Goal: Information Seeking & Learning: Learn about a topic

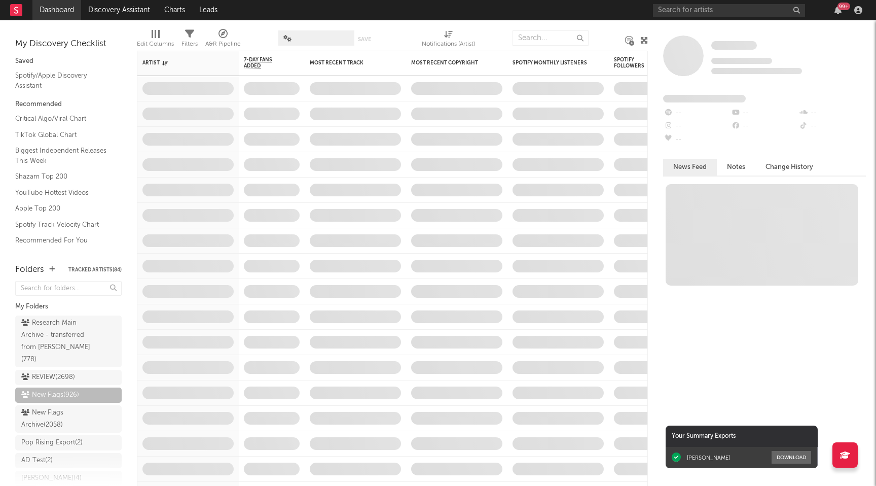
click at [63, 7] on link "Dashboard" at bounding box center [56, 10] width 49 height 20
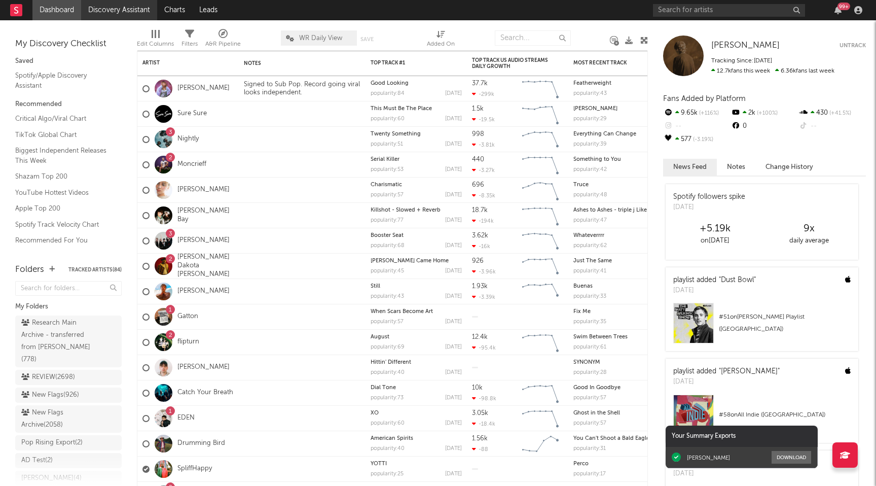
click at [141, 10] on link "Discovery Assistant" at bounding box center [119, 10] width 76 height 20
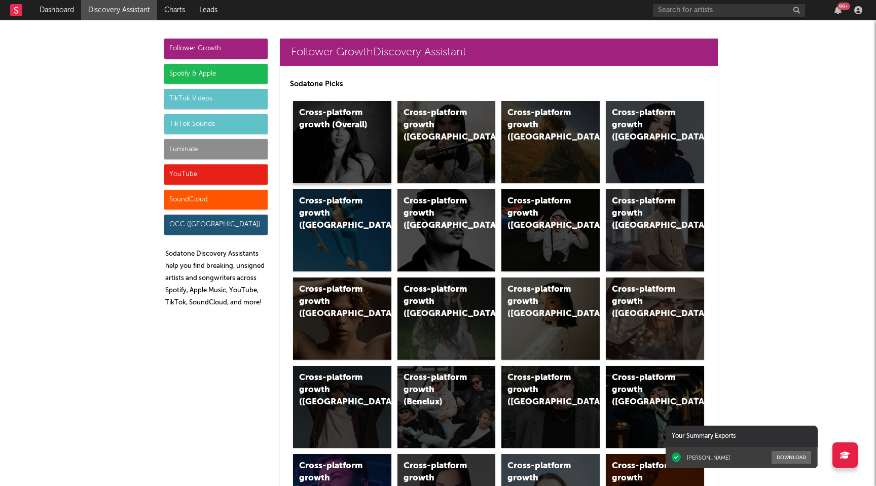
click at [320, 154] on div "Cross-platform growth (Overall)" at bounding box center [342, 142] width 98 height 82
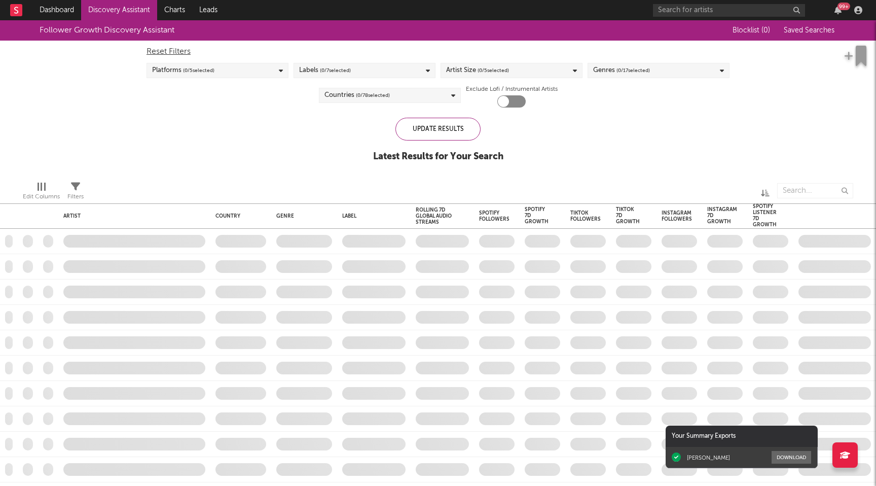
checkbox input "true"
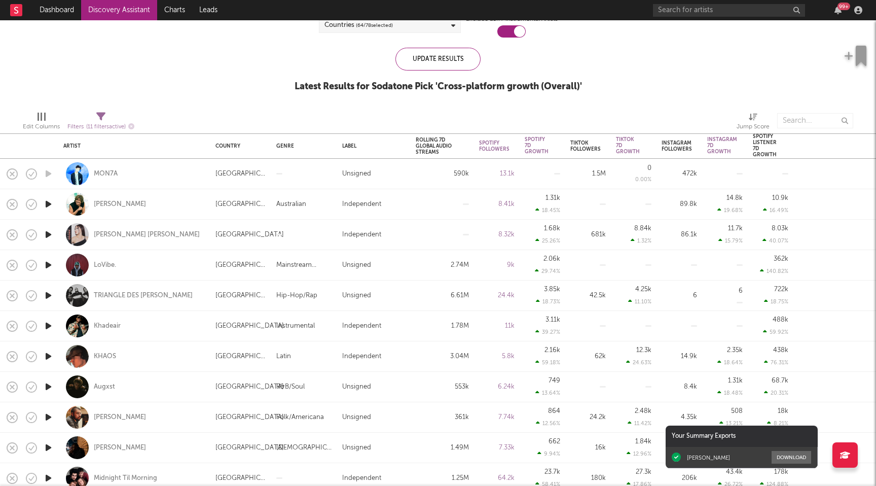
click at [189, 203] on div "Mason Watts" at bounding box center [134, 204] width 142 height 30
select select "1w"
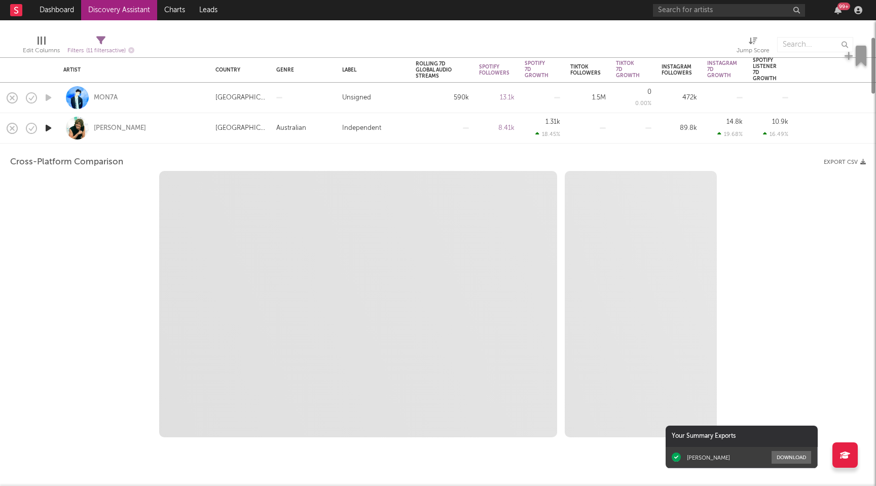
select select "6m"
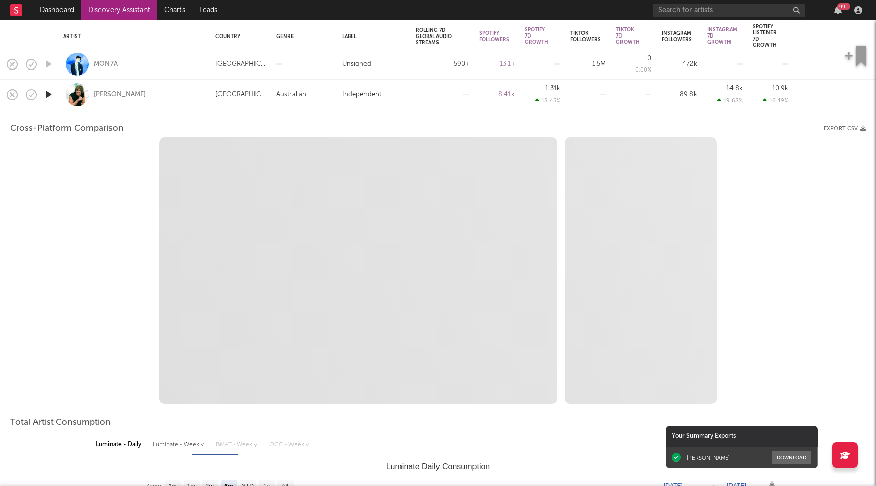
select select "1m"
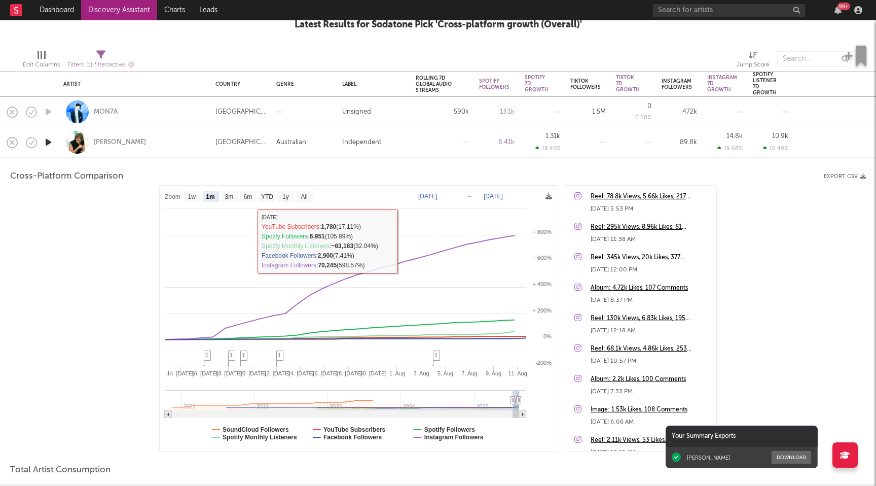
click at [391, 152] on div "Independent" at bounding box center [374, 142] width 74 height 30
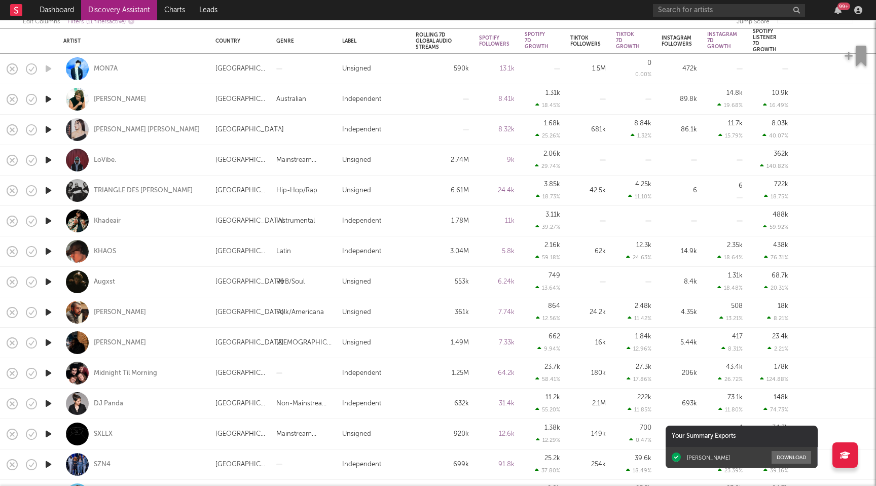
click at [441, 249] on div "3.04M" at bounding box center [442, 251] width 53 height 12
select select "1w"
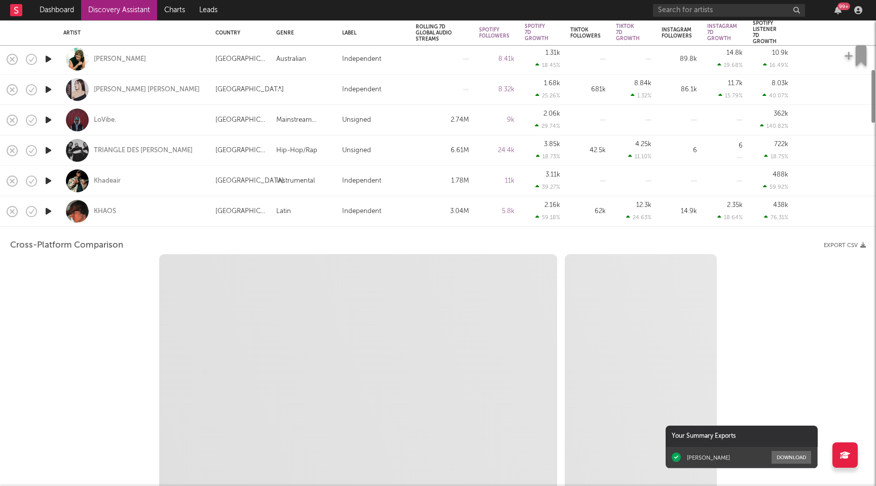
select select "1w"
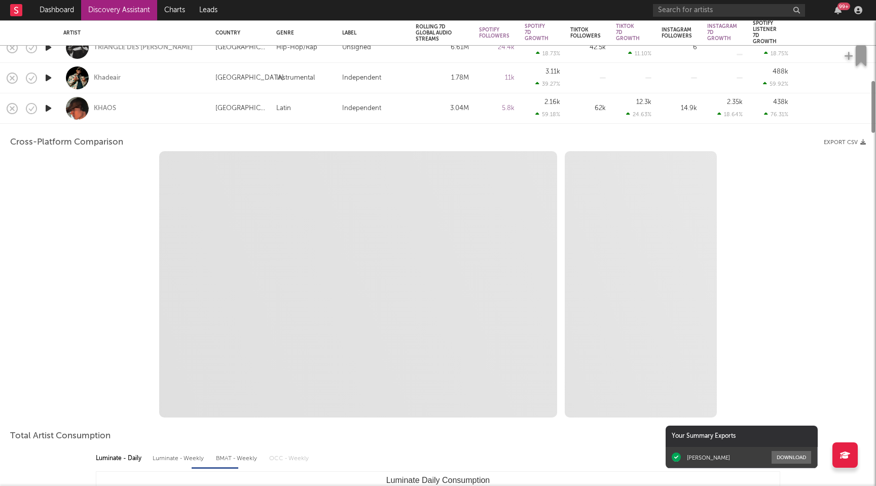
select select "1m"
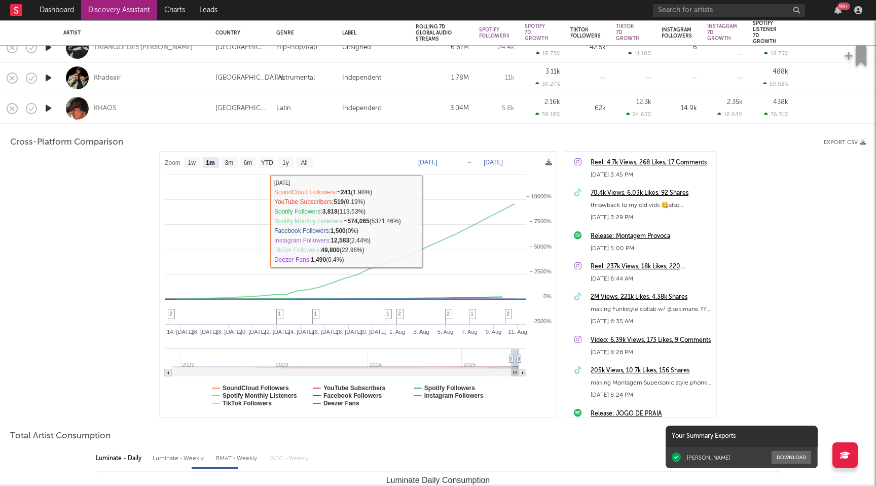
click at [449, 106] on div "3.04M" at bounding box center [442, 108] width 53 height 12
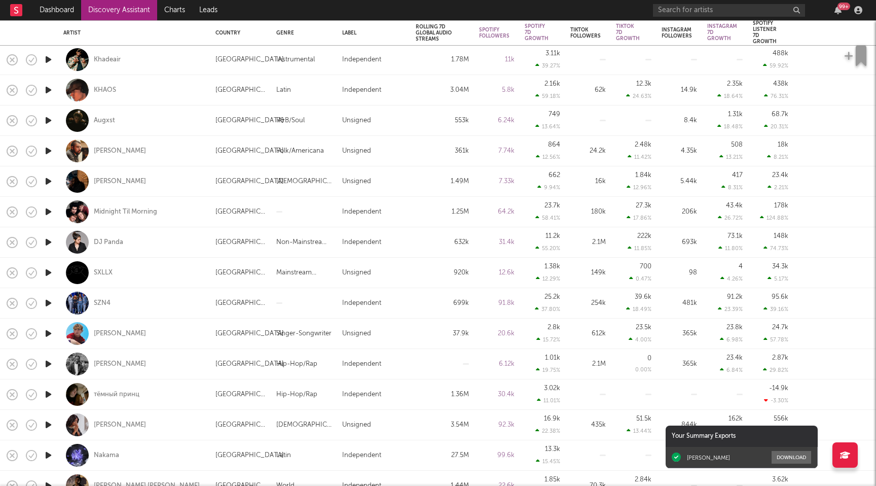
click at [442, 120] on div "553k" at bounding box center [442, 121] width 53 height 12
select select "1w"
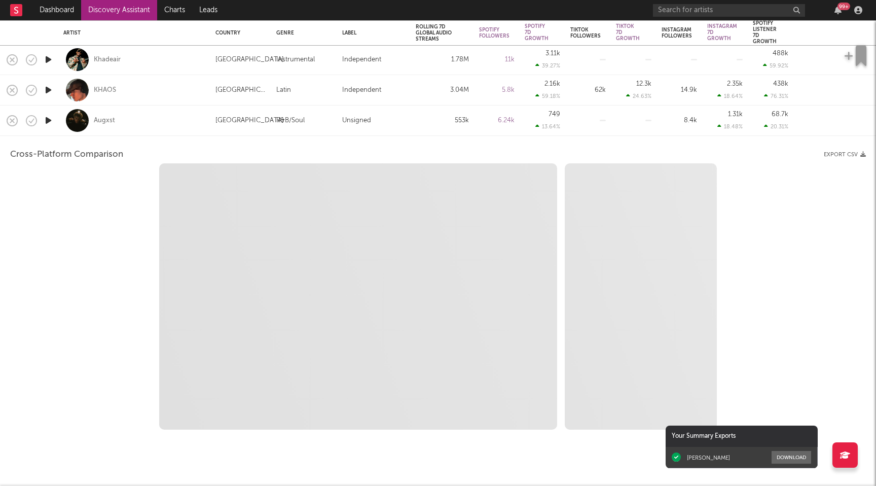
select select "6m"
select select "1m"
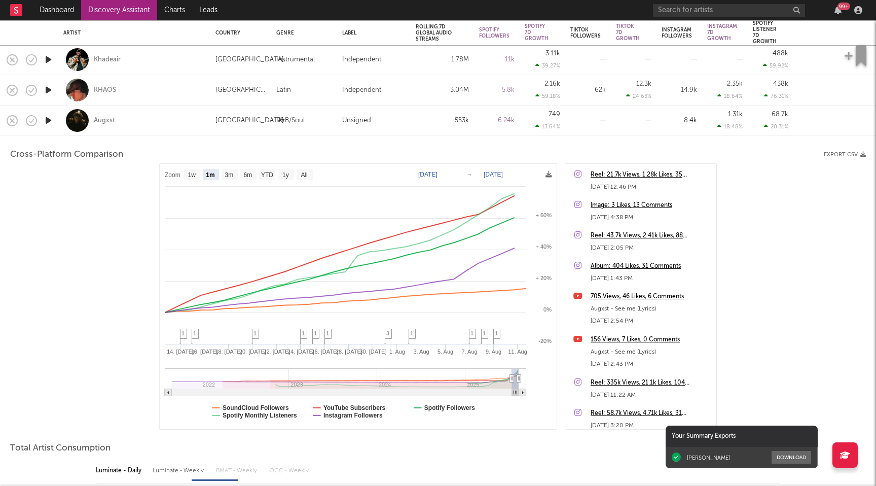
click at [155, 126] on div "Augxst" at bounding box center [134, 120] width 142 height 30
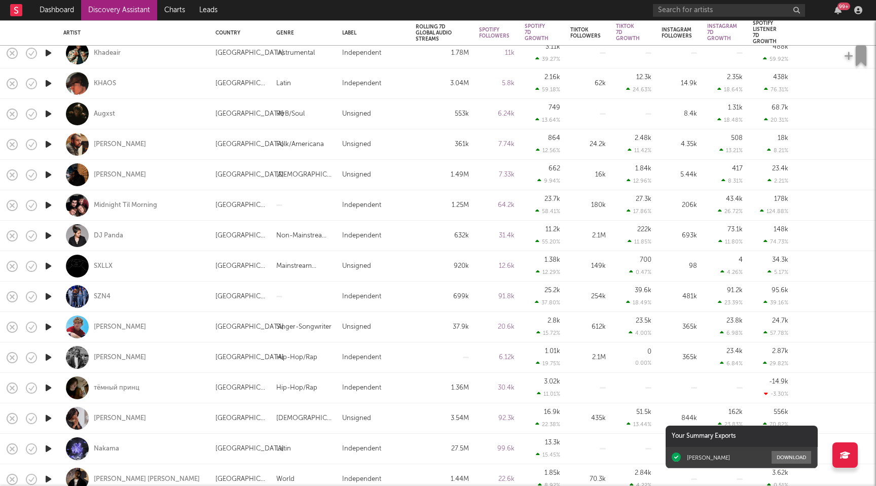
click at [53, 296] on icon "button" at bounding box center [48, 296] width 11 height 13
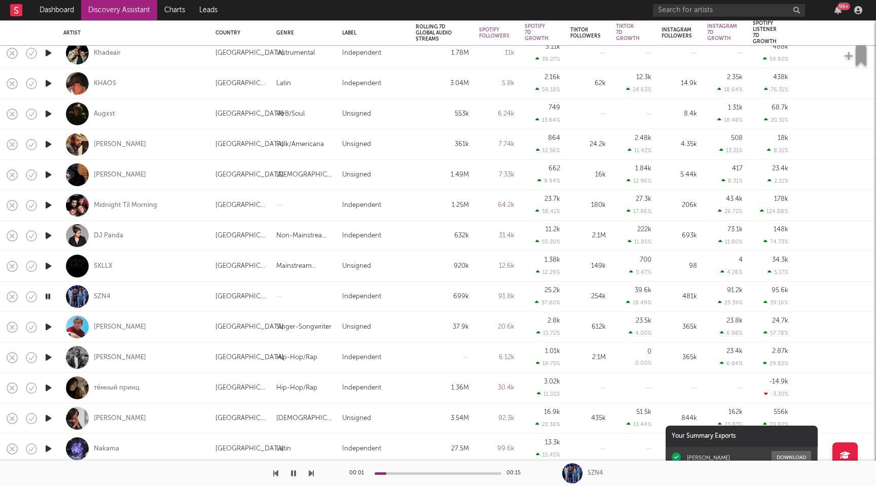
click at [53, 296] on div at bounding box center [48, 296] width 20 height 30
select select "1w"
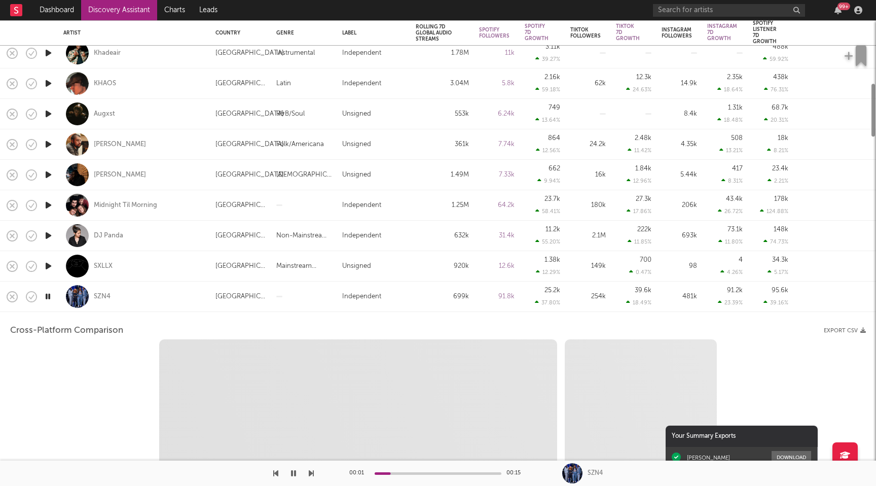
select select "1w"
select select "1m"
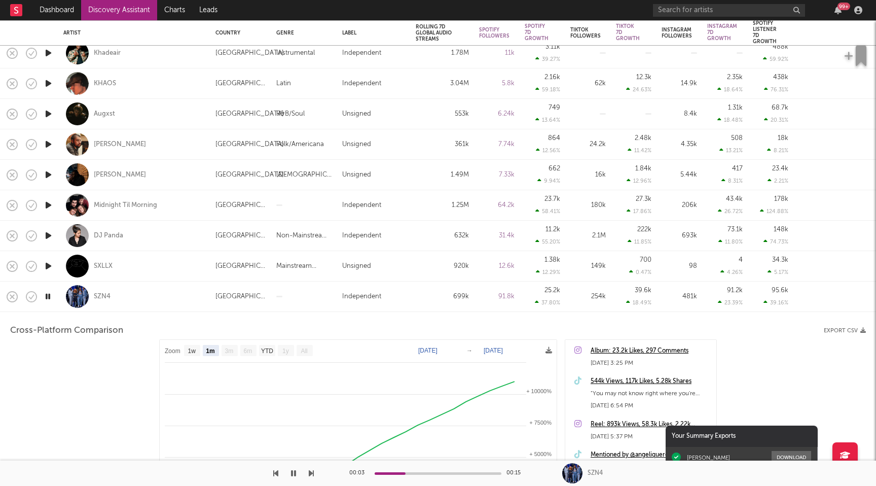
click at [310, 298] on div at bounding box center [304, 296] width 66 height 30
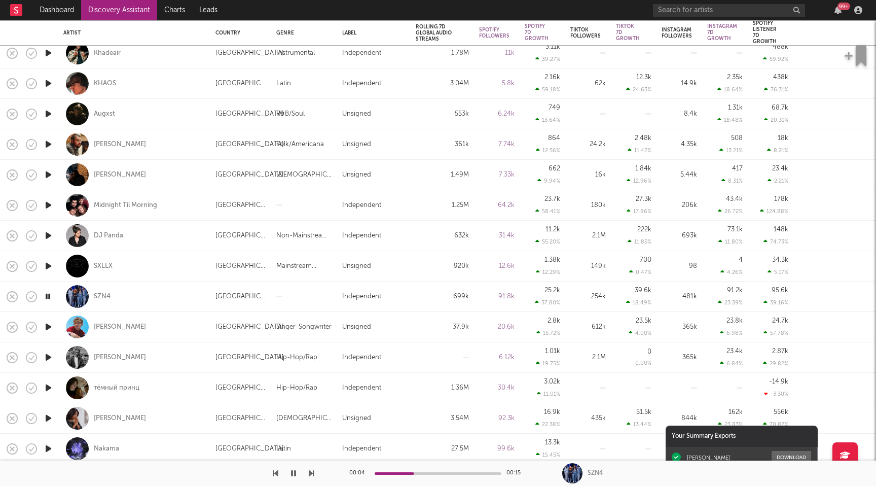
click at [45, 291] on icon "button" at bounding box center [48, 296] width 10 height 13
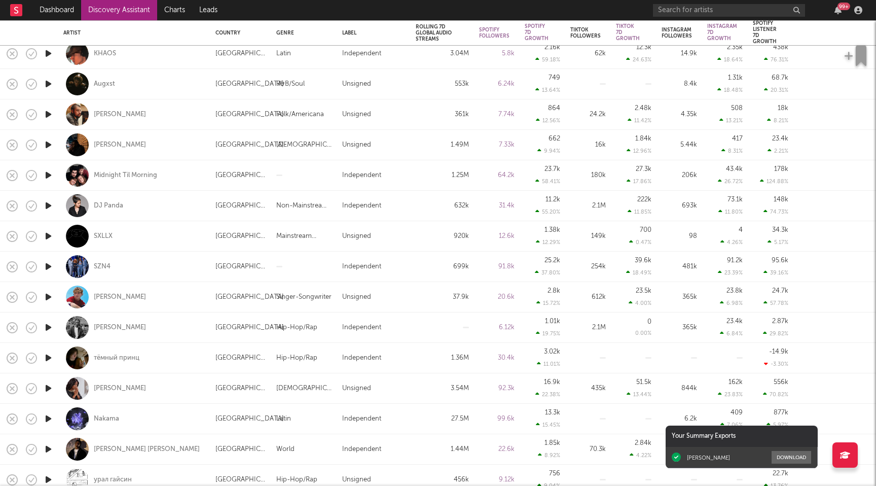
click at [50, 298] on icon "button" at bounding box center [48, 296] width 11 height 13
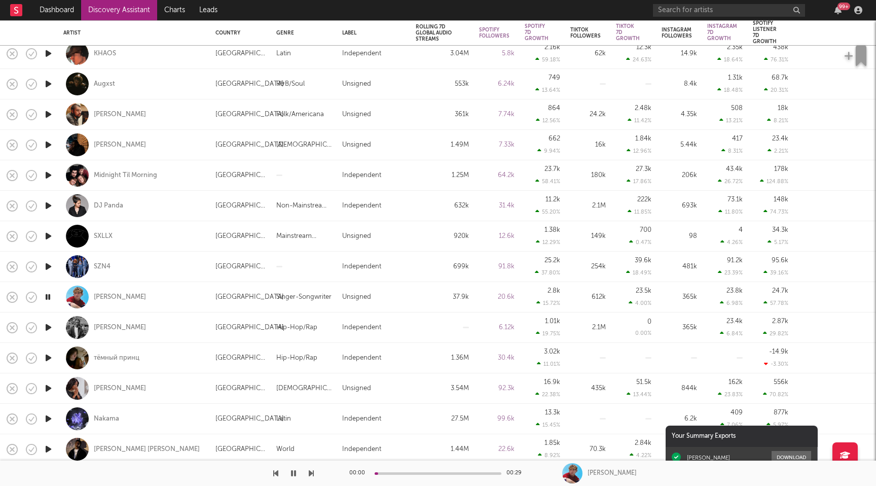
click at [361, 297] on div "Unsigned" at bounding box center [356, 297] width 29 height 12
select select "1w"
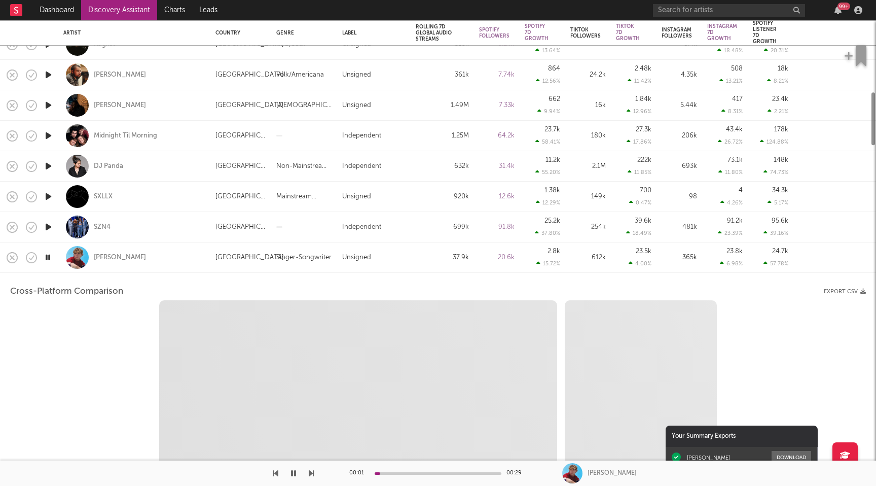
select select "6m"
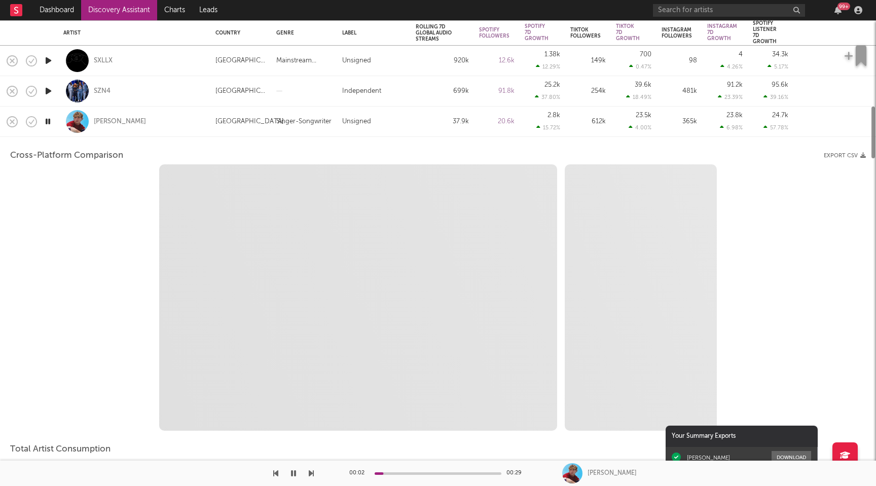
select select "1m"
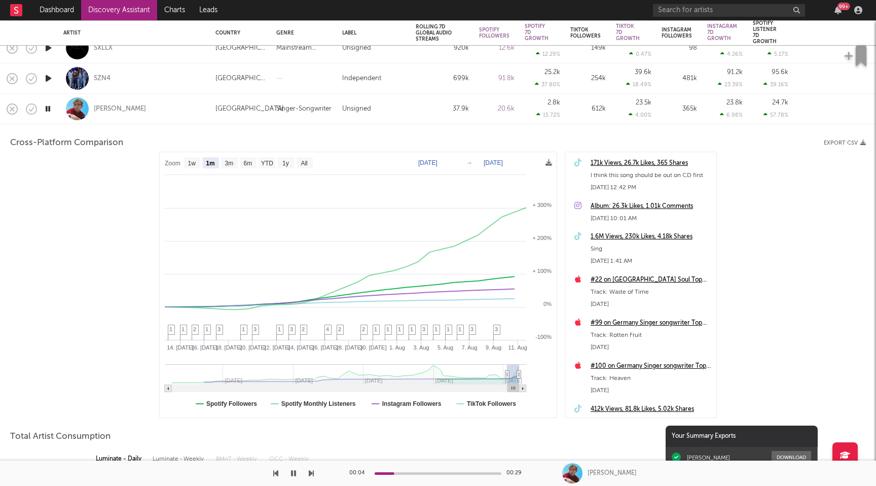
click at [49, 104] on icon "button" at bounding box center [48, 108] width 10 height 13
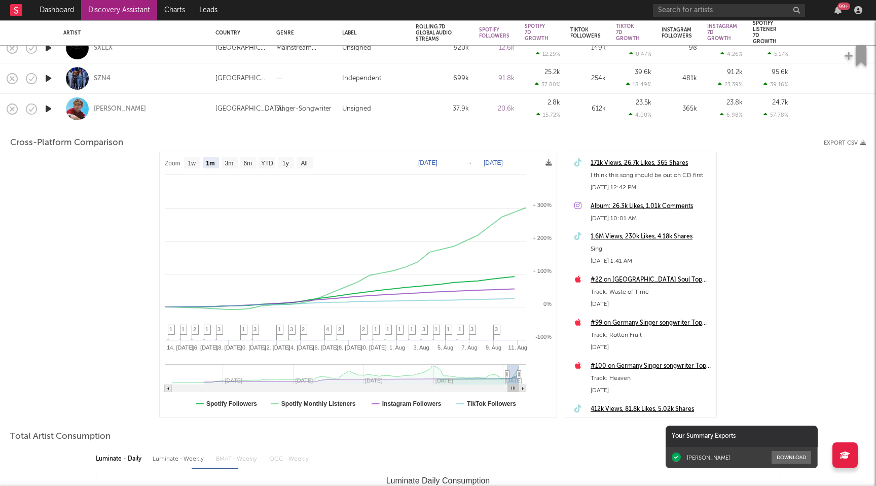
click at [239, 102] on div "United States" at bounding box center [240, 109] width 61 height 30
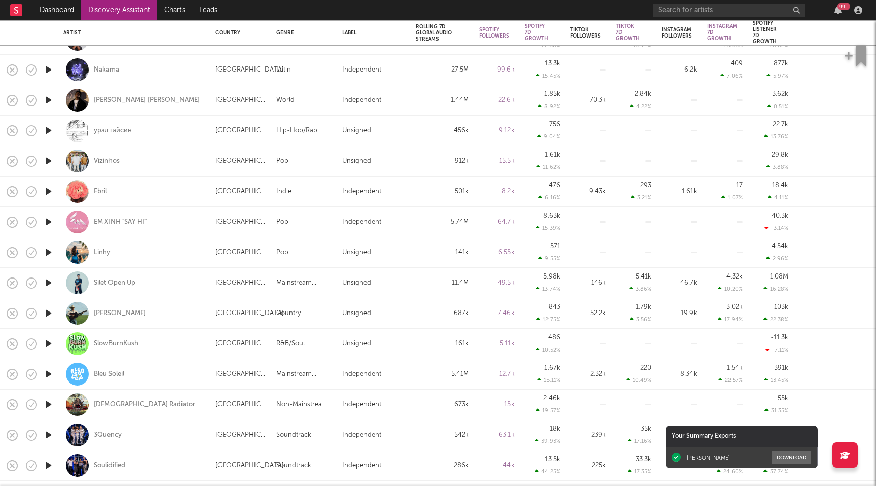
click at [221, 257] on div "Canada" at bounding box center [240, 252] width 51 height 12
select select "1w"
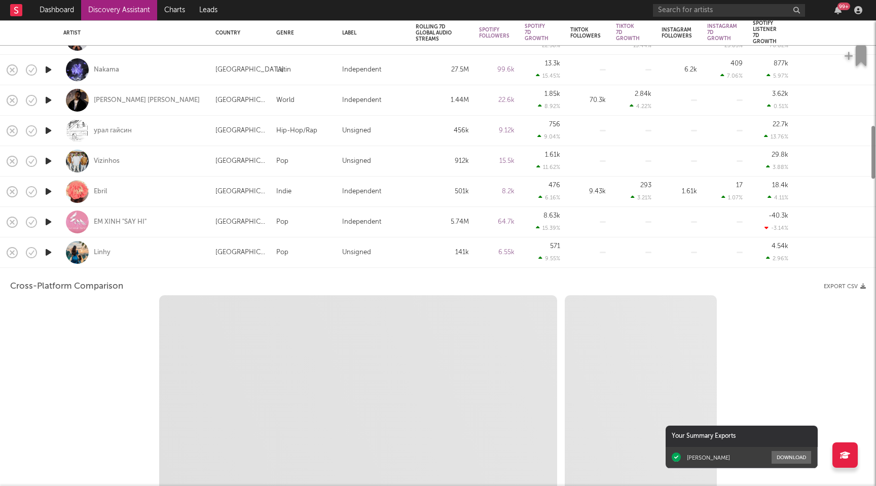
select select "1w"
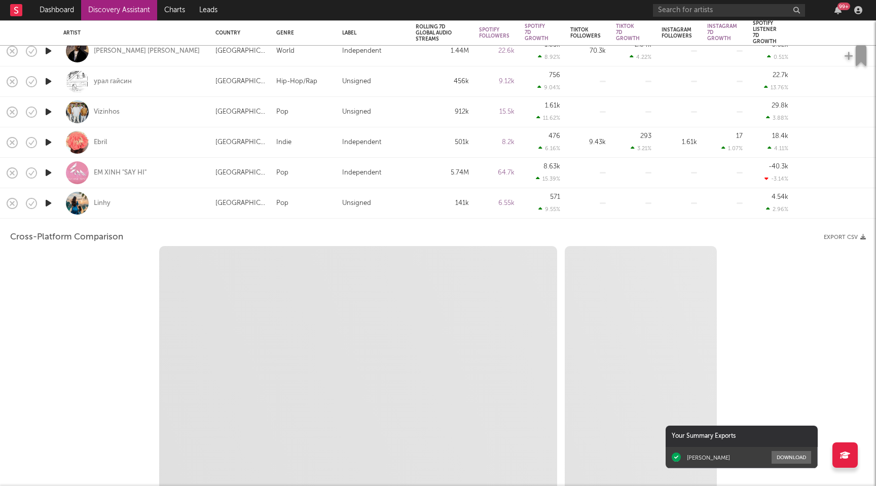
select select "1m"
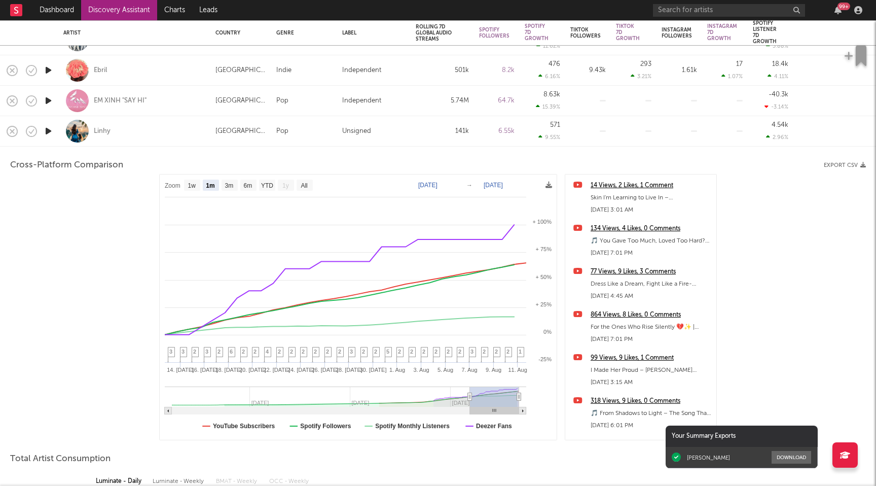
click at [242, 135] on div "Canada" at bounding box center [240, 131] width 51 height 12
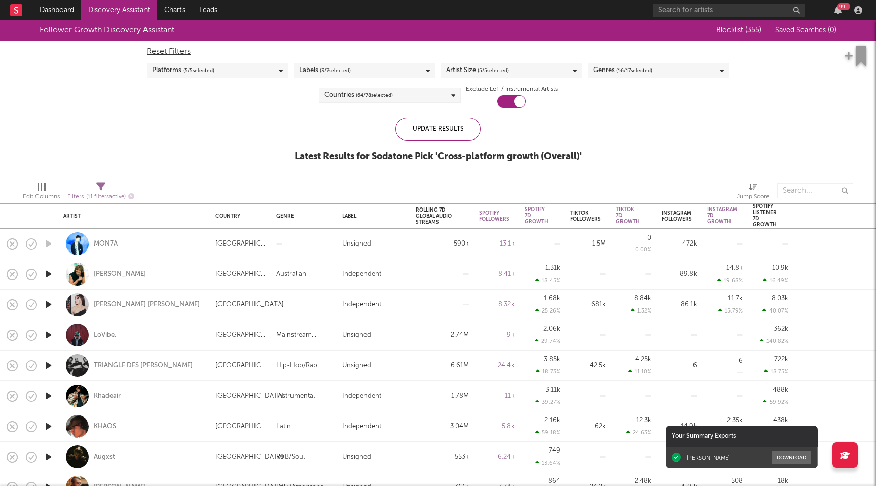
click at [144, 5] on link "Discovery Assistant" at bounding box center [119, 10] width 76 height 20
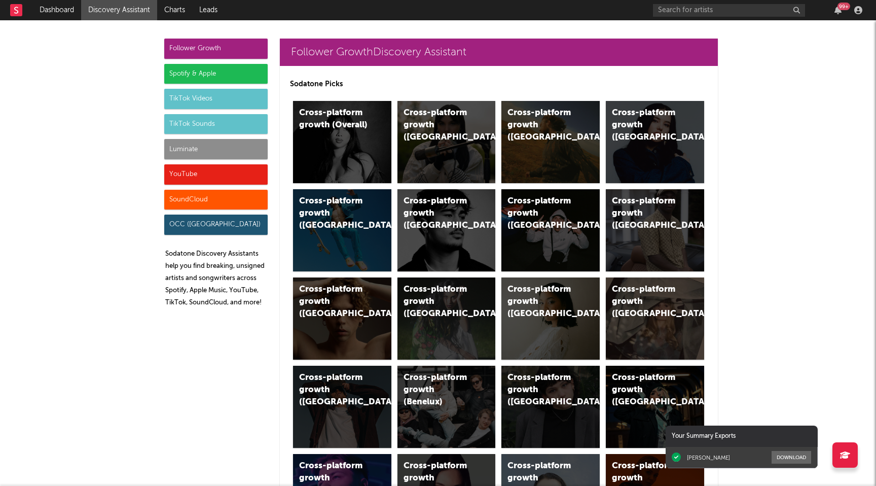
click at [231, 74] on div "Spotify & Apple" at bounding box center [215, 74] width 103 height 20
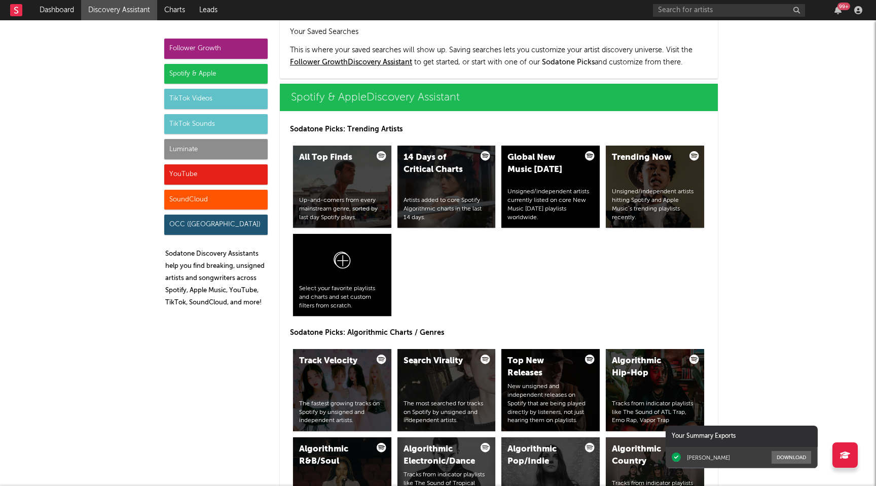
scroll to position [1013, 0]
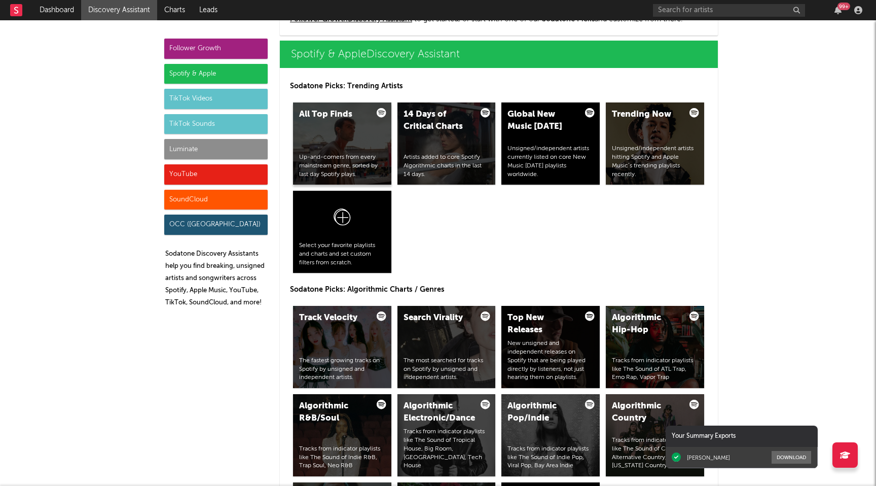
click at [344, 151] on div "All Top Finds Up-and-comers from every mainstream genre, sorted by last day Spo…" at bounding box center [342, 143] width 98 height 82
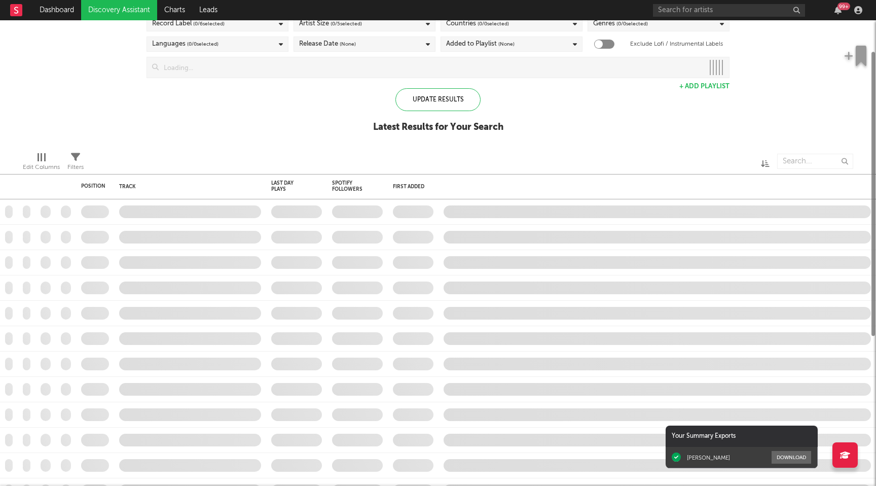
checkbox input "true"
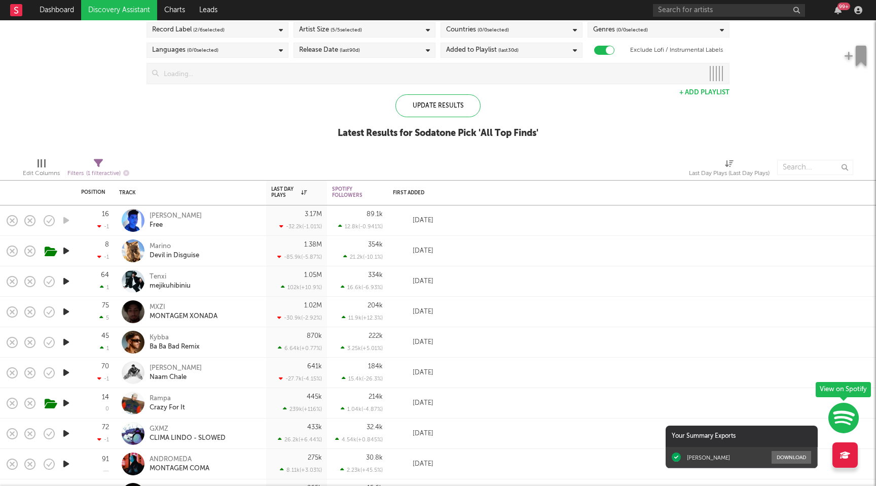
click at [305, 223] on div "3.17M -32.2k ( -1.01 % )" at bounding box center [296, 220] width 51 height 30
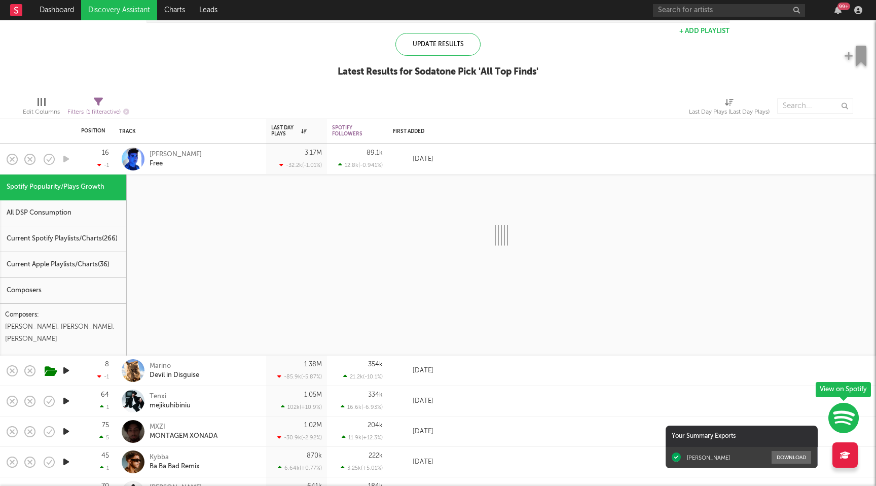
select select "1w"
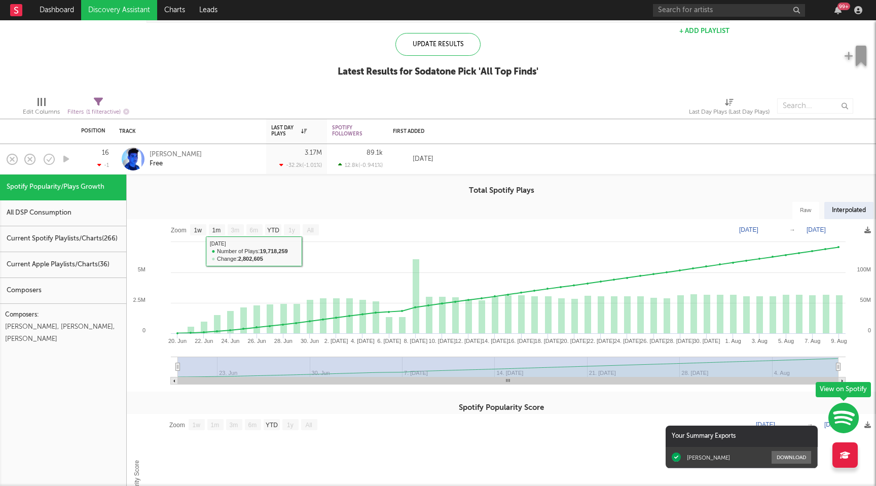
click at [108, 214] on div "All DSP Consumption" at bounding box center [63, 213] width 126 height 26
select select "1w"
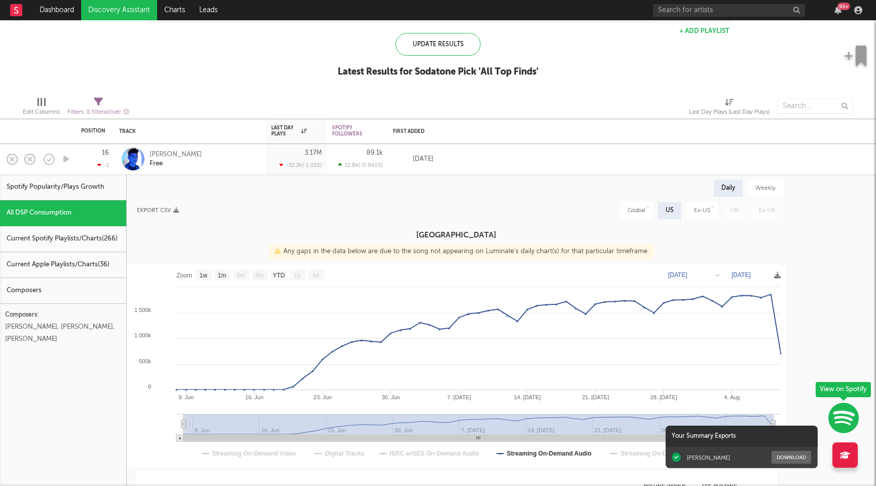
click at [68, 234] on div "Current Spotify Playlists/Charts ( 266 )" at bounding box center [63, 239] width 126 height 26
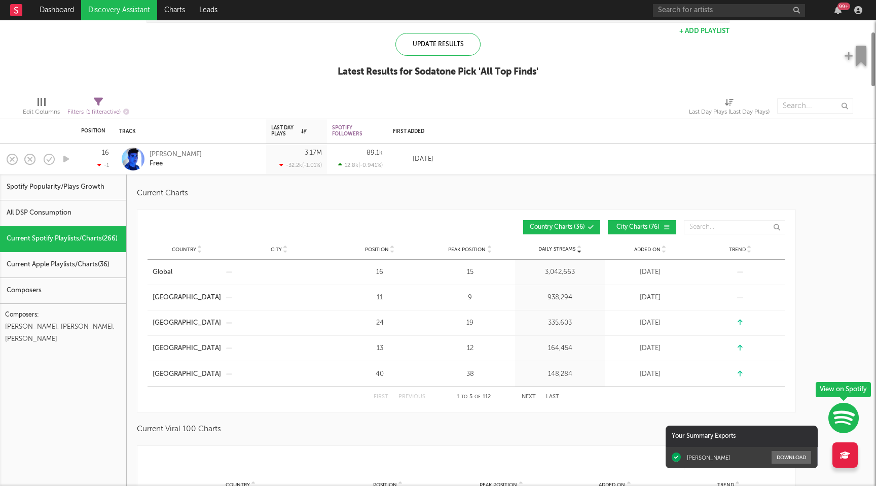
click at [69, 256] on div "Current Apple Playlists/Charts ( 36 )" at bounding box center [63, 265] width 126 height 26
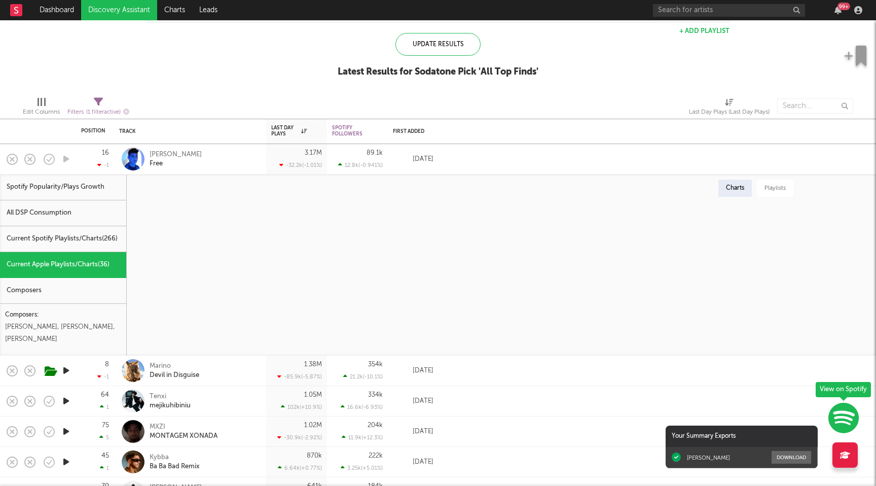
click at [300, 154] on div "3.17M -32.2k ( -1.01 % )" at bounding box center [296, 159] width 51 height 30
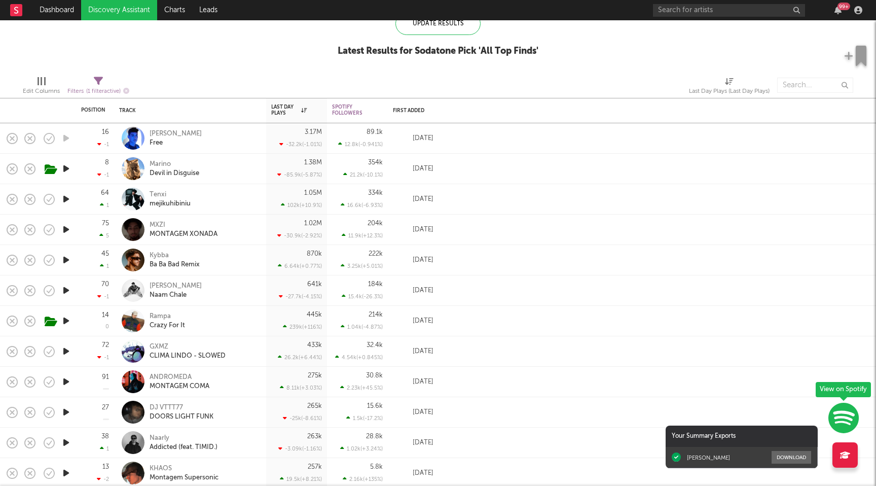
click at [205, 161] on div "Marino Devil in Disguise" at bounding box center [204, 169] width 109 height 18
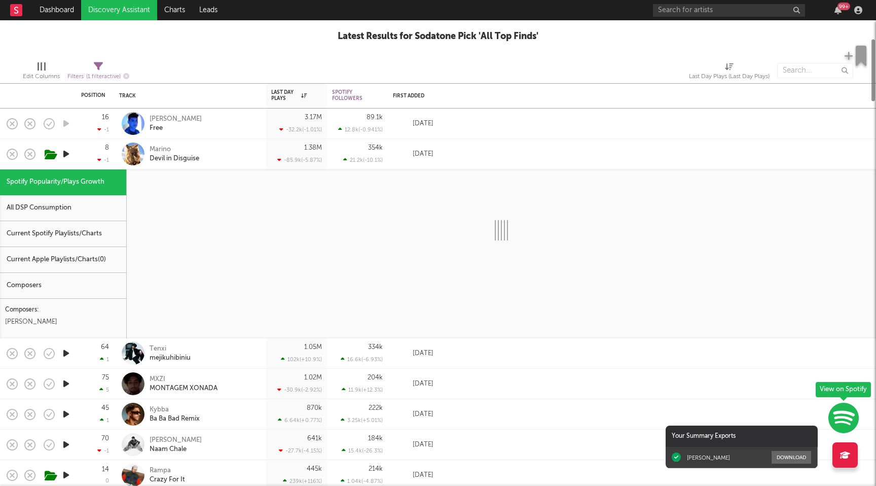
select select "1w"
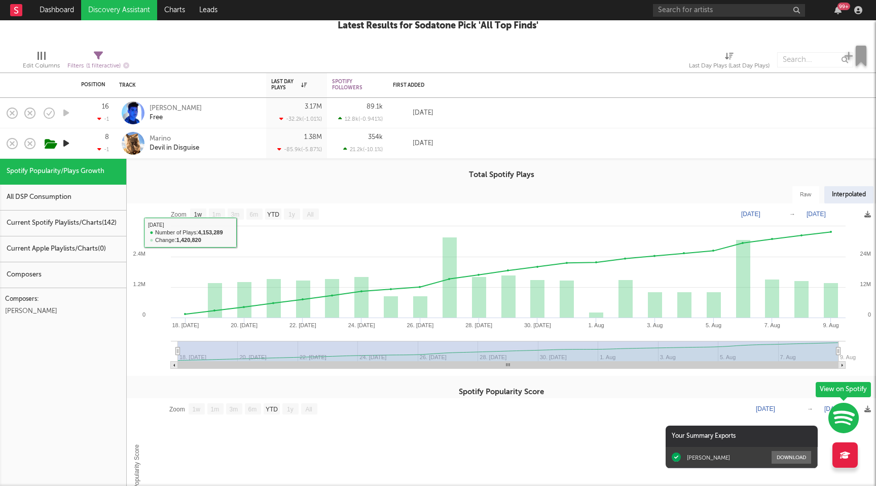
click at [90, 196] on div "All DSP Consumption" at bounding box center [63, 198] width 126 height 26
select select "1w"
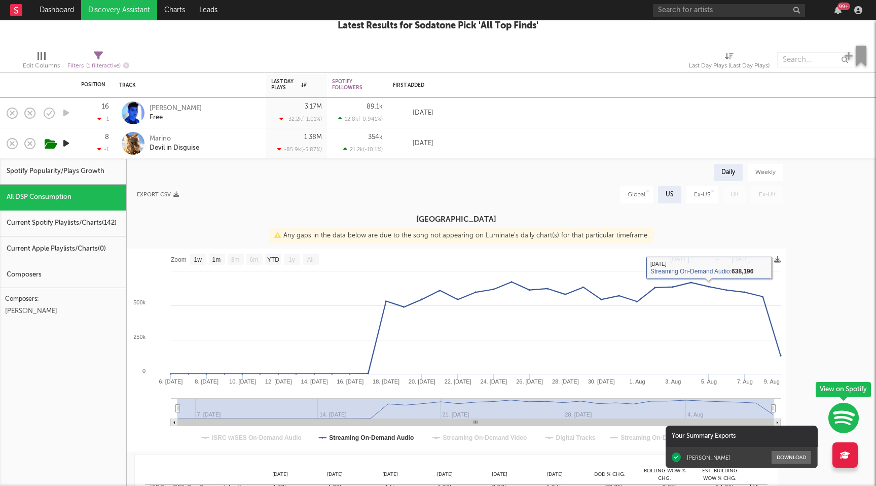
click at [641, 192] on div "Global" at bounding box center [637, 195] width 18 height 12
select select "1w"
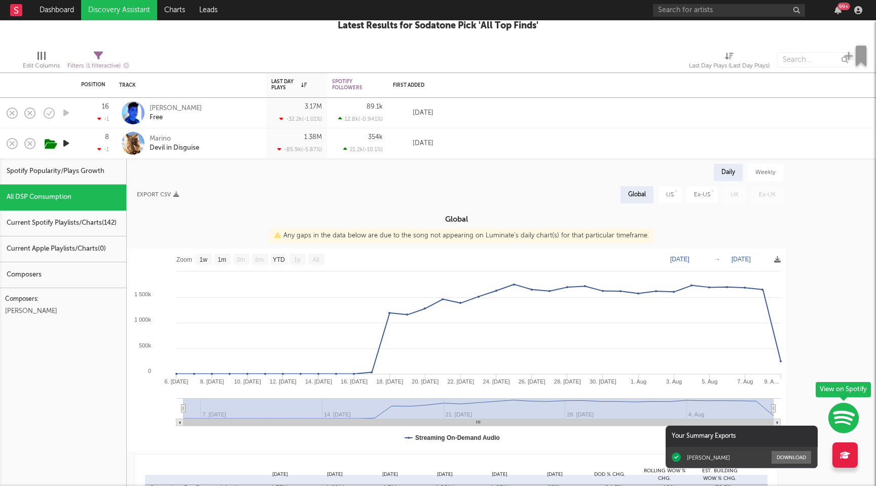
click at [241, 140] on div "Marino Devil in Disguise" at bounding box center [204, 143] width 109 height 18
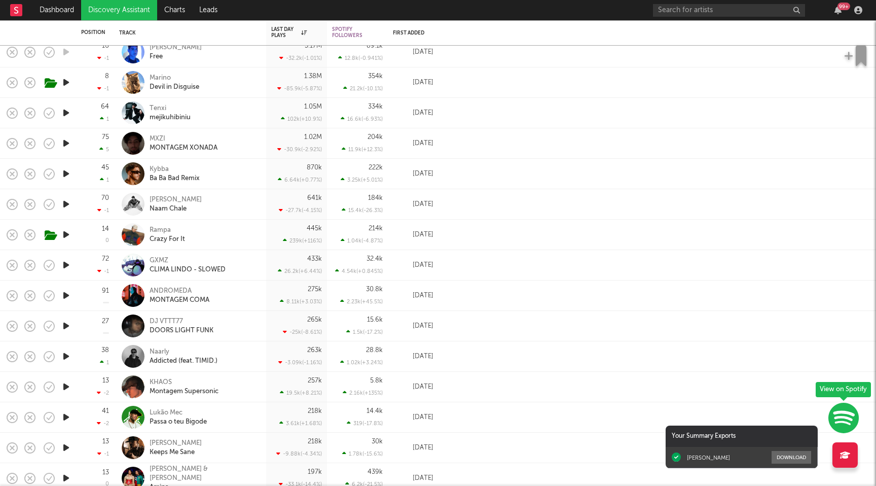
click at [65, 174] on icon "button" at bounding box center [66, 173] width 11 height 13
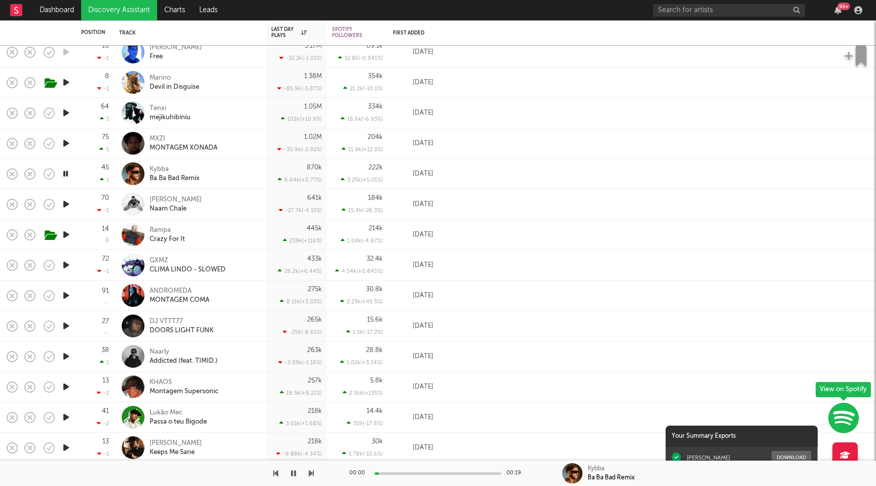
click at [65, 174] on icon "button" at bounding box center [66, 173] width 10 height 13
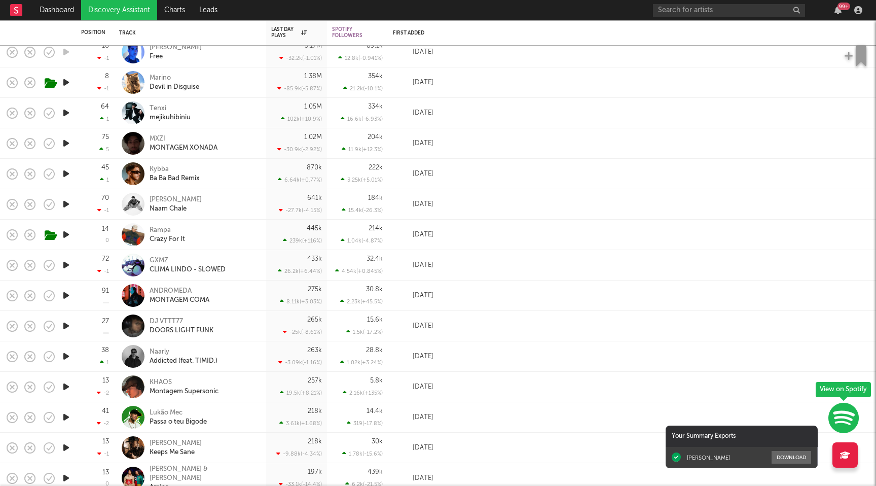
click at [65, 207] on icon "button" at bounding box center [66, 204] width 11 height 13
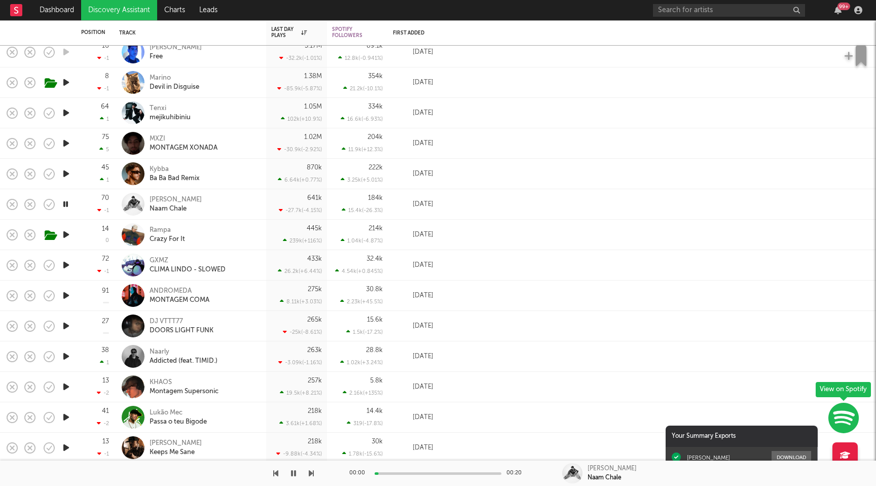
click at [65, 207] on icon "button" at bounding box center [66, 204] width 10 height 13
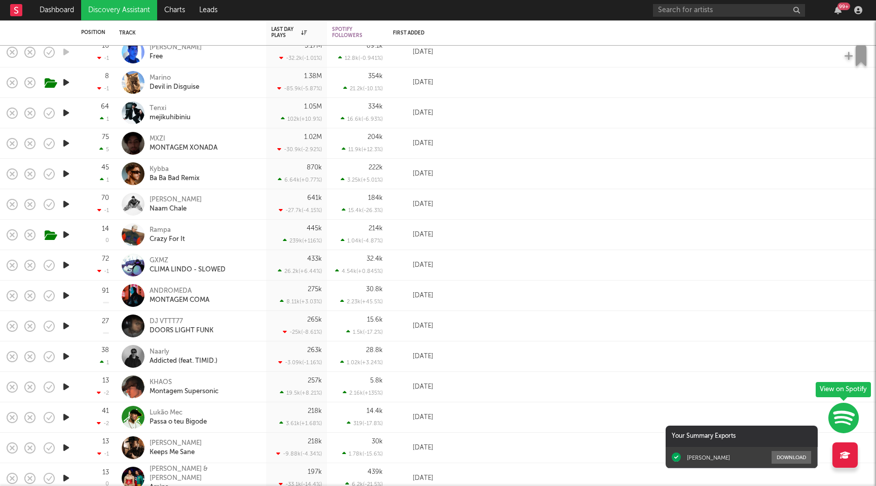
click at [67, 241] on div at bounding box center [66, 234] width 20 height 30
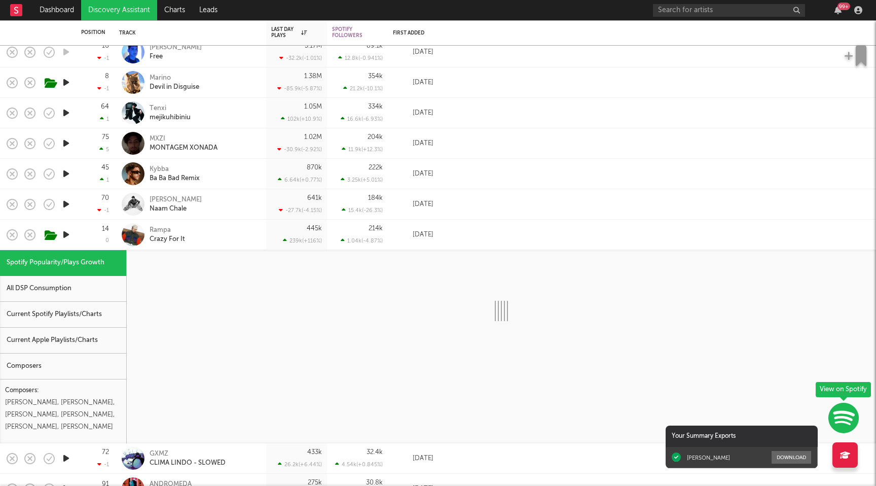
click at [67, 237] on icon "button" at bounding box center [66, 234] width 11 height 13
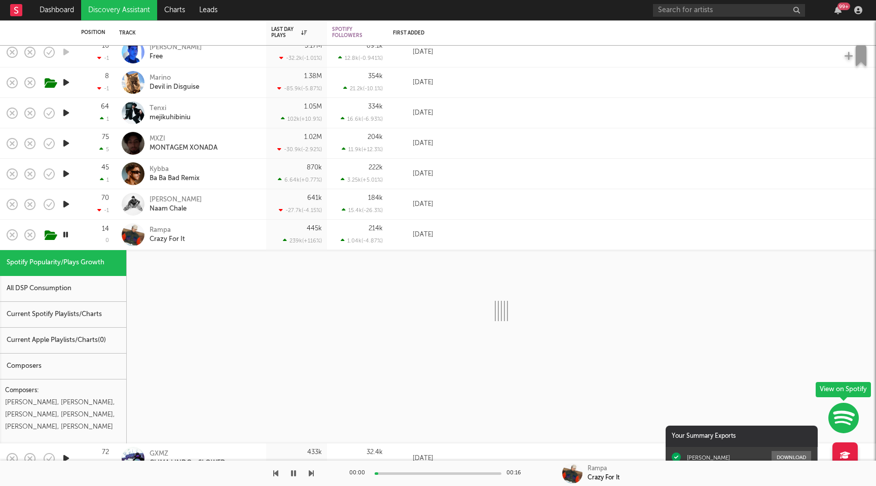
select select "1w"
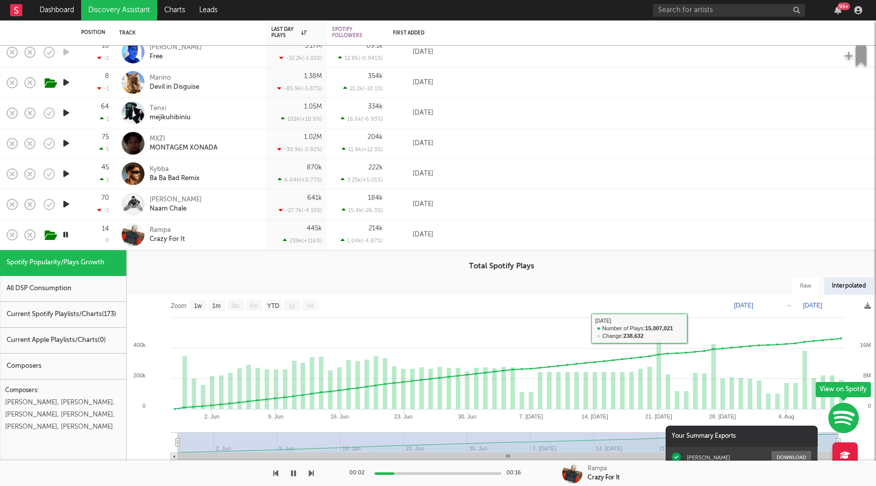
click at [300, 235] on div "445k 239k ( +116 % )" at bounding box center [296, 234] width 51 height 30
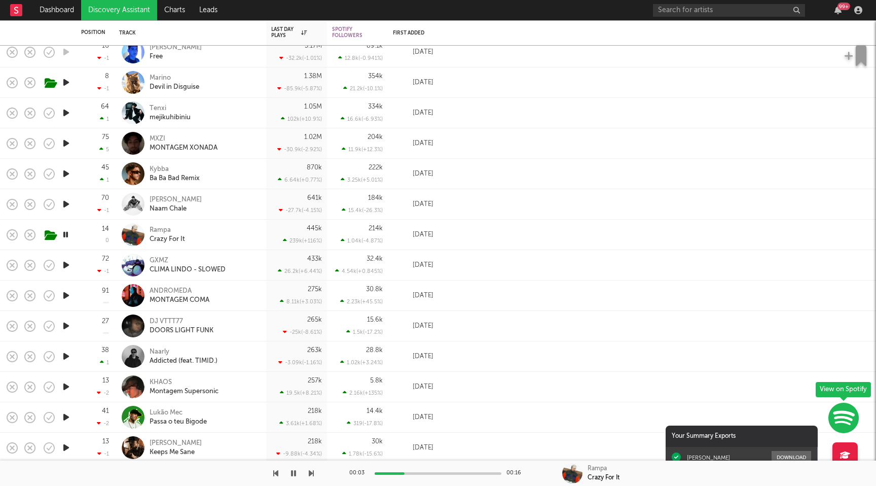
click at [69, 233] on icon "button" at bounding box center [66, 234] width 10 height 13
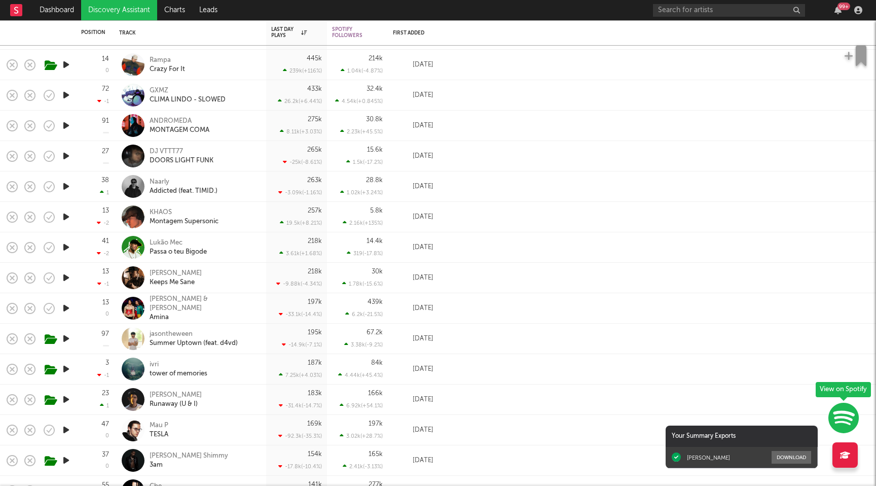
click at [211, 278] on div "Tyler Nance Keeps Me Sane" at bounding box center [204, 278] width 109 height 18
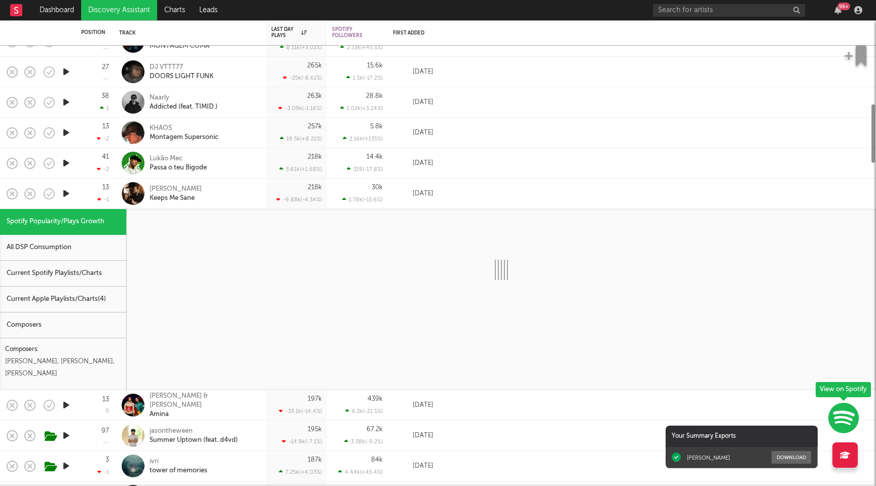
select select "1w"
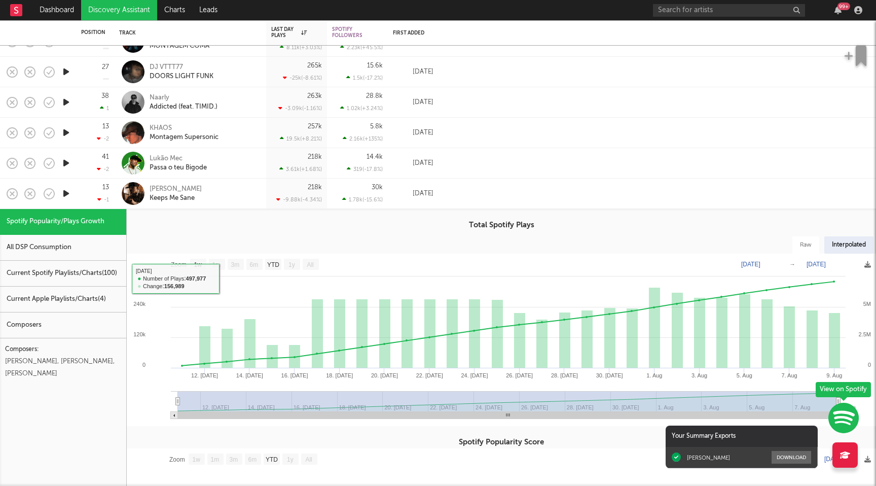
click at [88, 253] on div "All DSP Consumption" at bounding box center [63, 248] width 126 height 26
select select "1w"
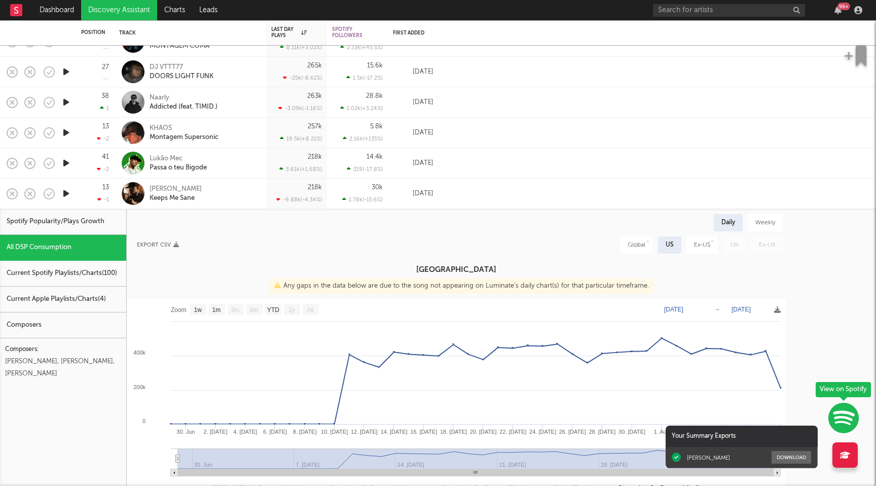
click at [294, 196] on div "-9.88k ( -4.34 % )" at bounding box center [299, 199] width 46 height 7
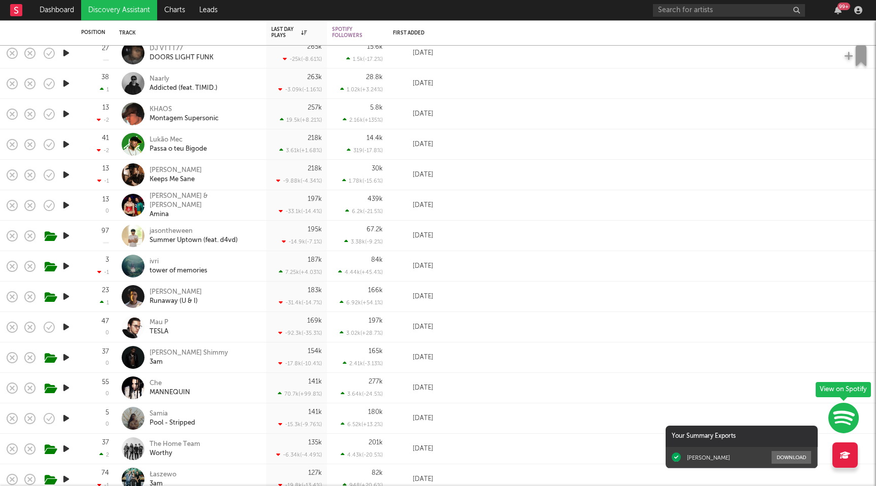
click at [70, 236] on icon "button" at bounding box center [66, 235] width 11 height 13
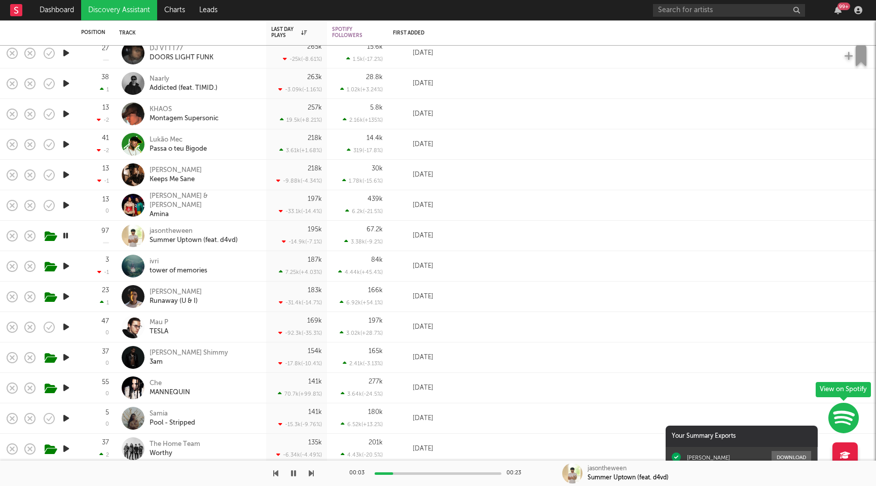
click at [69, 236] on icon "button" at bounding box center [66, 235] width 10 height 13
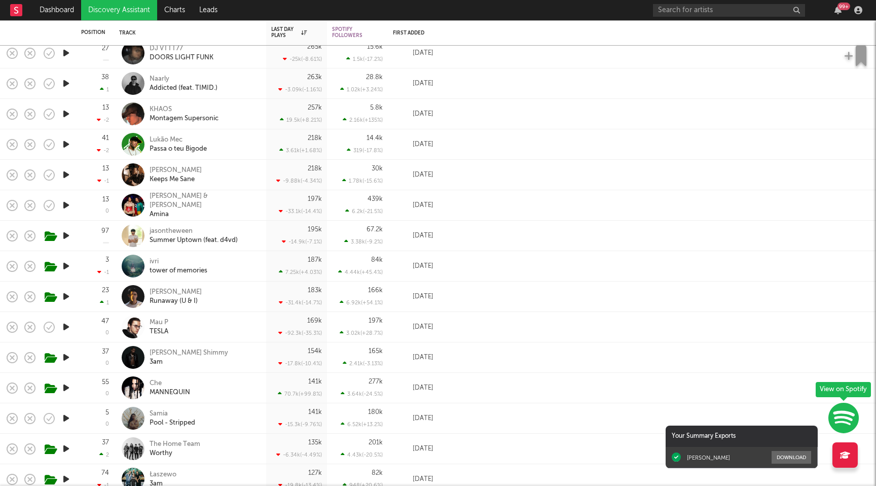
click at [65, 268] on icon "button" at bounding box center [66, 266] width 11 height 13
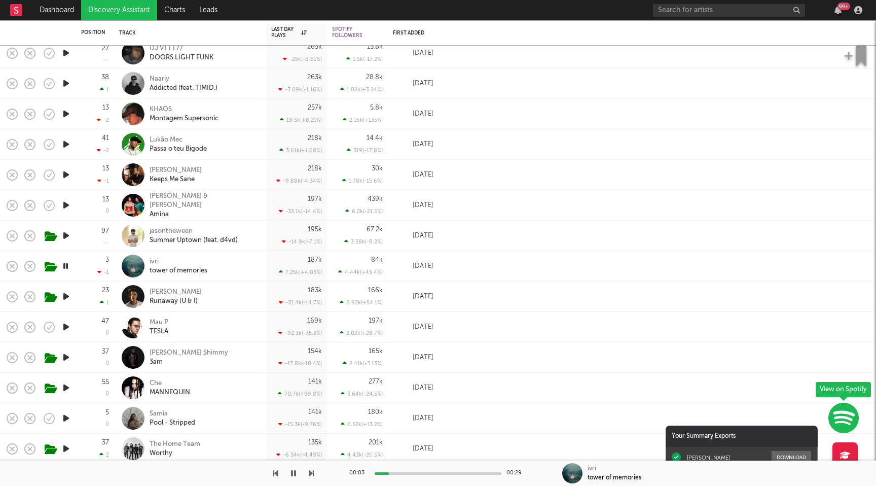
click at [309, 262] on div "187k" at bounding box center [315, 259] width 14 height 7
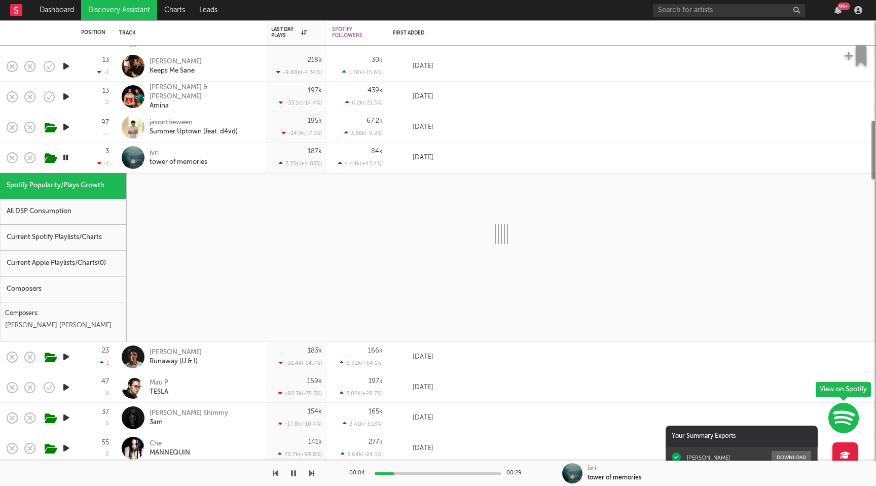
select select "1w"
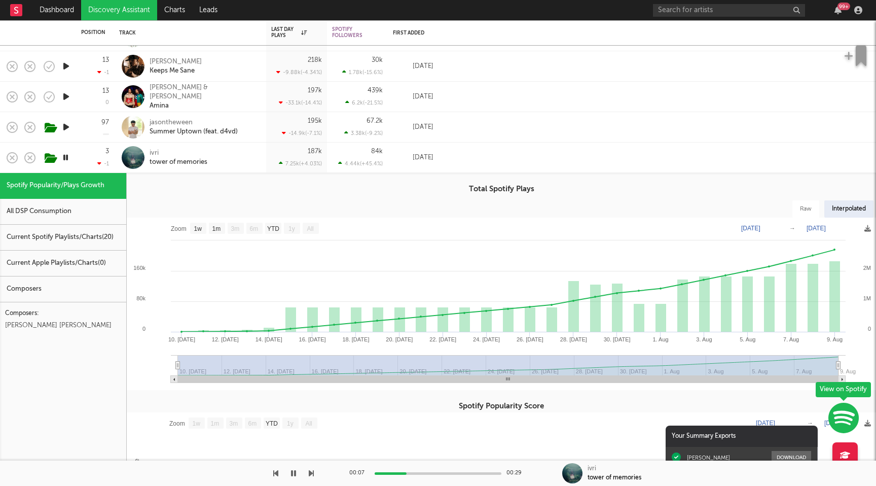
click at [93, 208] on div "All DSP Consumption" at bounding box center [63, 212] width 126 height 26
select select "1w"
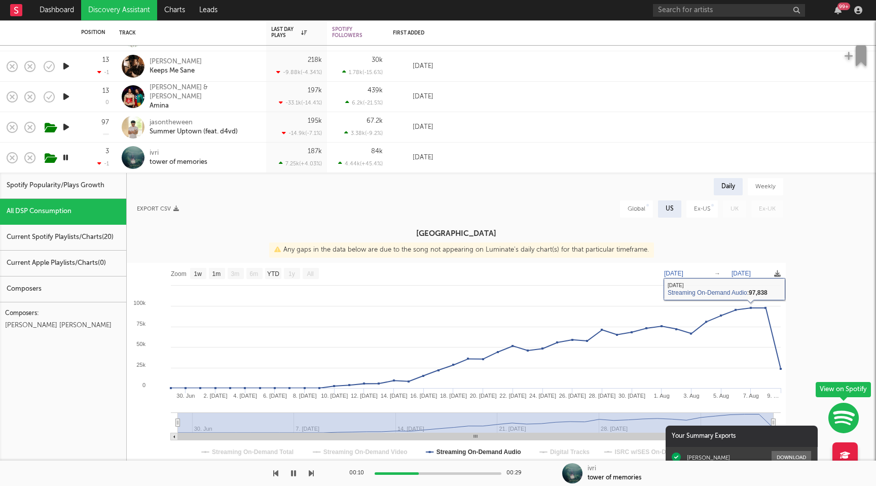
click at [631, 210] on div "Global" at bounding box center [637, 209] width 18 height 12
select select "1w"
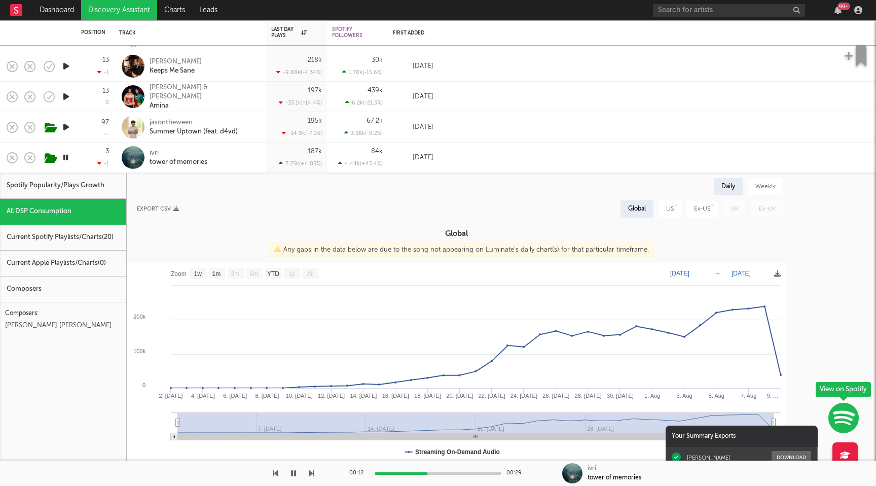
click at [68, 157] on icon "button" at bounding box center [66, 157] width 10 height 13
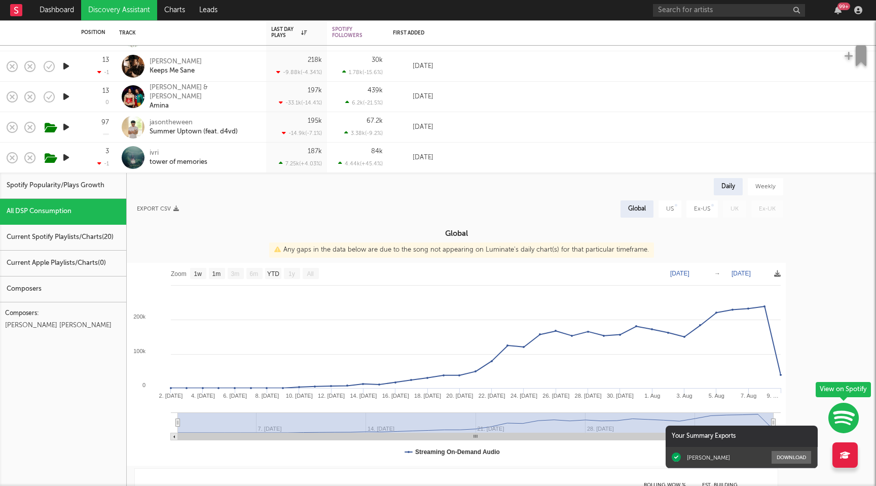
click at [285, 159] on div "187k 7.25k ( +4.03 % )" at bounding box center [296, 157] width 51 height 30
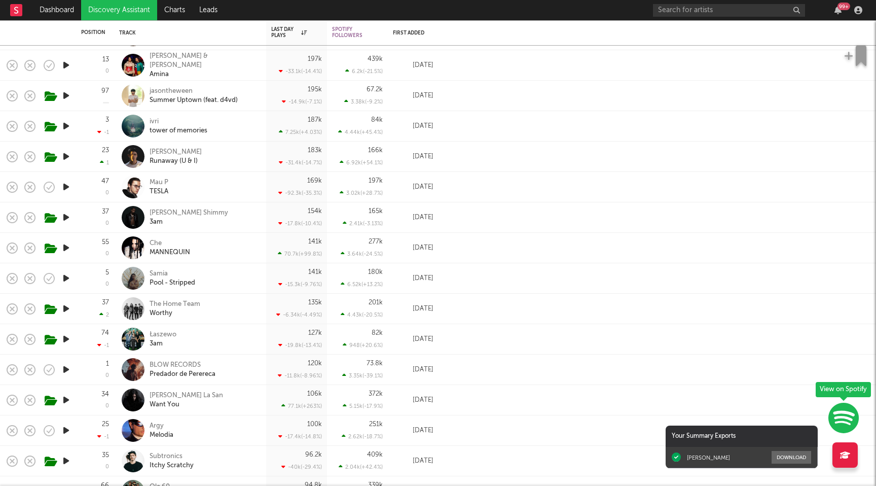
click at [294, 241] on div "141k 70.7k ( +99.8 % )" at bounding box center [296, 248] width 51 height 30
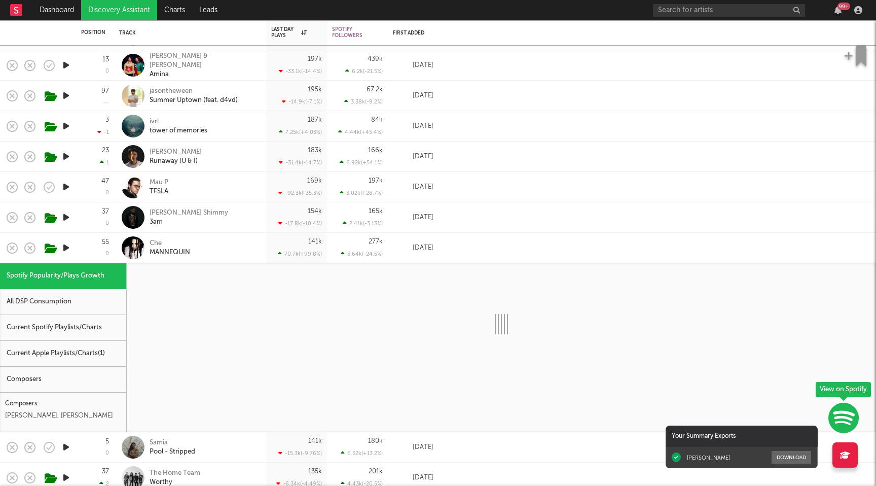
select select "1w"
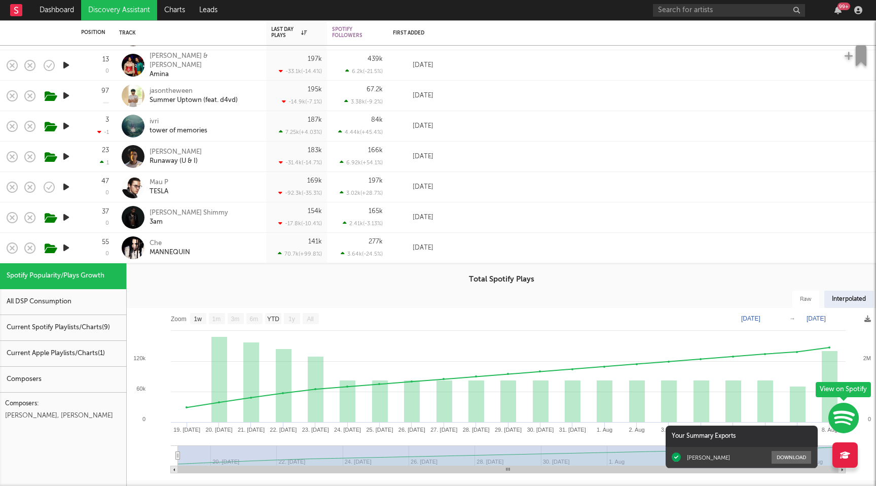
click at [288, 249] on div "141k 70.7k ( +99.8 % )" at bounding box center [296, 248] width 51 height 30
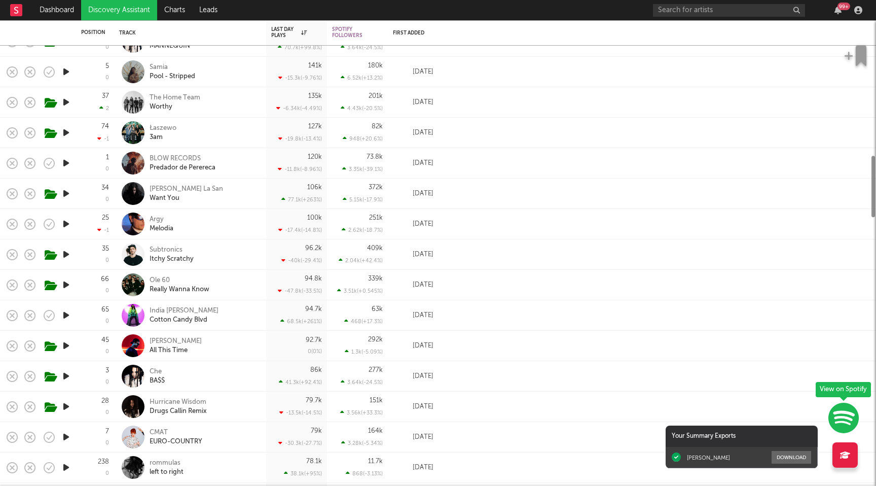
click at [298, 288] on div "-47.8k ( -33.5 % )" at bounding box center [300, 290] width 44 height 7
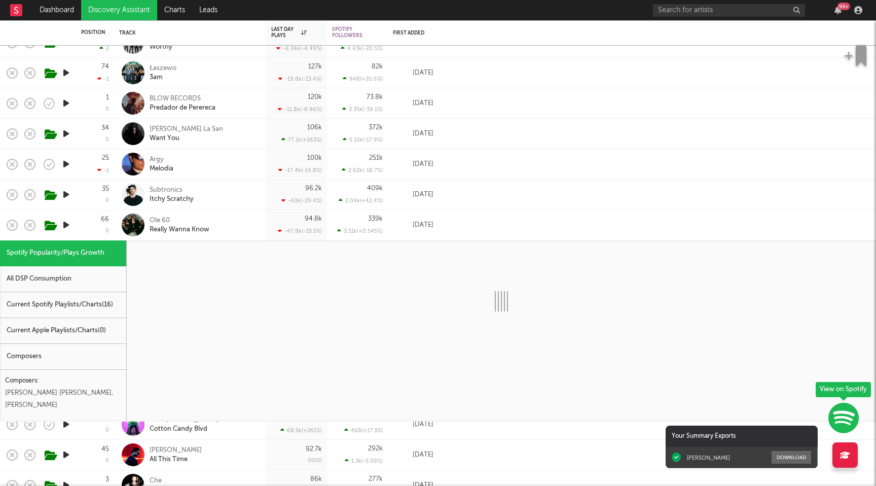
select select "1w"
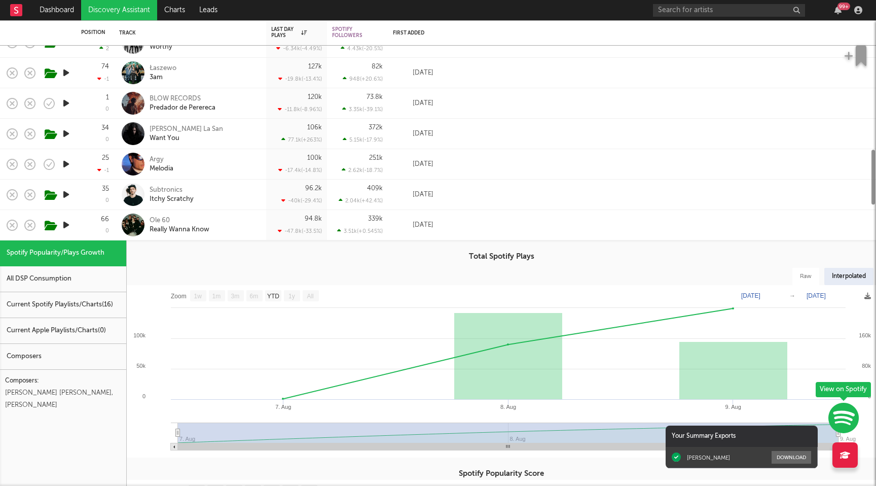
click at [302, 230] on div "-47.8k ( -33.5 % )" at bounding box center [300, 231] width 44 height 7
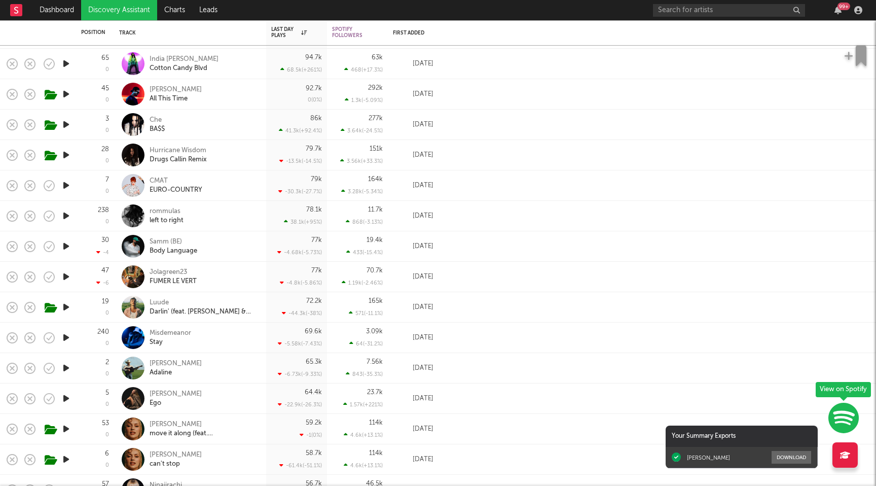
click at [69, 368] on icon "button" at bounding box center [66, 367] width 11 height 13
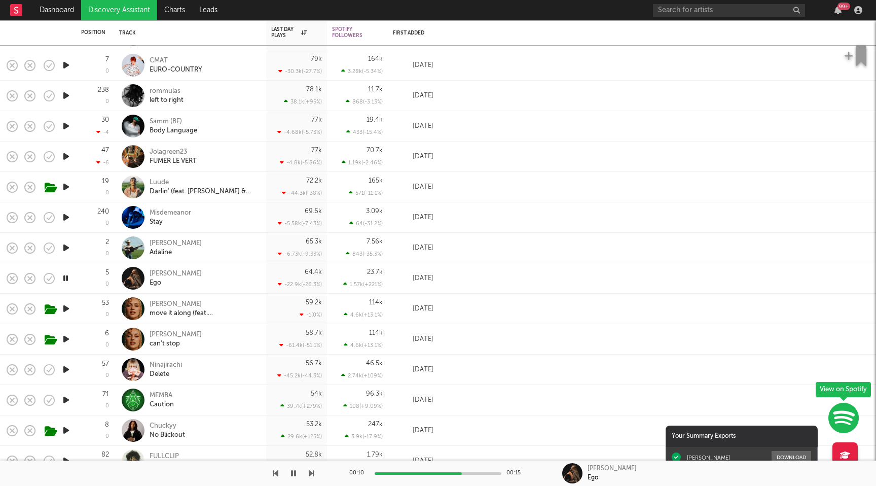
click at [304, 269] on div "64.4k -22.9k ( -26.3 % )" at bounding box center [296, 278] width 51 height 30
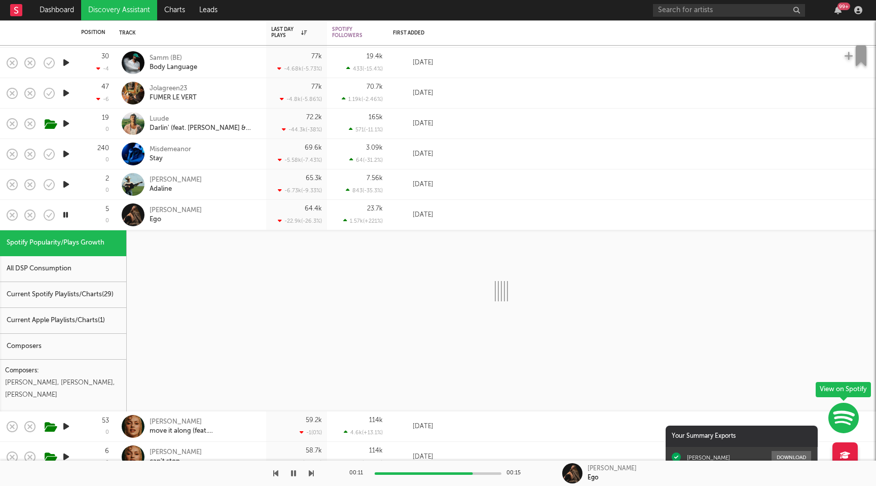
select select "1w"
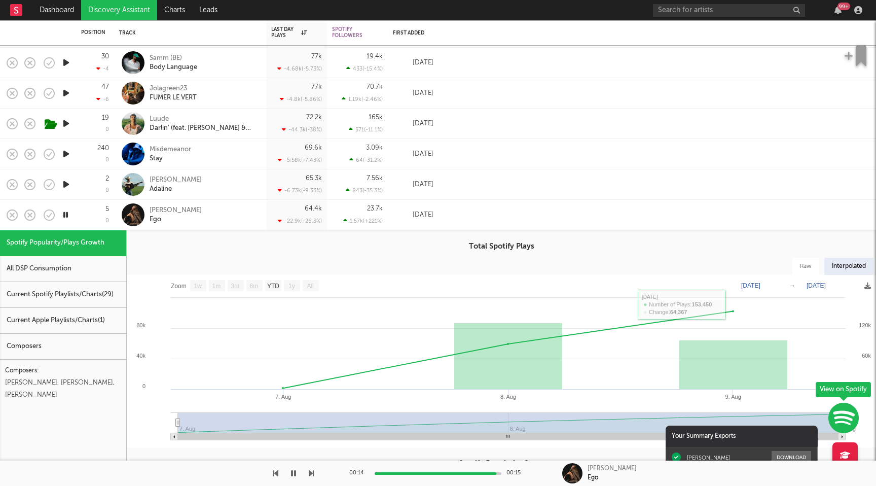
click at [299, 208] on div "64.4k -22.9k ( -26.3 % )" at bounding box center [296, 215] width 51 height 30
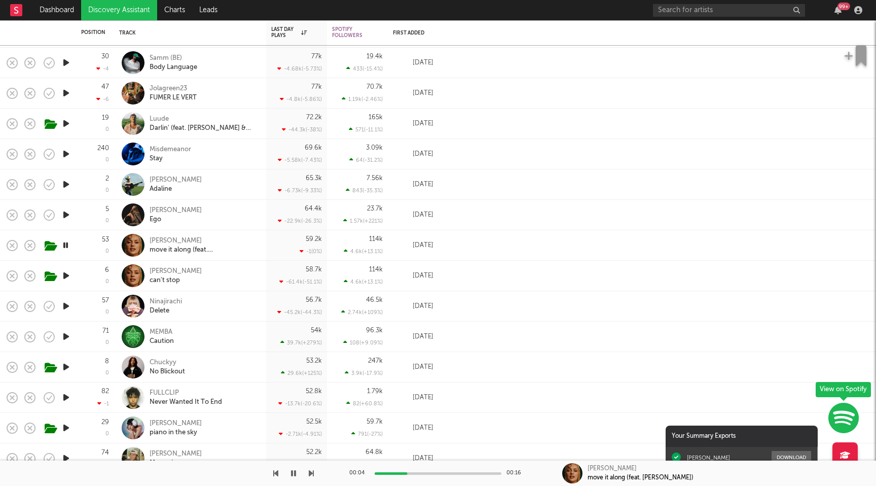
click at [293, 238] on div "59.2k -1 ( 0 % )" at bounding box center [296, 245] width 51 height 30
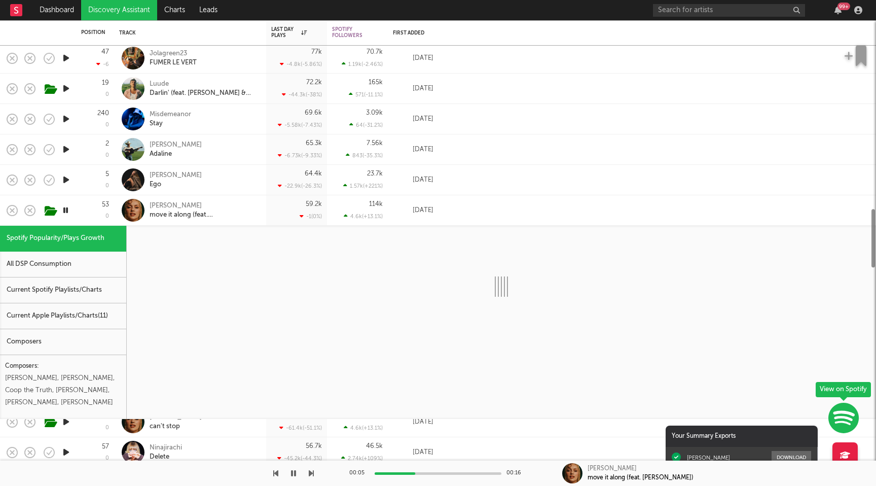
select select "1w"
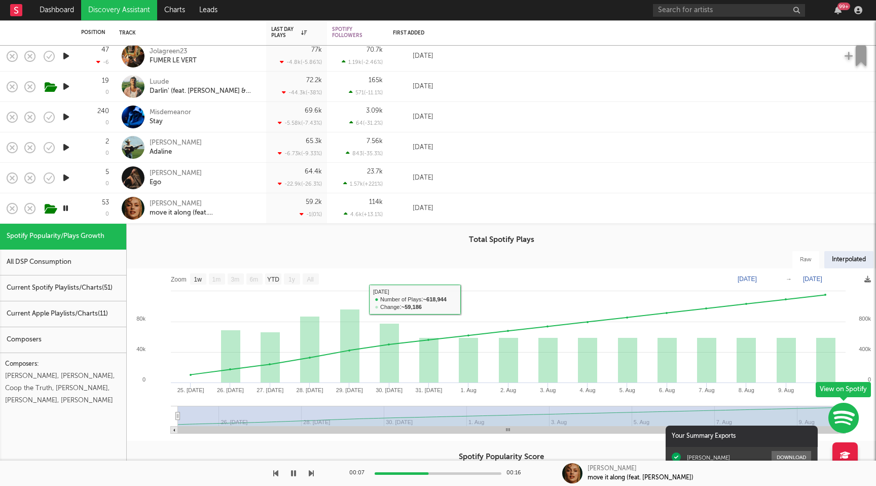
click at [64, 267] on div "All DSP Consumption" at bounding box center [63, 262] width 126 height 26
select select "1w"
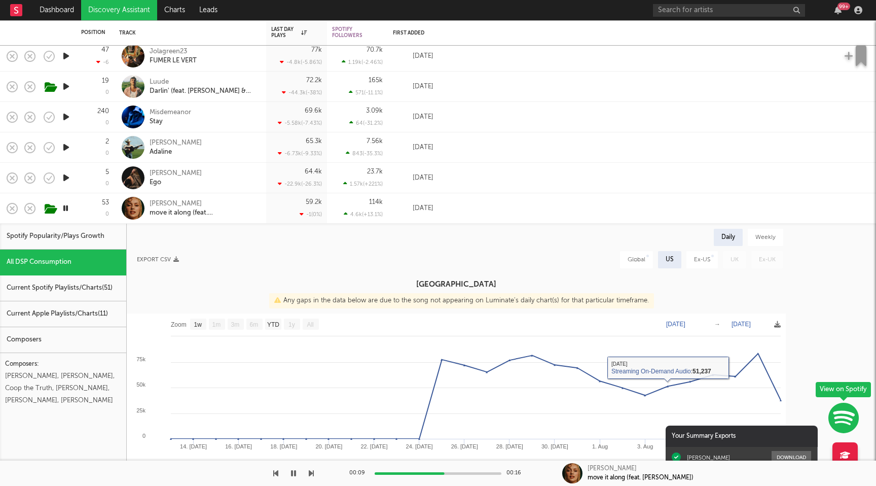
click at [297, 203] on div "59.2k -1 ( 0 % )" at bounding box center [296, 208] width 51 height 30
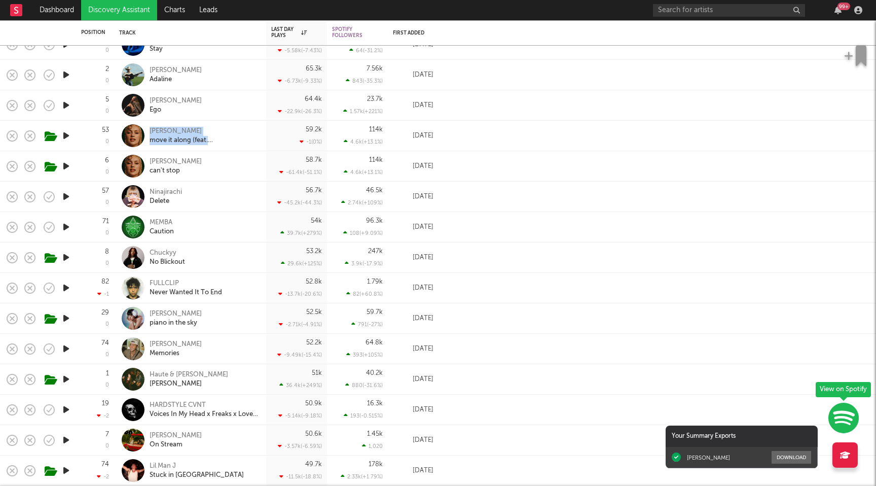
click at [69, 196] on icon "button" at bounding box center [66, 196] width 11 height 13
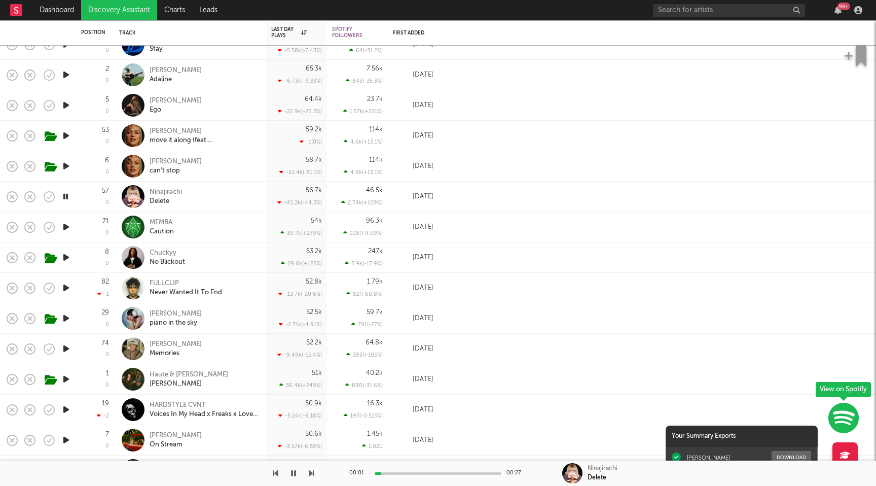
click at [297, 187] on div "56.7k -45.2k ( -44.3 % )" at bounding box center [296, 196] width 51 height 30
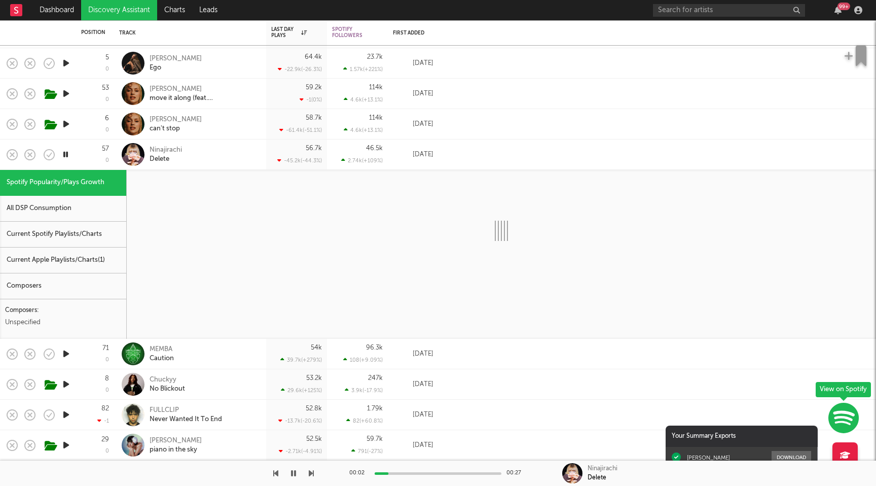
select select "1w"
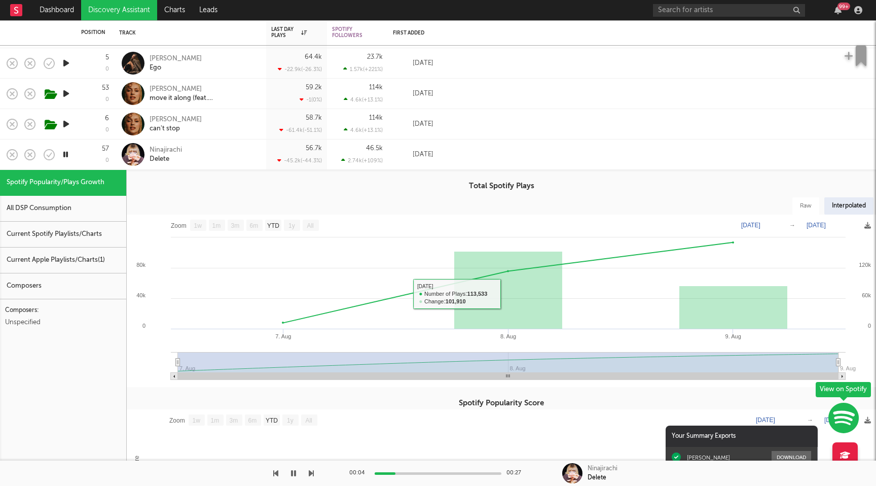
click at [304, 151] on div "56.7k -45.2k ( -44.3 % )" at bounding box center [296, 154] width 51 height 30
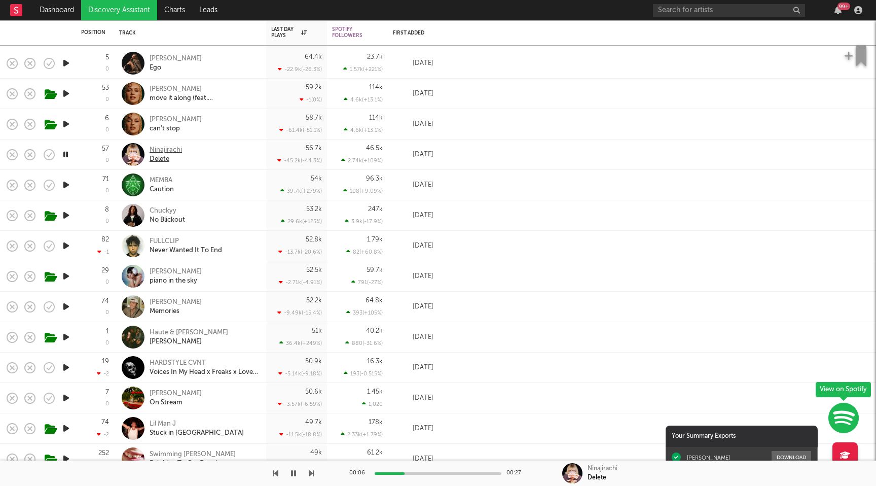
click at [170, 150] on div "Ninajirachi" at bounding box center [166, 149] width 32 height 9
click at [69, 188] on icon "button" at bounding box center [66, 184] width 10 height 13
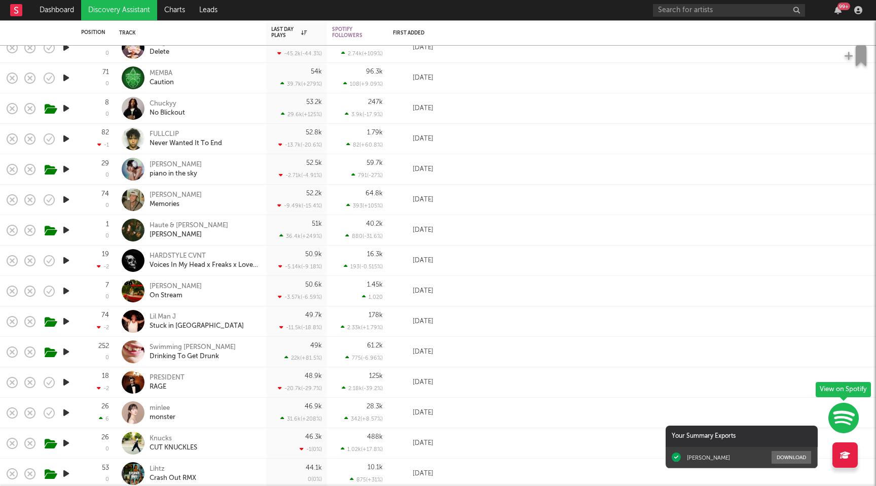
click at [63, 201] on icon "button" at bounding box center [66, 199] width 11 height 13
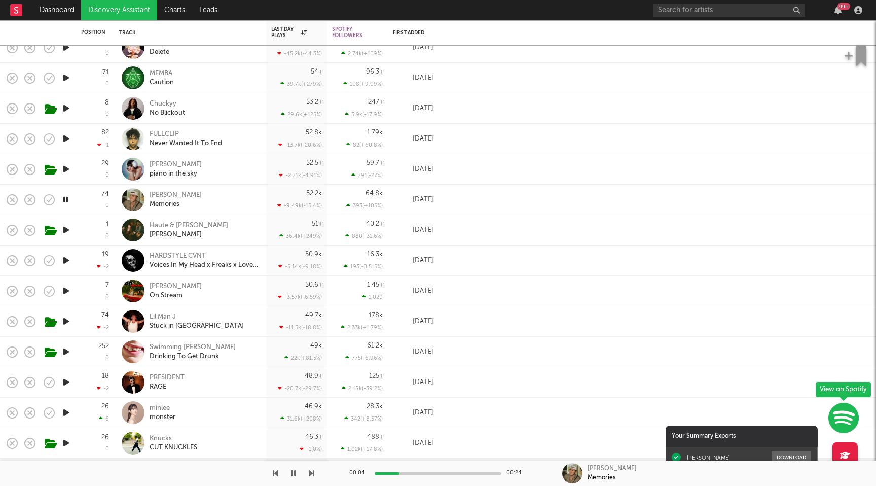
click at [68, 170] on icon "button" at bounding box center [66, 169] width 11 height 13
click at [238, 171] on div "Mikayla Geier piano in the sky" at bounding box center [204, 169] width 109 height 18
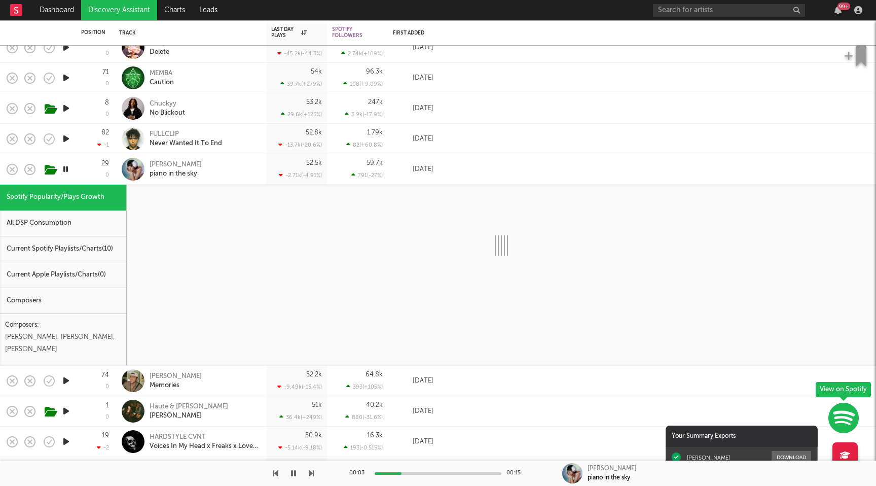
select select "1w"
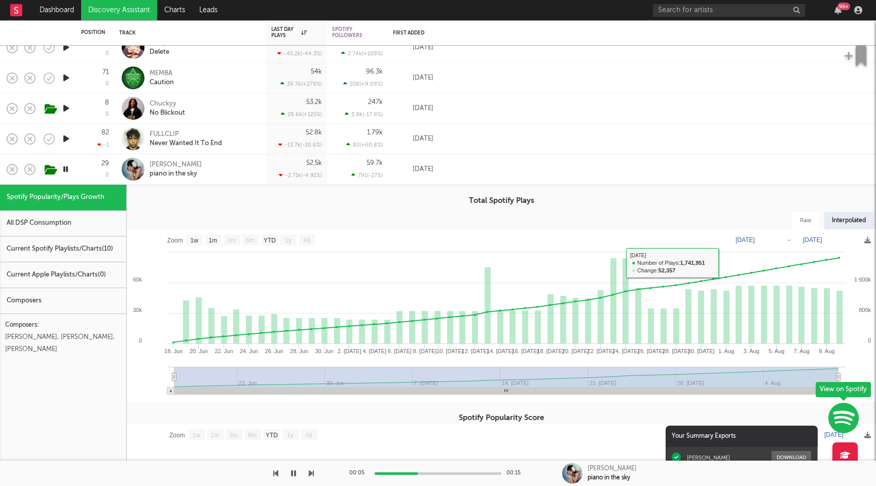
click at [86, 225] on div "All DSP Consumption" at bounding box center [63, 223] width 126 height 26
select select "1w"
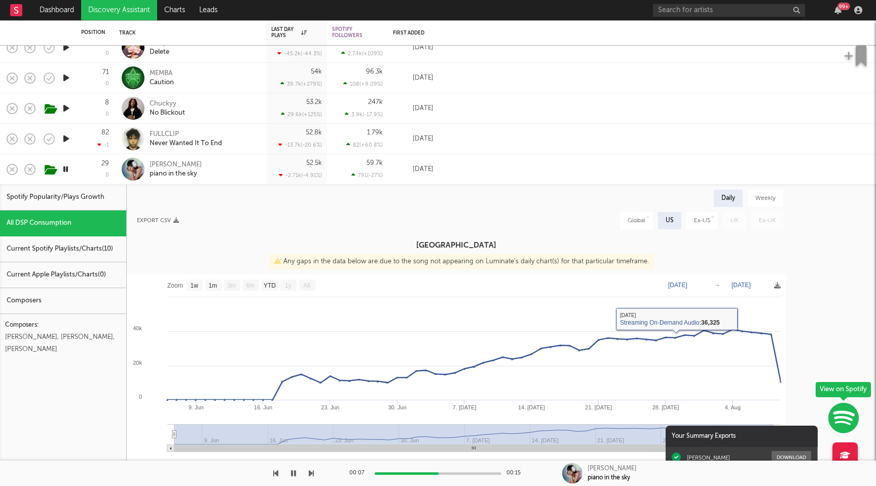
click at [636, 231] on div "Daily Weekly Export CSV Global US Ex-US UK Ex-UK United States Any gaps in the …" at bounding box center [456, 418] width 659 height 456
click at [638, 221] on div "Global" at bounding box center [637, 220] width 18 height 12
select select "1w"
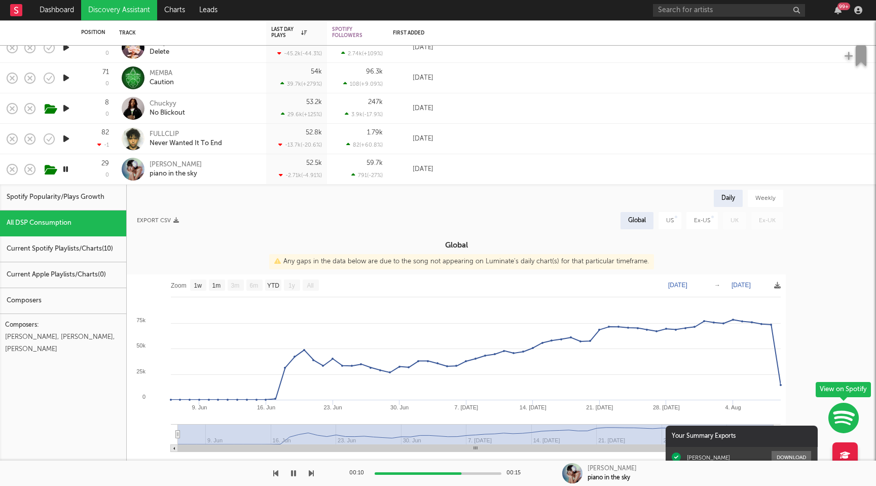
click at [246, 158] on div "Mikayla Geier piano in the sky" at bounding box center [190, 169] width 142 height 30
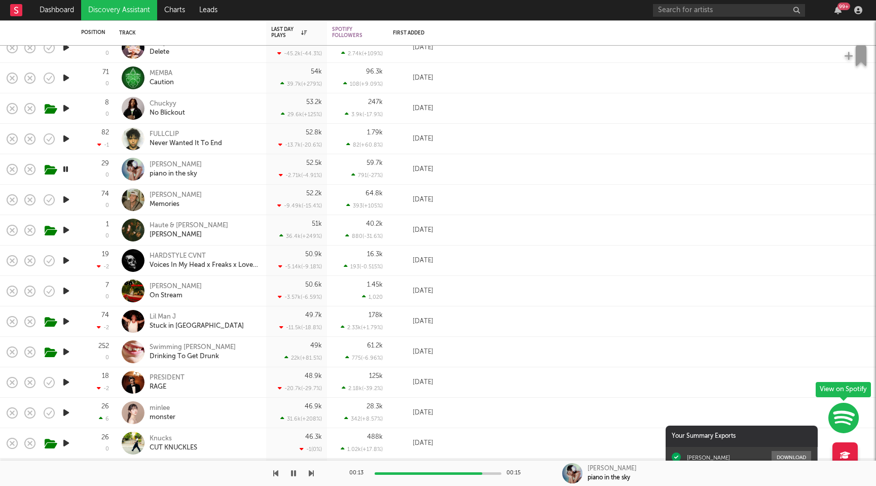
click at [69, 168] on icon "button" at bounding box center [66, 169] width 10 height 13
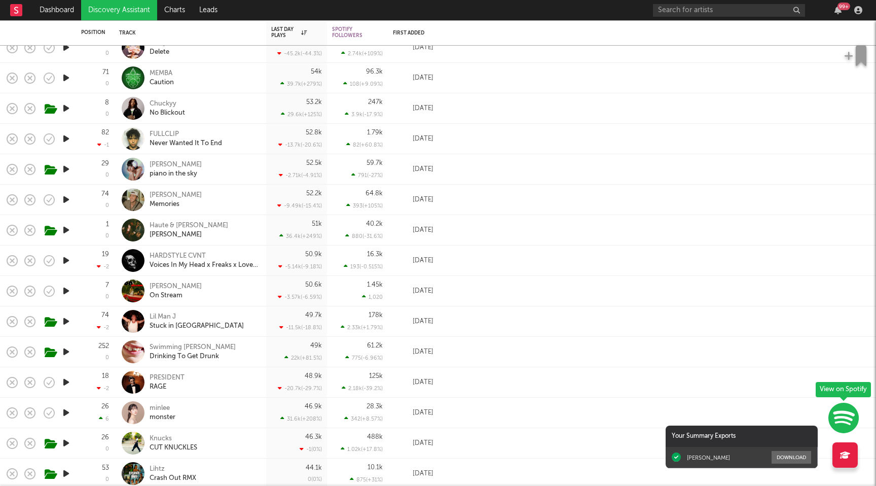
click at [64, 225] on icon "button" at bounding box center [66, 230] width 11 height 13
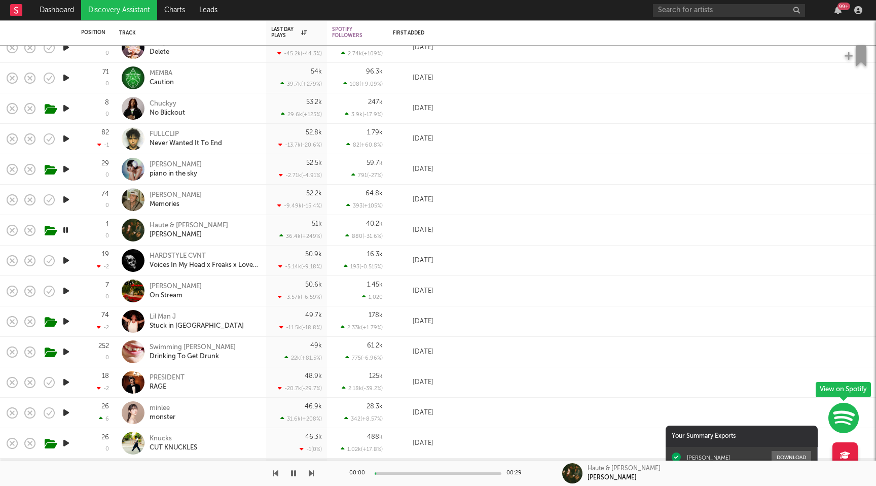
click at [64, 225] on icon "button" at bounding box center [66, 230] width 10 height 13
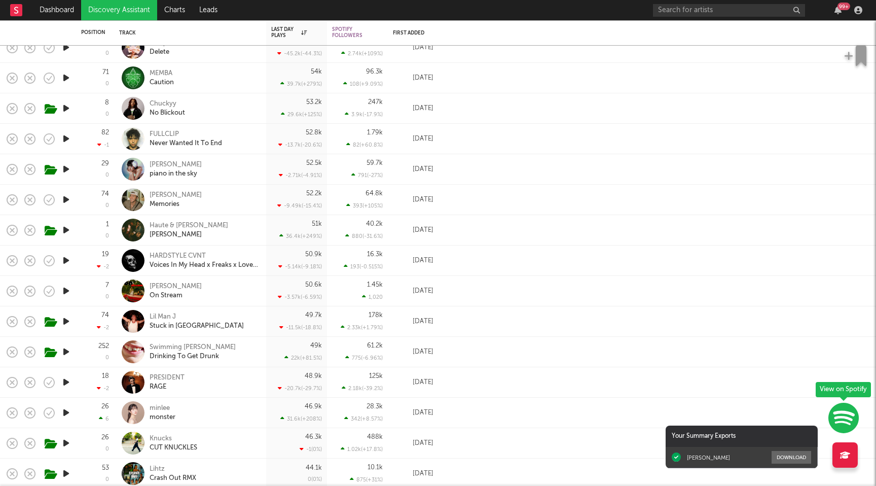
click at [67, 291] on icon "button" at bounding box center [66, 290] width 11 height 13
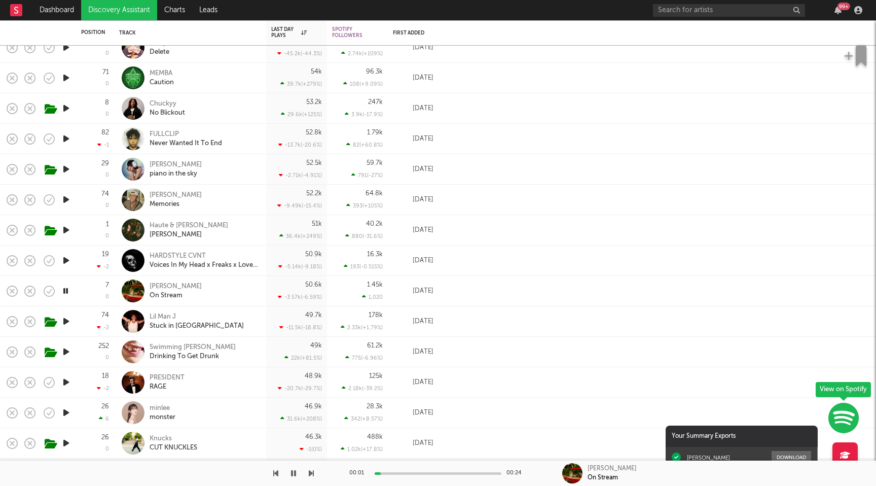
click at [67, 291] on icon "button" at bounding box center [66, 290] width 10 height 13
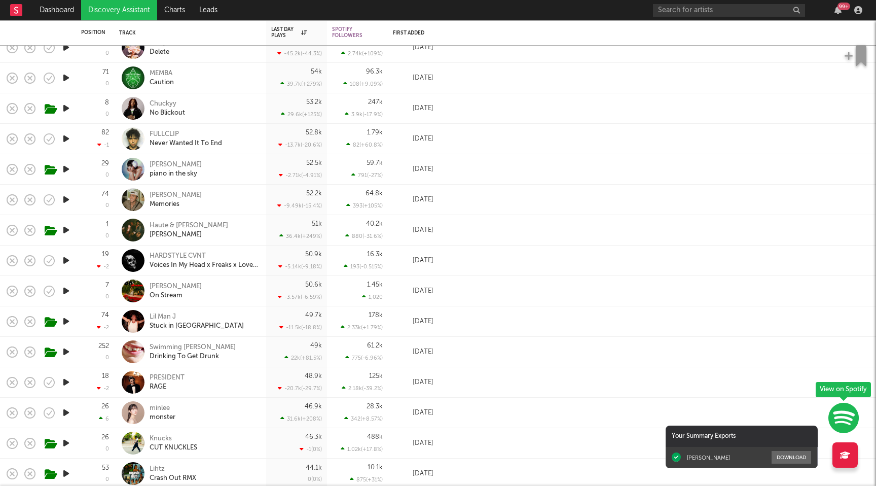
click at [68, 320] on icon "button" at bounding box center [66, 321] width 11 height 13
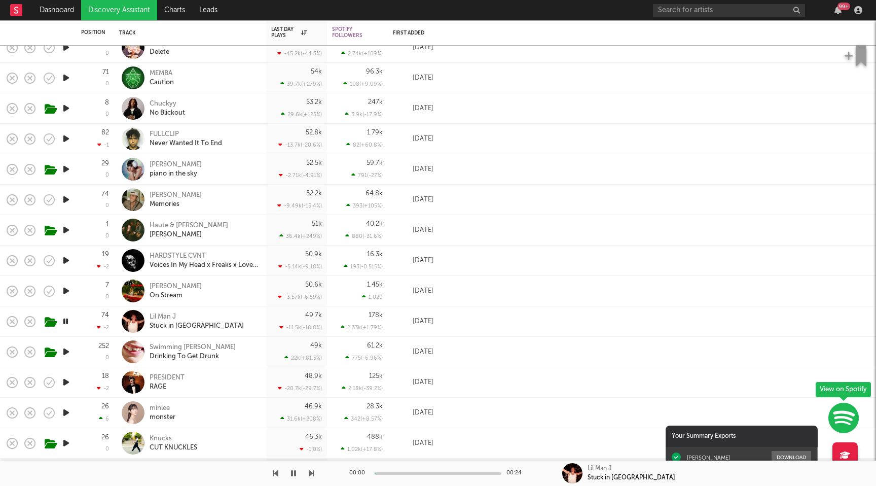
click at [68, 320] on icon "button" at bounding box center [66, 321] width 10 height 13
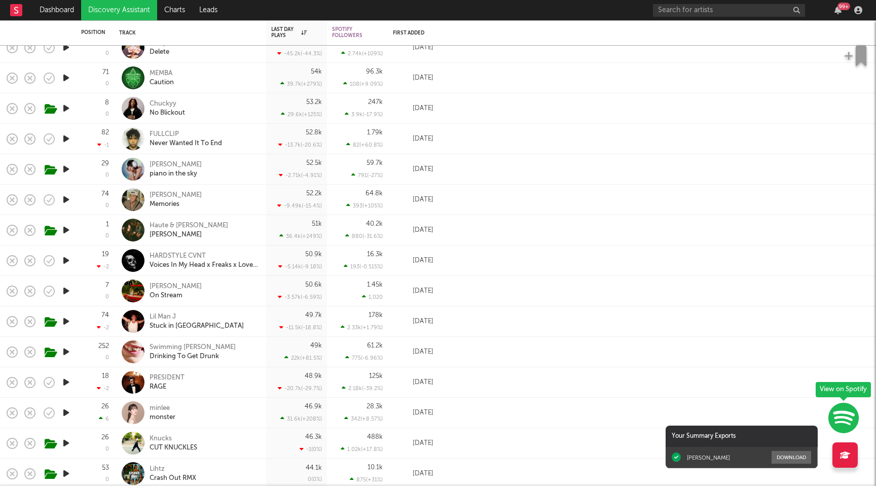
click at [68, 349] on icon "button" at bounding box center [66, 351] width 11 height 13
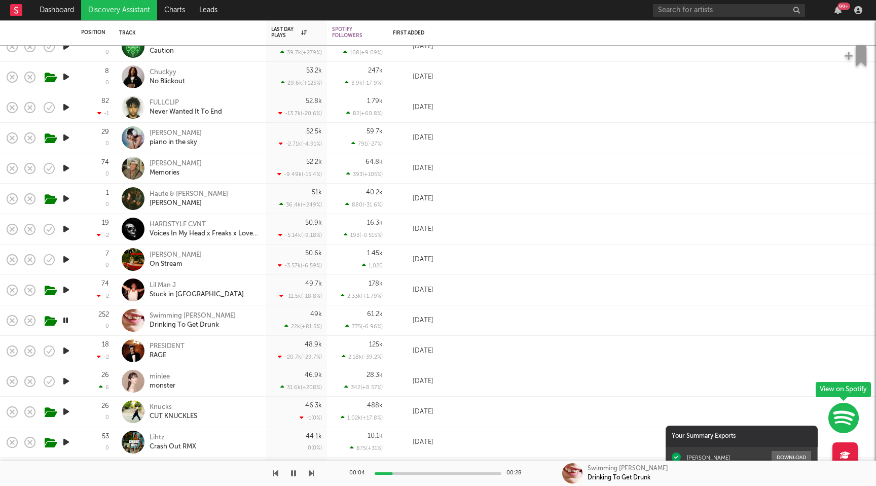
click at [307, 313] on div "49k 22k ( +81.5 % )" at bounding box center [296, 320] width 51 height 30
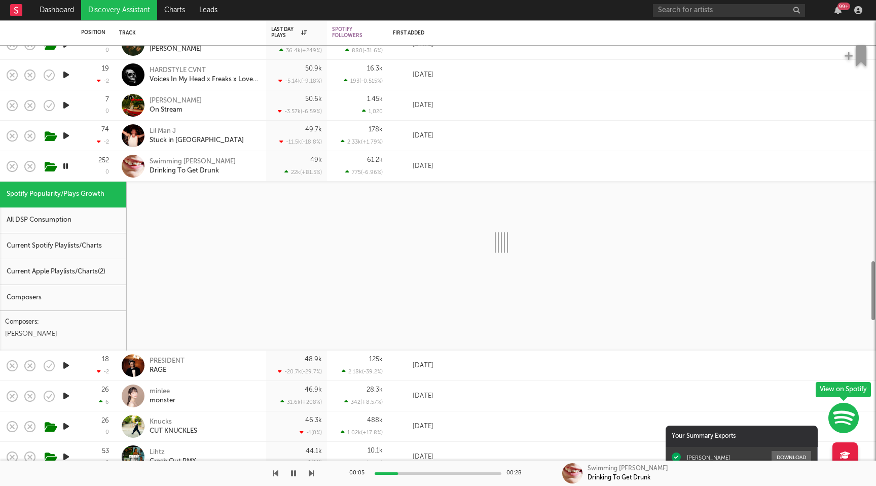
select select "1w"
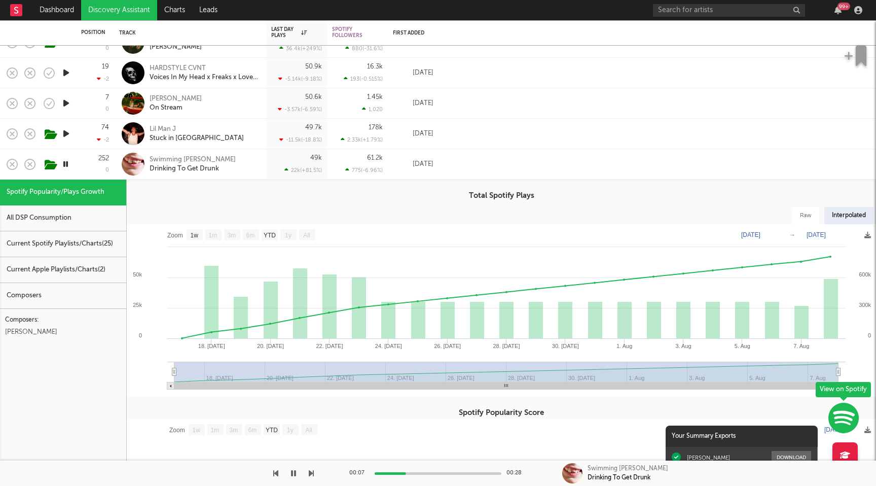
click at [285, 158] on div "49k 22k ( +81.5 % )" at bounding box center [296, 164] width 51 height 30
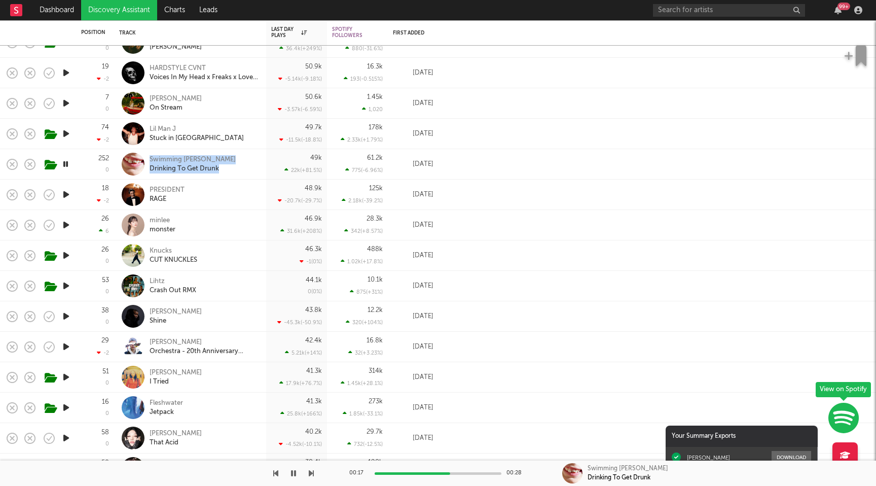
click at [68, 193] on icon "button" at bounding box center [66, 194] width 11 height 13
click at [67, 195] on icon "button" at bounding box center [66, 194] width 10 height 13
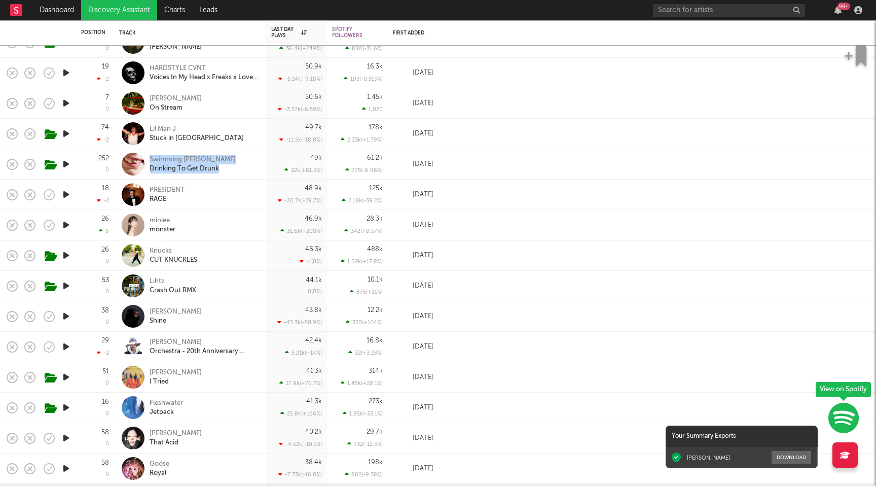
click at [67, 195] on icon "button" at bounding box center [66, 194] width 11 height 13
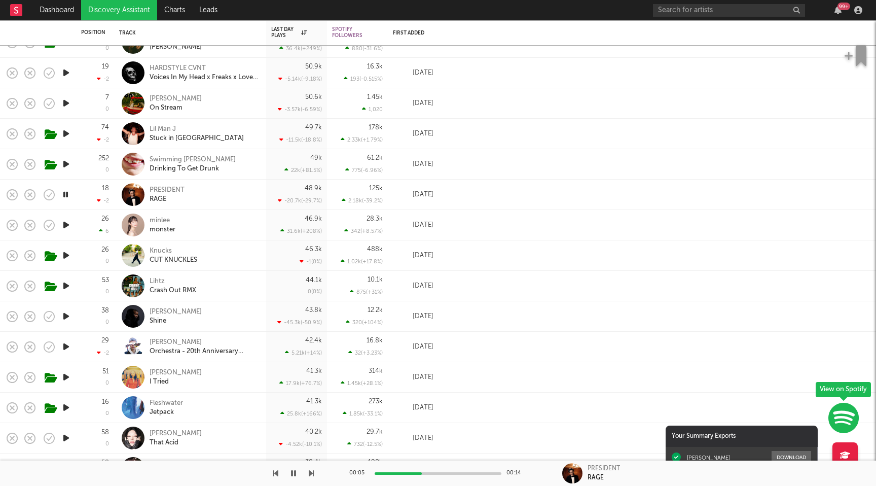
click at [309, 188] on div "48.9k" at bounding box center [313, 188] width 17 height 7
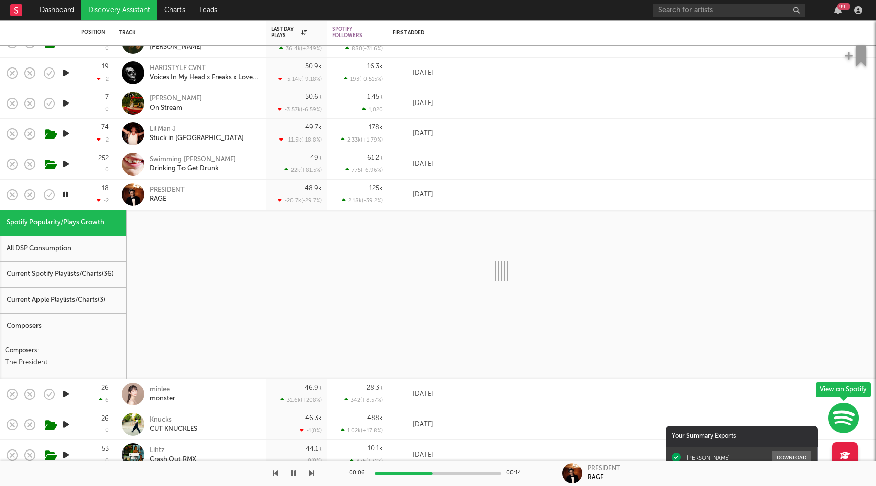
select select "1w"
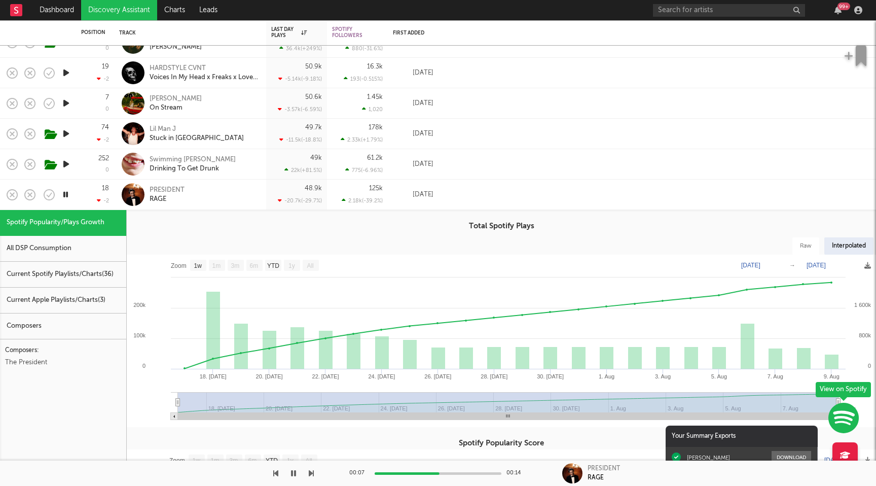
click at [309, 188] on div "48.9k" at bounding box center [313, 188] width 17 height 7
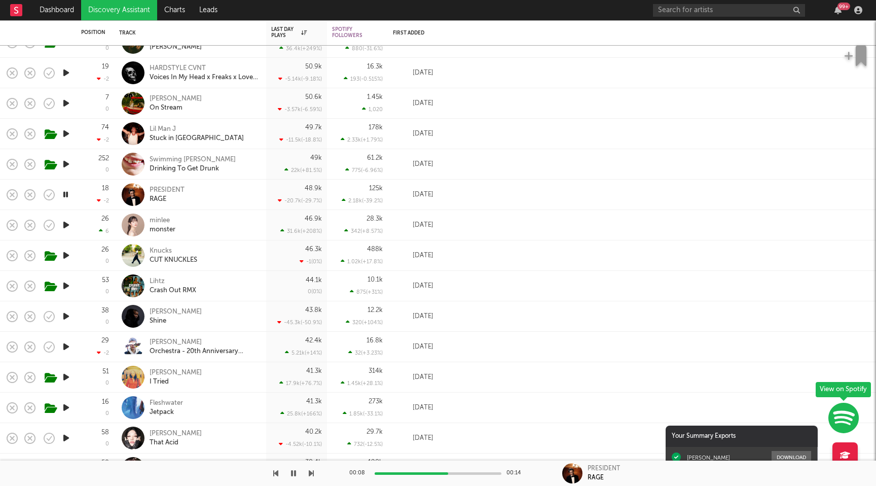
click at [69, 192] on icon "button" at bounding box center [66, 194] width 10 height 13
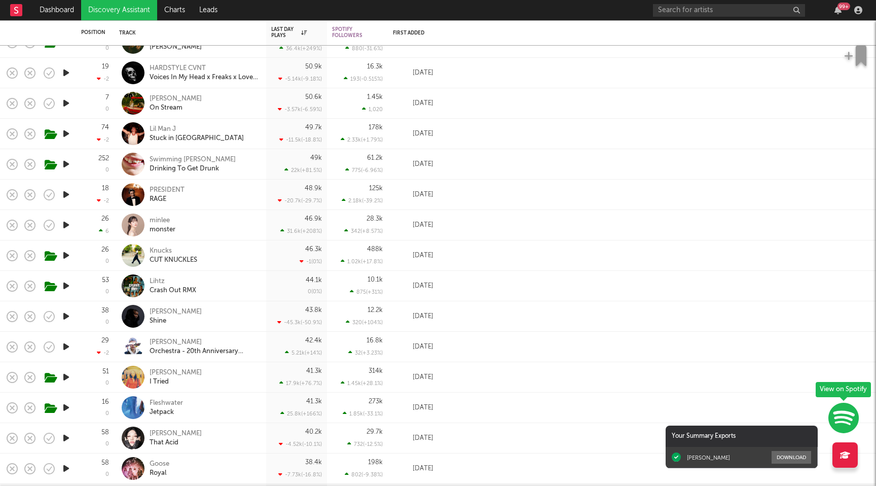
click at [64, 230] on icon "button" at bounding box center [66, 224] width 11 height 13
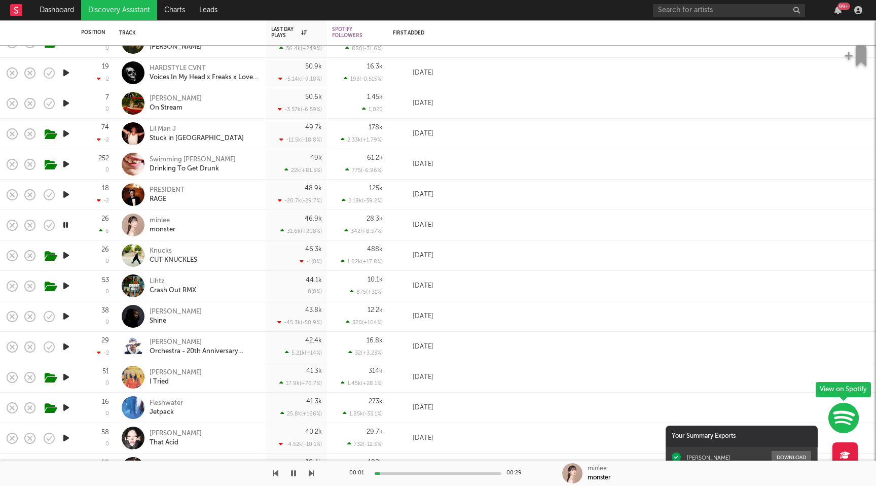
click at [307, 218] on div "46.9k" at bounding box center [313, 218] width 17 height 7
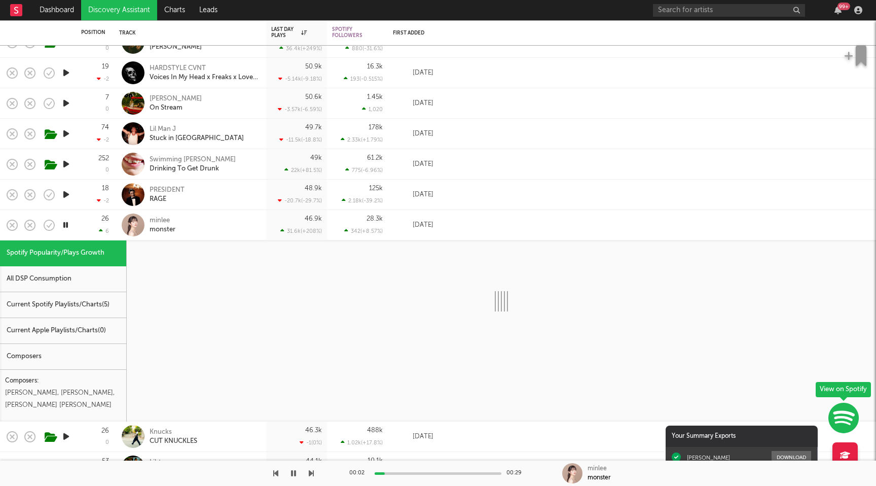
select select "1w"
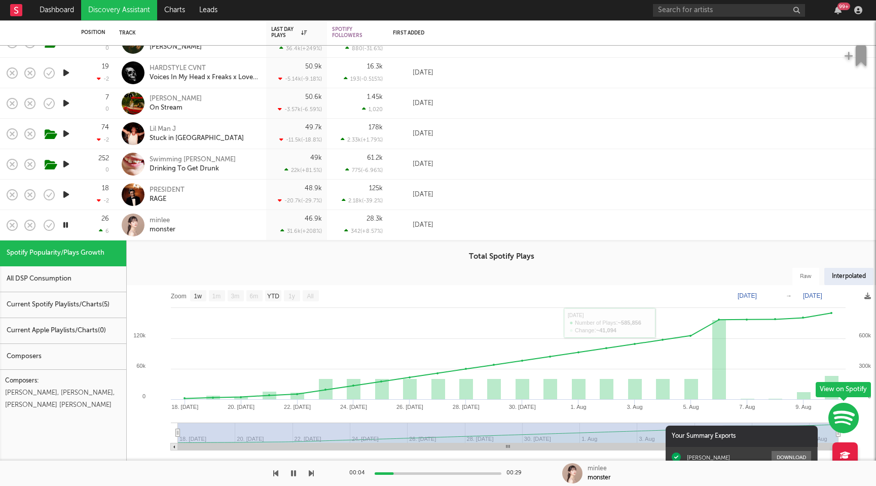
click at [287, 217] on div "46.9k 31.6k ( +208 % )" at bounding box center [296, 225] width 51 height 30
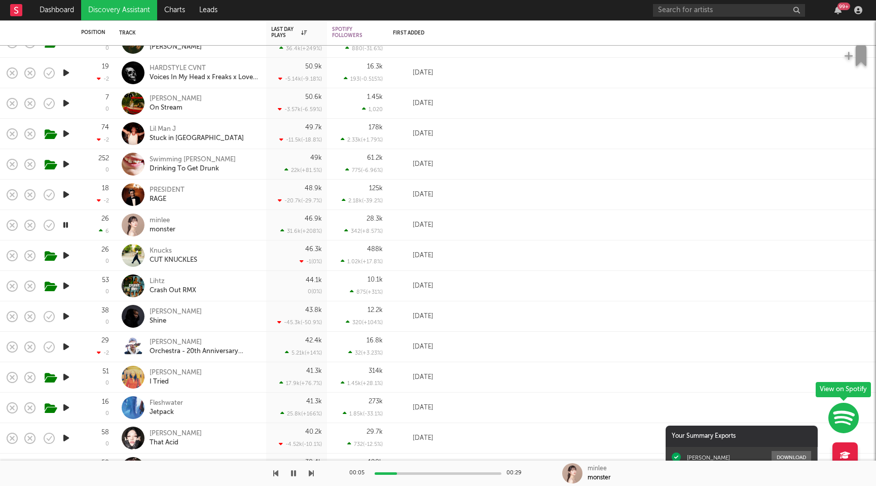
click at [65, 223] on icon "button" at bounding box center [66, 224] width 10 height 13
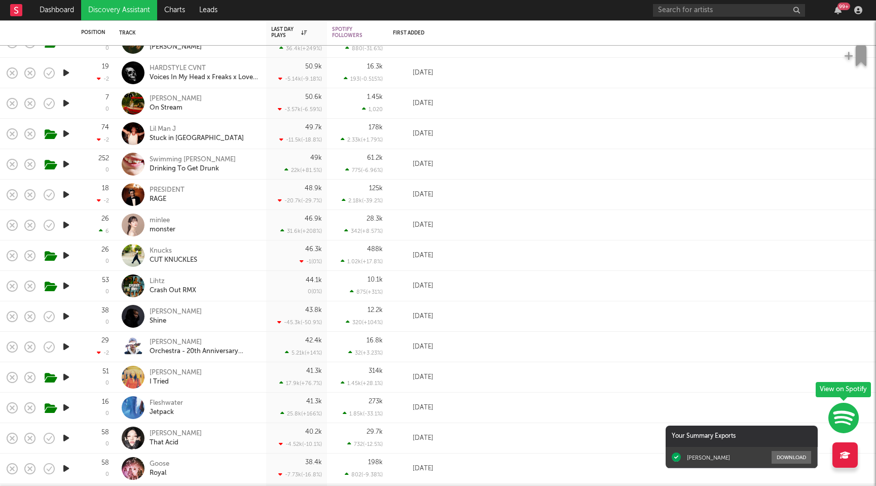
click at [64, 257] on icon "button" at bounding box center [66, 255] width 11 height 13
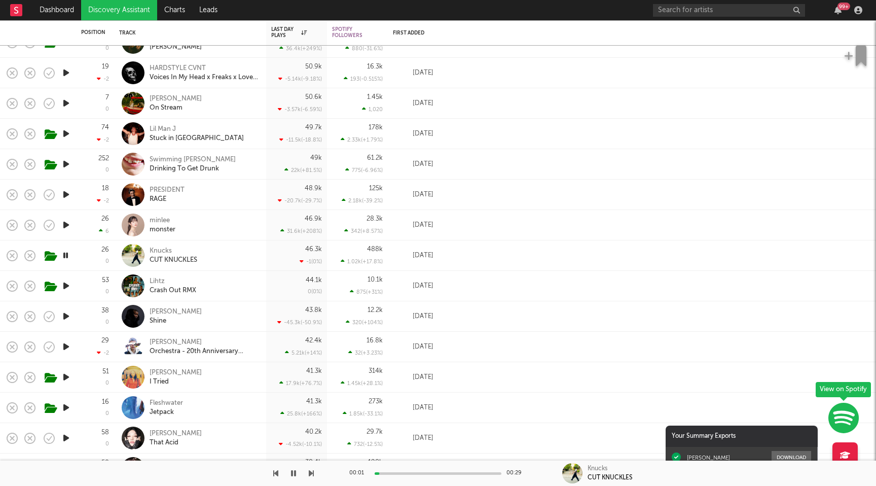
click at [302, 255] on div "46.3k -1 ( 0 % )" at bounding box center [296, 255] width 51 height 30
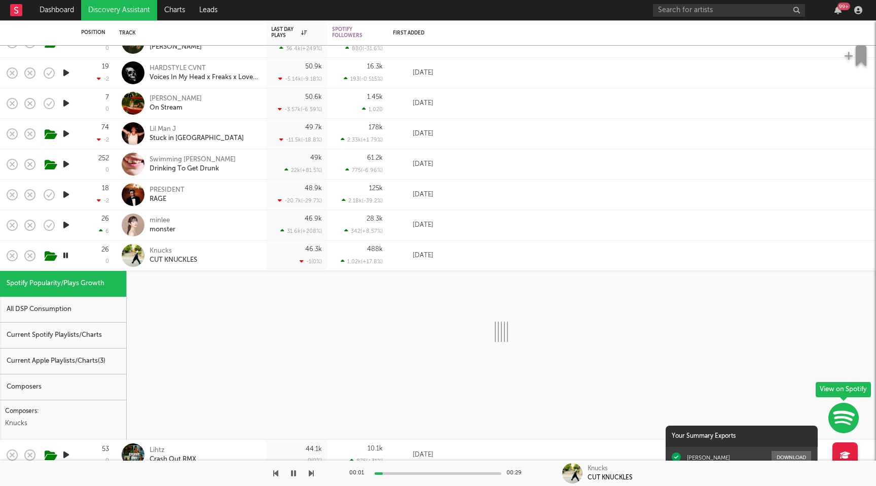
select select "1w"
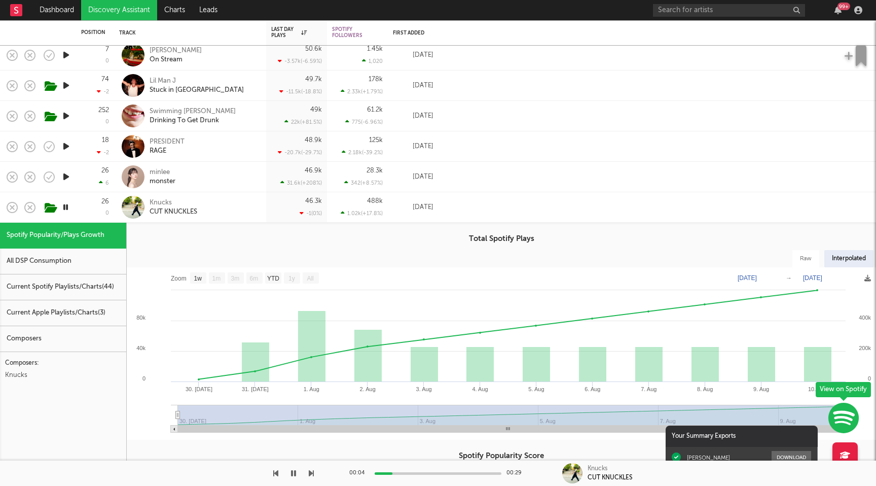
click at [286, 209] on div "46.3k -1 ( 0 % )" at bounding box center [296, 207] width 51 height 30
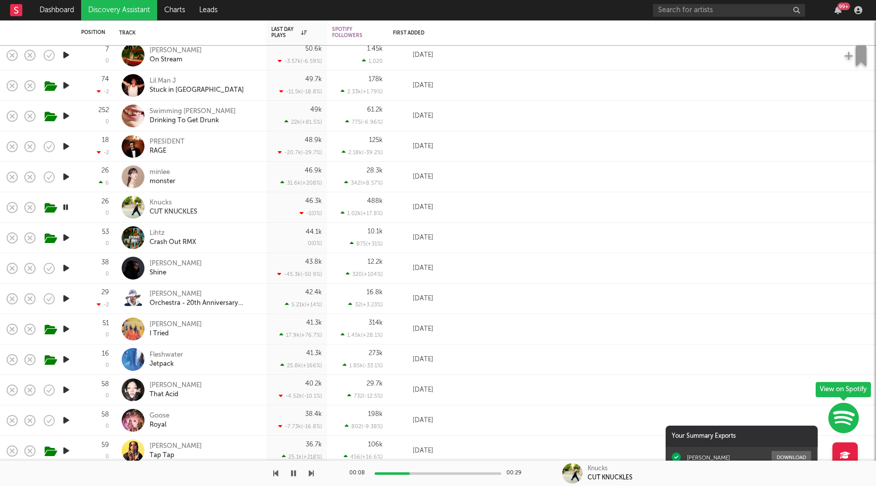
click at [64, 264] on icon "button" at bounding box center [66, 268] width 11 height 13
click at [70, 300] on icon "button" at bounding box center [66, 298] width 11 height 13
click at [69, 329] on icon "button" at bounding box center [66, 328] width 11 height 13
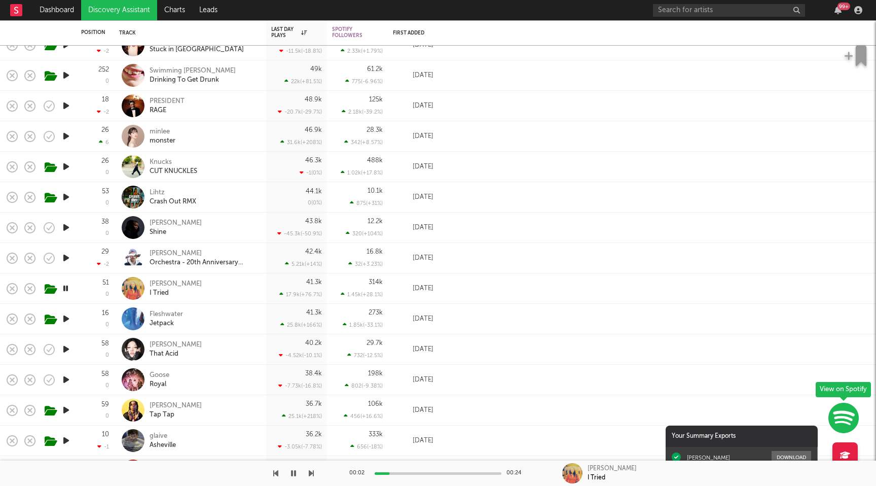
click at [279, 278] on div "41.3k 17.9k ( +76.7 % )" at bounding box center [296, 288] width 51 height 30
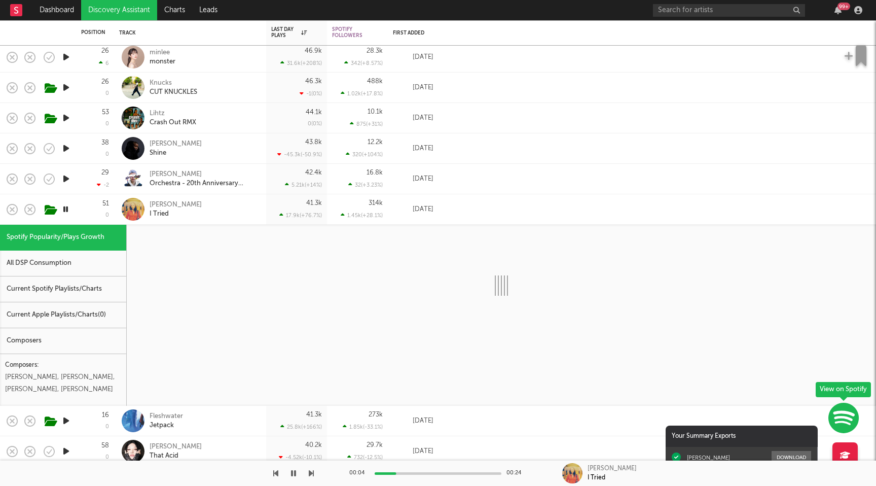
select select "1w"
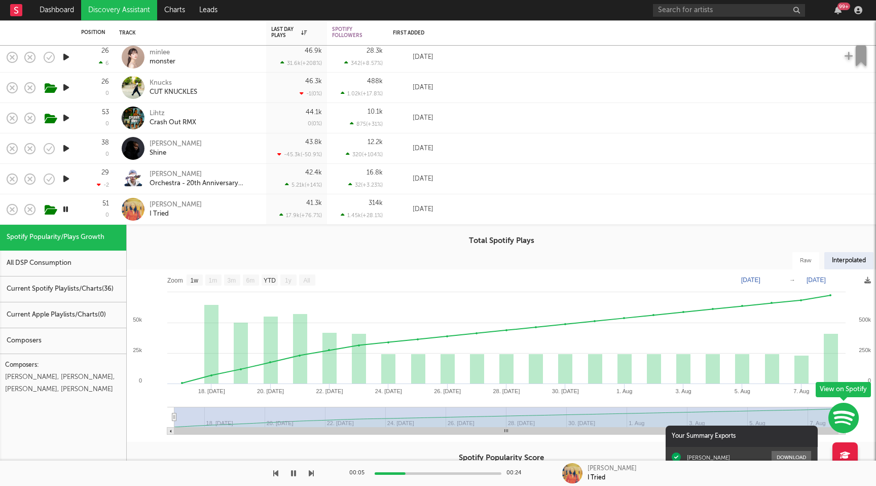
click at [286, 206] on div "41.3k 17.9k ( +76.7 % )" at bounding box center [296, 209] width 51 height 30
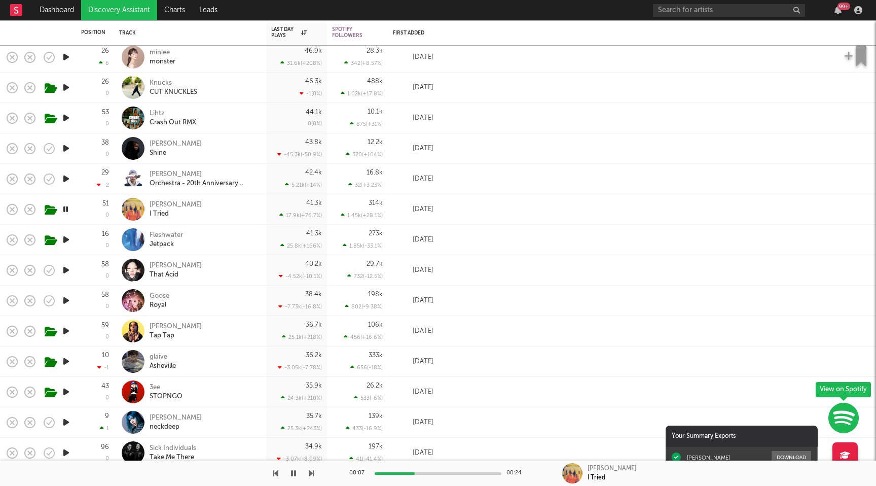
click at [68, 237] on icon "button" at bounding box center [66, 239] width 11 height 13
click at [68, 269] on icon "button" at bounding box center [66, 270] width 11 height 13
click at [65, 300] on icon "button" at bounding box center [66, 300] width 11 height 13
click at [68, 299] on icon "button" at bounding box center [66, 300] width 10 height 13
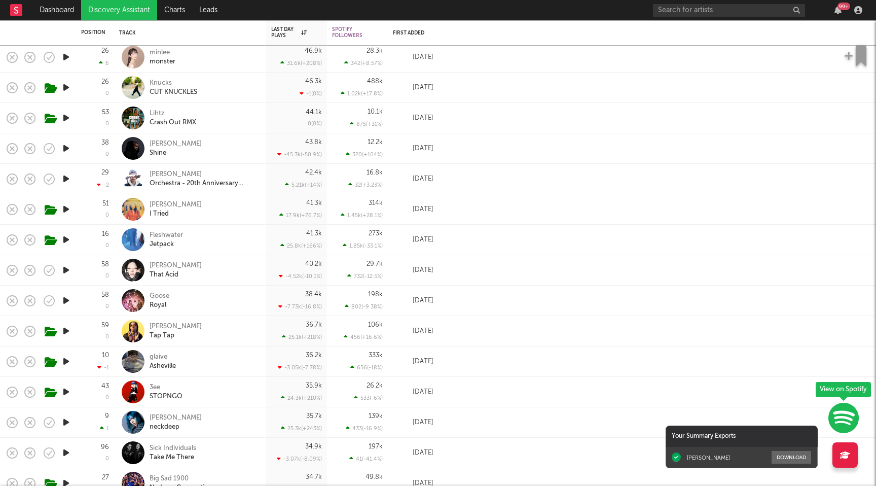
click at [69, 334] on icon "button" at bounding box center [66, 330] width 11 height 13
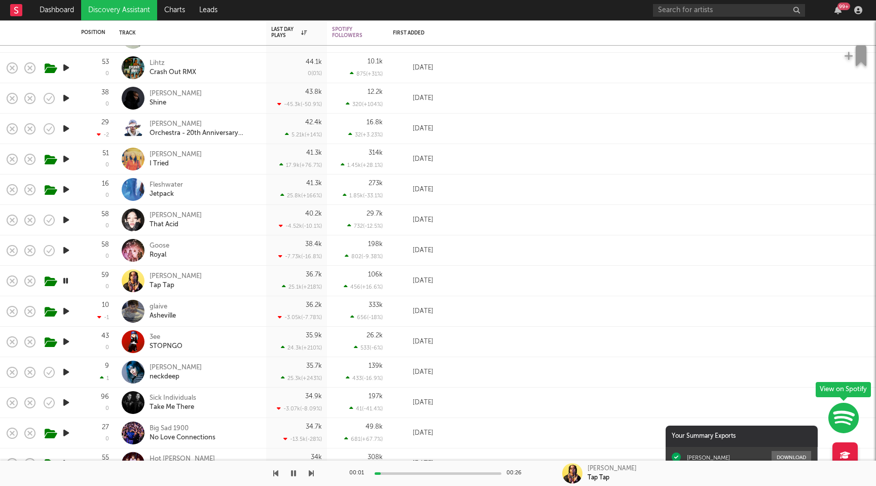
click at [65, 313] on icon "button" at bounding box center [66, 311] width 11 height 13
click at [65, 341] on icon "button" at bounding box center [66, 341] width 11 height 13
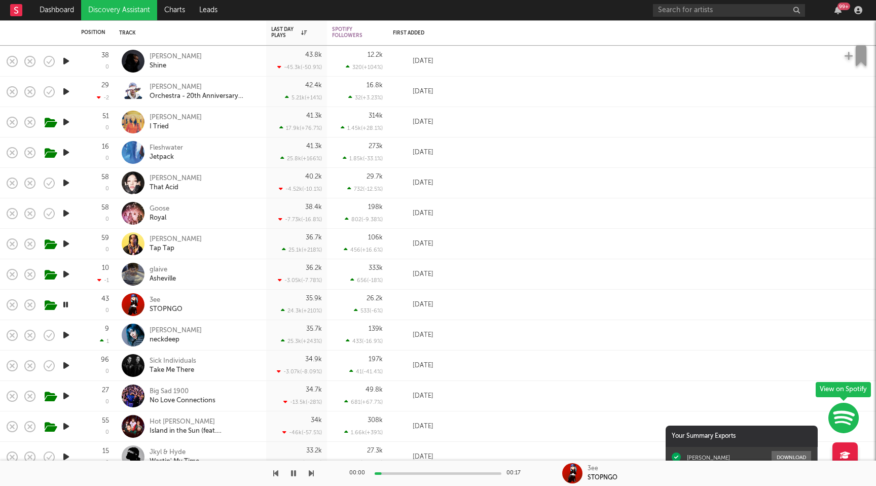
click at [66, 336] on icon "button" at bounding box center [66, 334] width 11 height 13
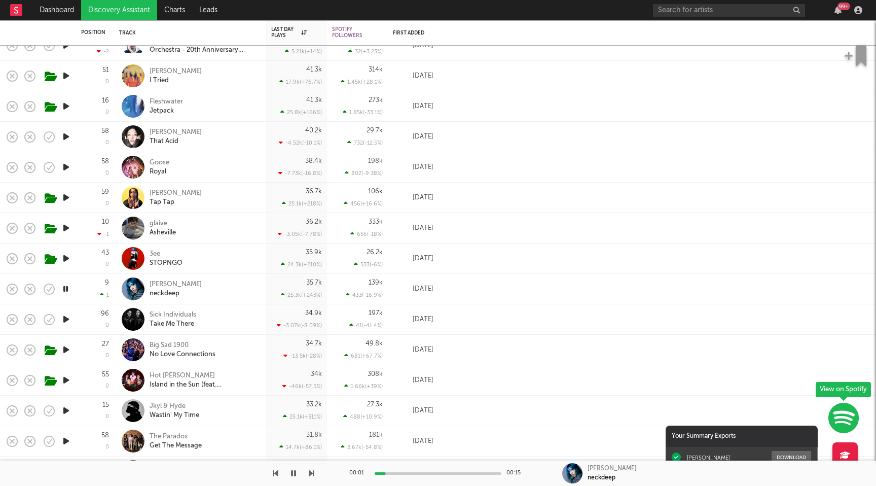
click at [67, 321] on icon "button" at bounding box center [66, 319] width 11 height 13
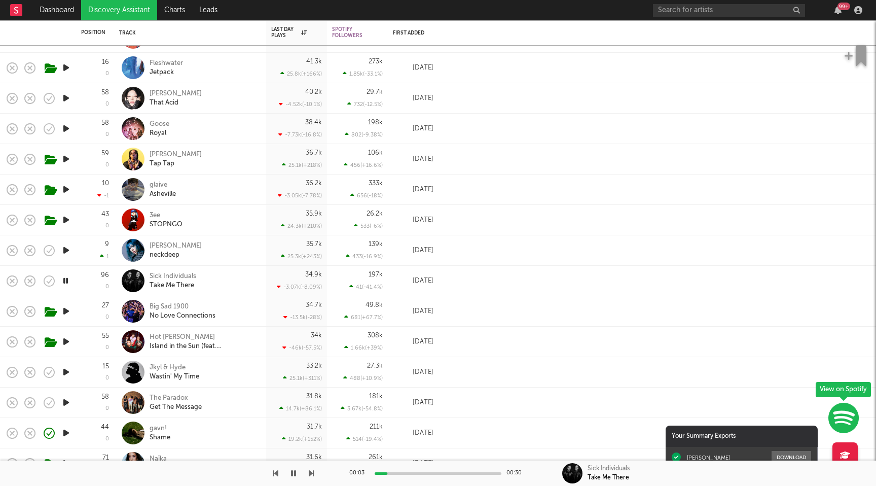
click at [68, 310] on icon "button" at bounding box center [66, 311] width 11 height 13
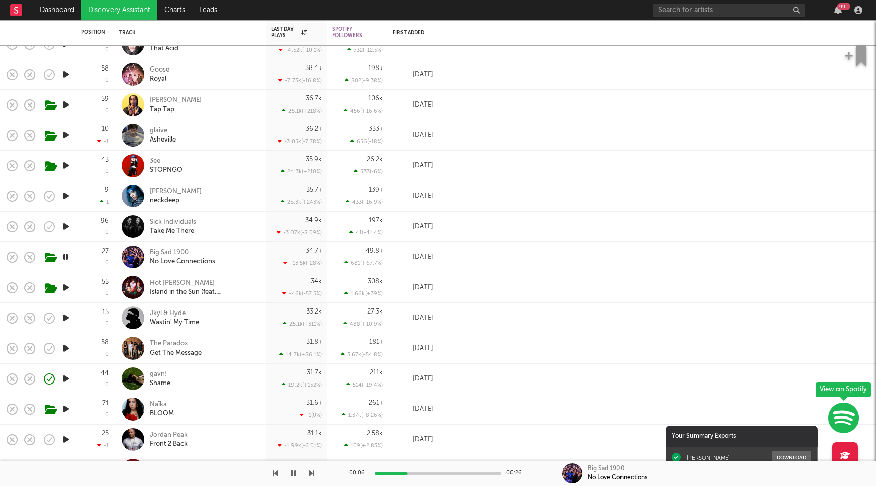
click at [66, 254] on icon "button" at bounding box center [66, 256] width 10 height 13
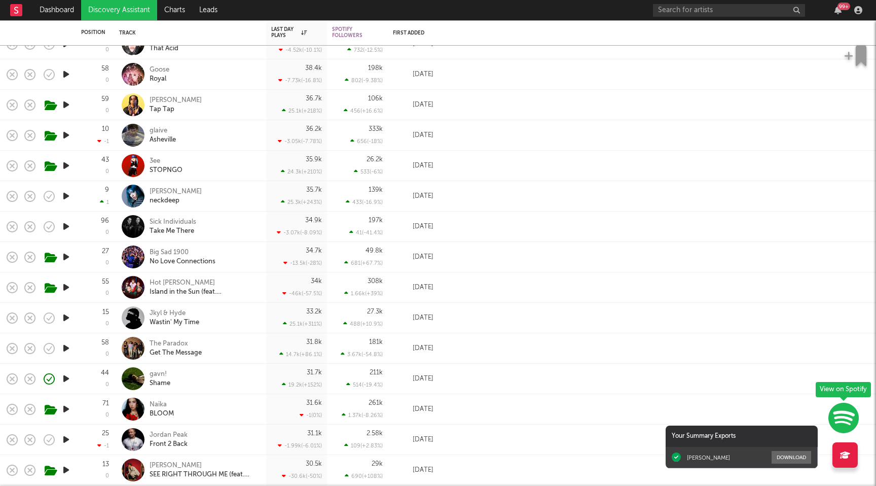
click at [67, 283] on icon "button" at bounding box center [66, 287] width 11 height 13
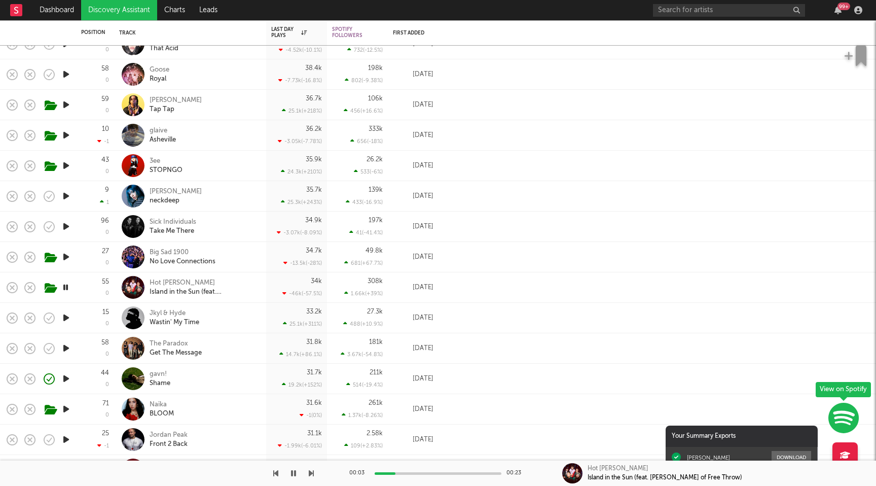
click at [67, 283] on icon "button" at bounding box center [66, 287] width 10 height 13
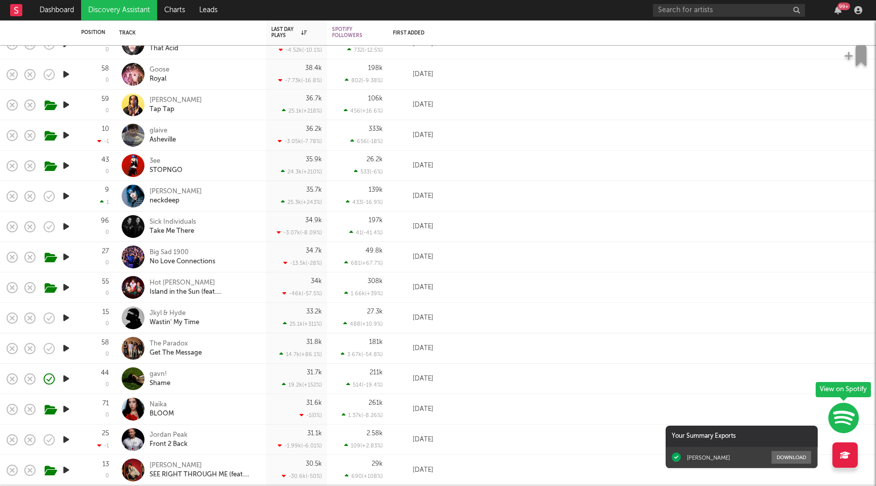
click at [67, 317] on icon "button" at bounding box center [66, 317] width 11 height 13
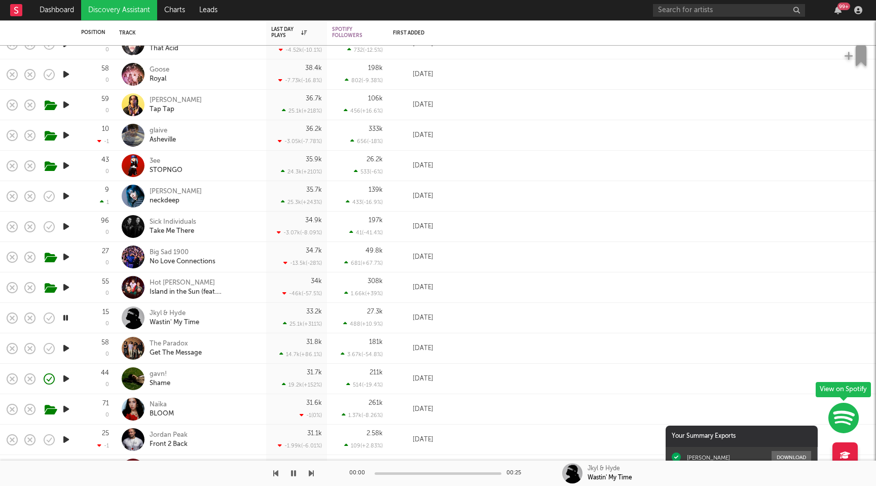
click at [67, 317] on icon "button" at bounding box center [66, 317] width 10 height 13
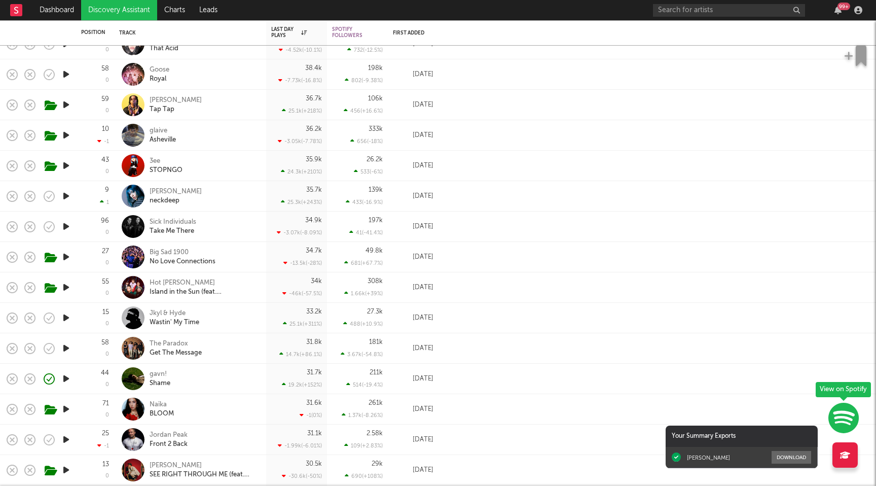
click at [69, 345] on icon "button" at bounding box center [66, 348] width 11 height 13
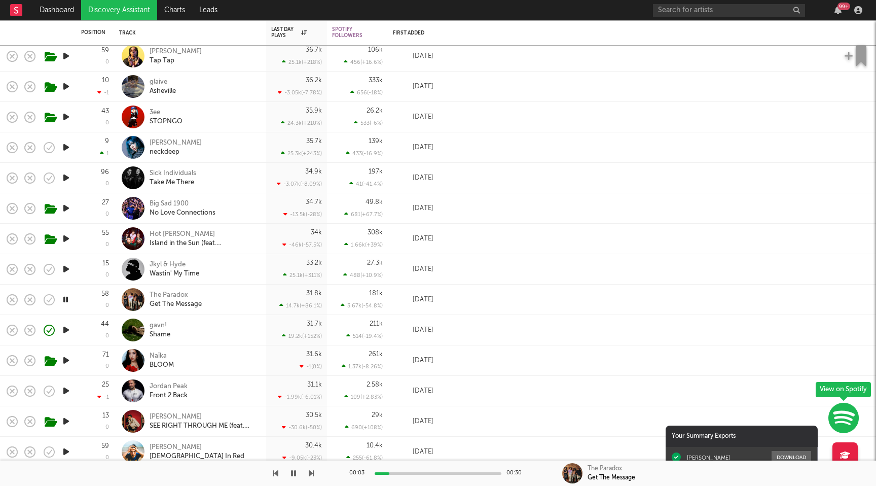
click at [69, 299] on icon "button" at bounding box center [66, 299] width 10 height 13
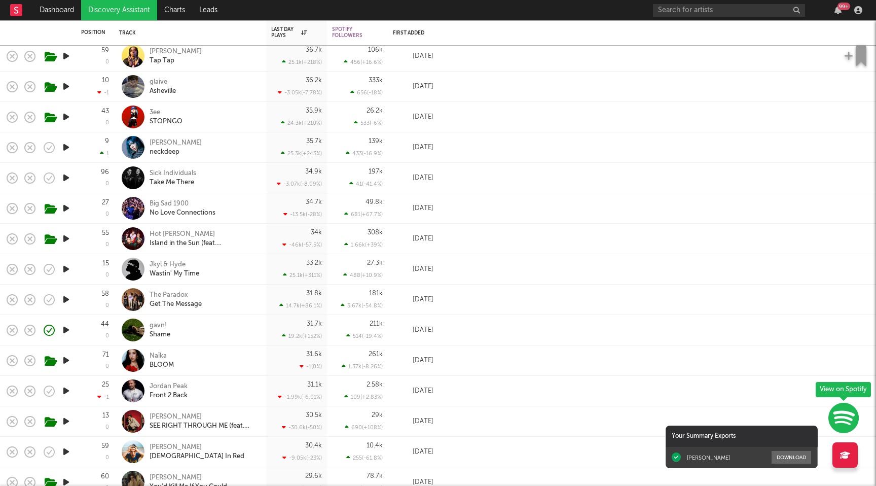
click at [67, 329] on icon "button" at bounding box center [66, 329] width 11 height 13
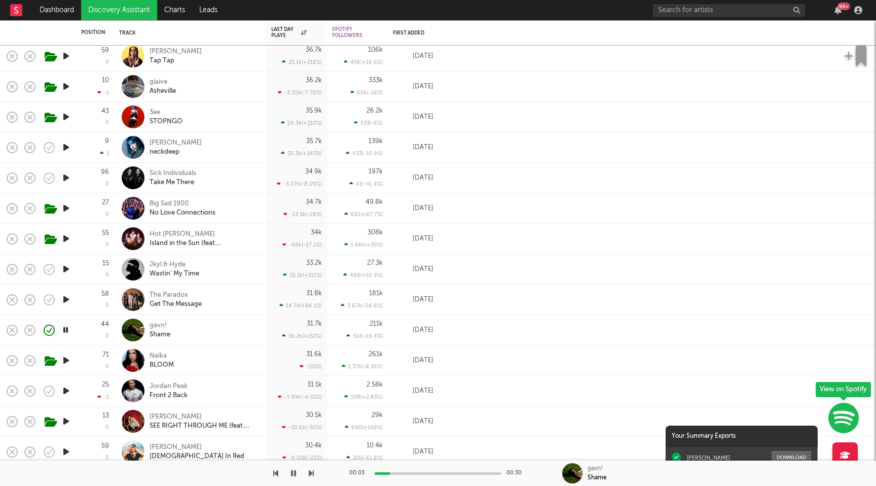
click at [67, 329] on icon "button" at bounding box center [66, 329] width 10 height 13
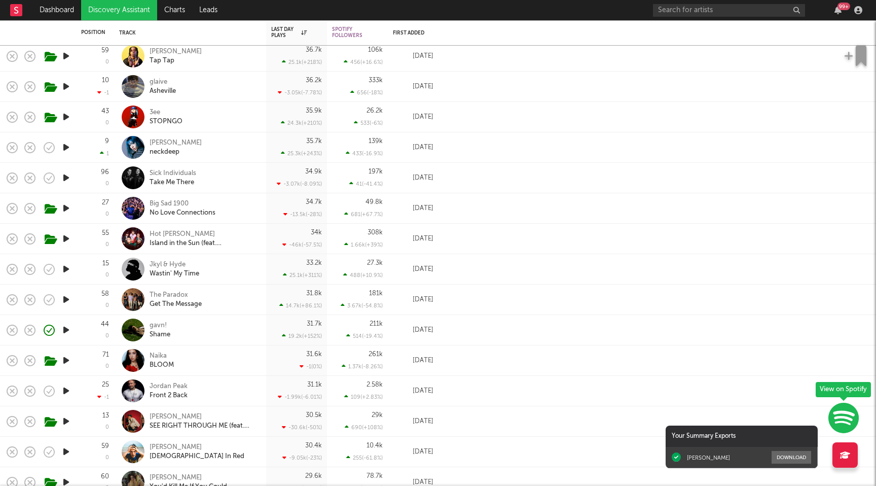
click at [67, 361] on icon "button" at bounding box center [66, 360] width 11 height 13
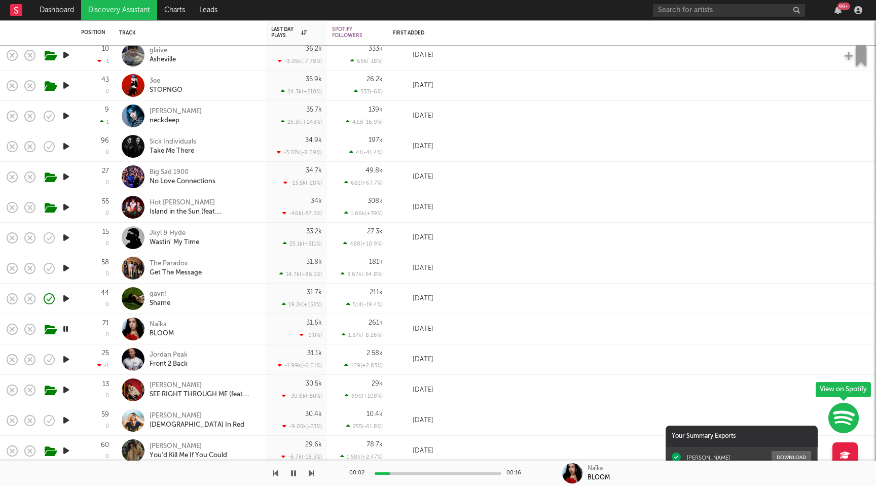
click at [310, 323] on div "31.6k" at bounding box center [314, 322] width 16 height 7
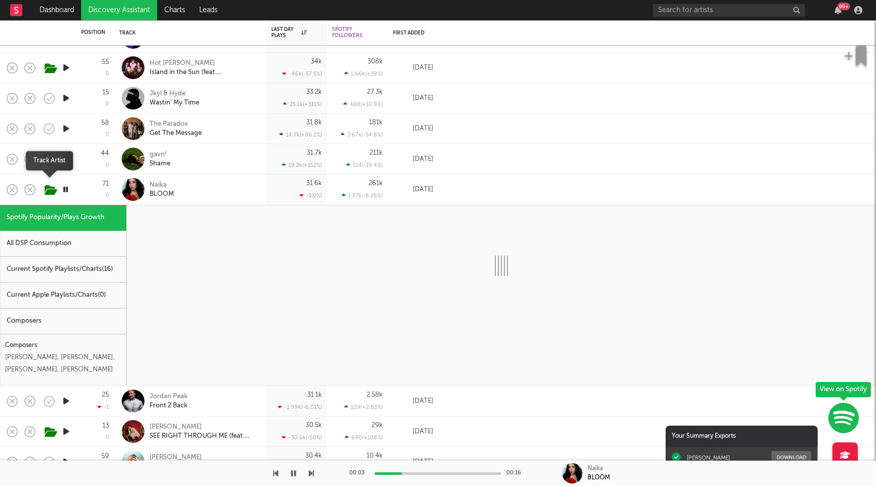
select select "1w"
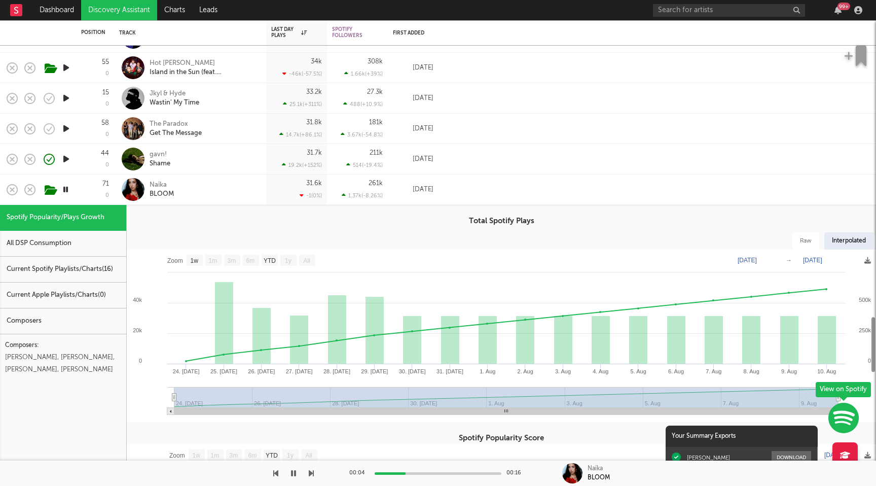
click at [67, 188] on icon "button" at bounding box center [66, 189] width 10 height 13
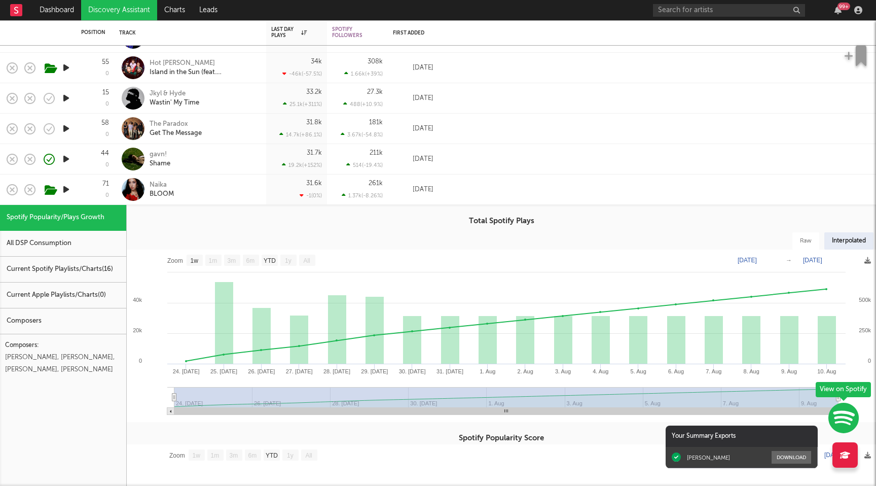
click at [276, 187] on div "31.6k -1 ( 0 % )" at bounding box center [296, 189] width 51 height 30
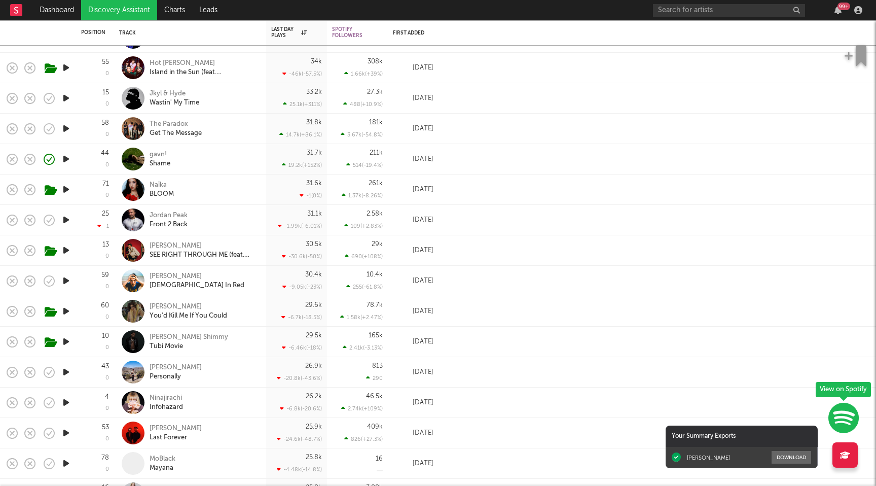
click at [66, 252] on icon "button" at bounding box center [66, 250] width 11 height 13
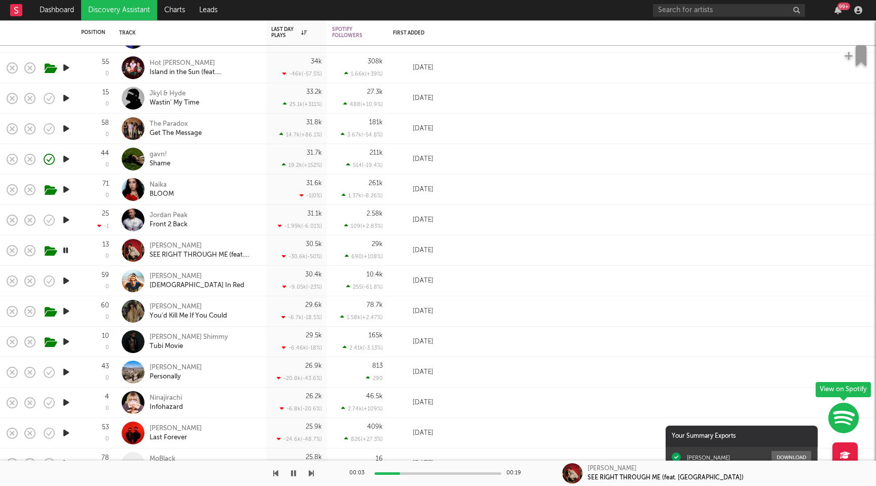
click at [65, 280] on icon "button" at bounding box center [66, 280] width 11 height 13
click at [67, 311] on icon "button" at bounding box center [66, 311] width 11 height 13
click at [295, 307] on div "29.6k -6.7k ( -18.5 % )" at bounding box center [296, 311] width 51 height 30
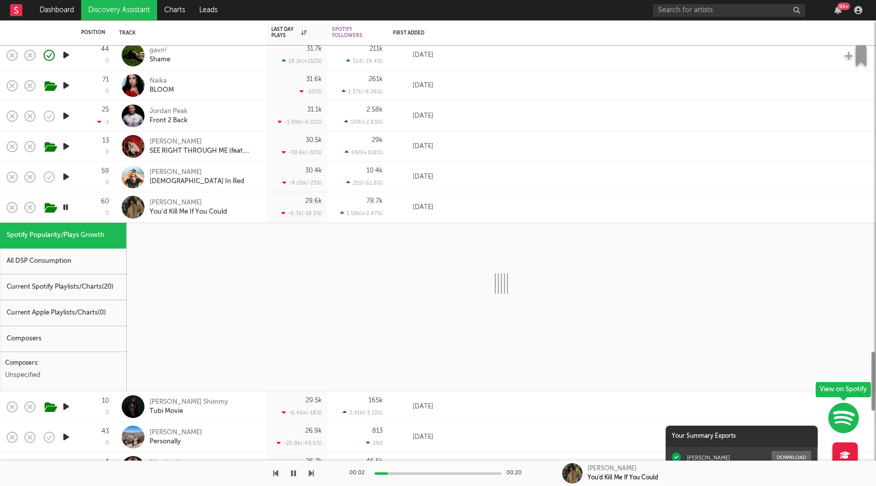
select select "1w"
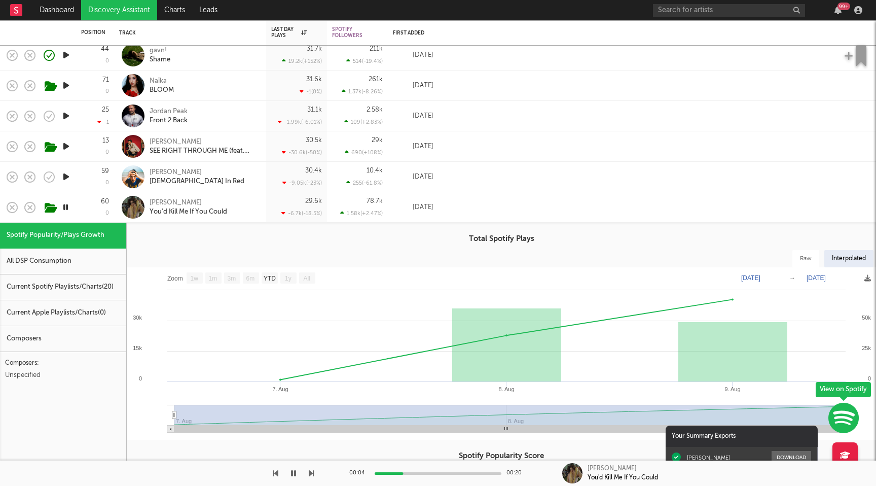
click at [281, 200] on div "29.6k -6.7k ( -18.5 % )" at bounding box center [296, 207] width 51 height 30
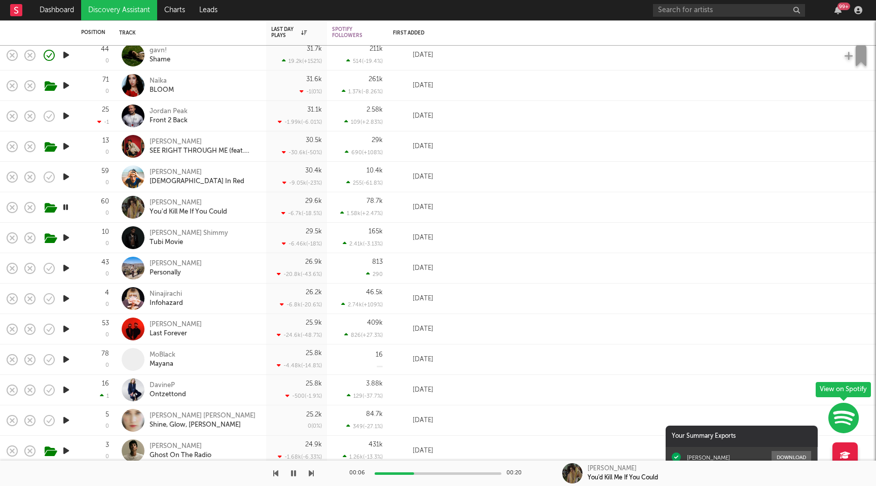
click at [65, 208] on icon "button" at bounding box center [66, 207] width 10 height 13
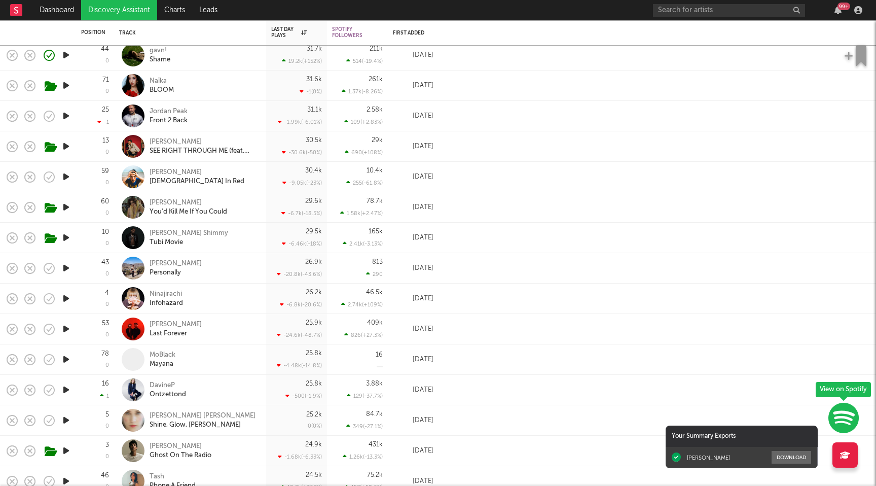
click at [65, 267] on icon "button" at bounding box center [66, 268] width 11 height 13
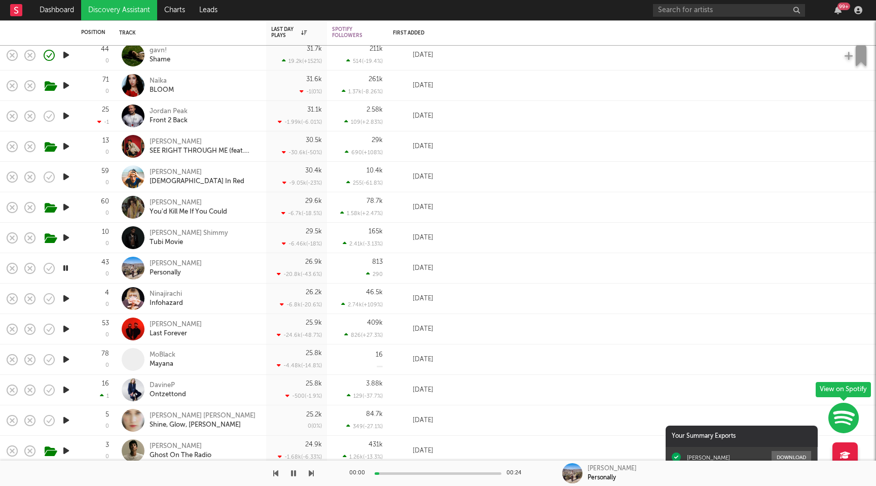
click at [65, 267] on icon "button" at bounding box center [66, 268] width 10 height 13
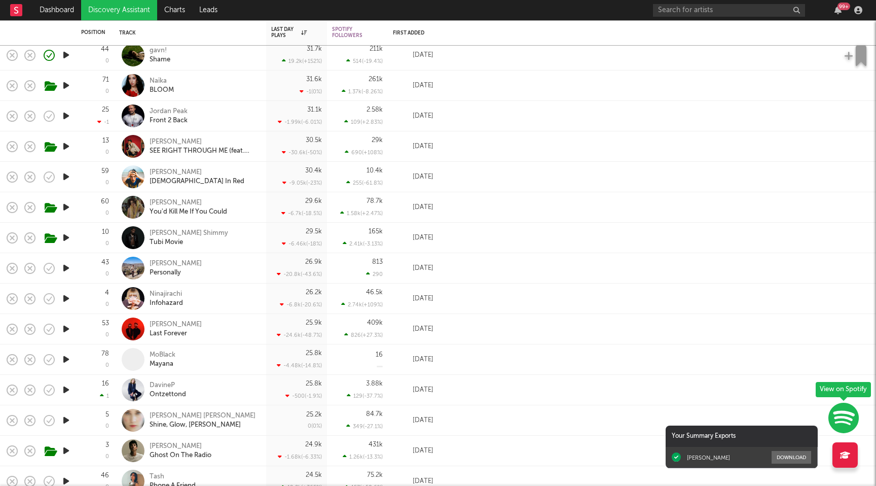
click at [68, 298] on icon "button" at bounding box center [66, 298] width 11 height 13
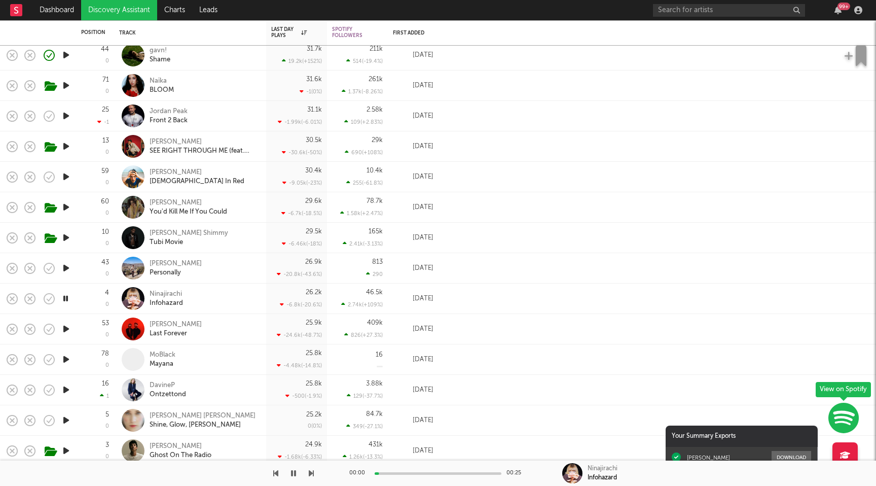
click at [68, 298] on icon "button" at bounding box center [66, 298] width 10 height 13
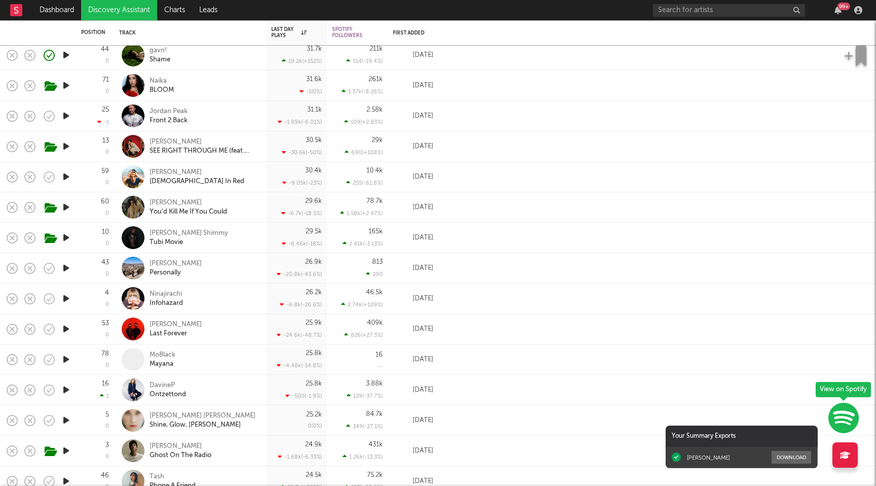
click at [71, 330] on div at bounding box center [66, 329] width 20 height 30
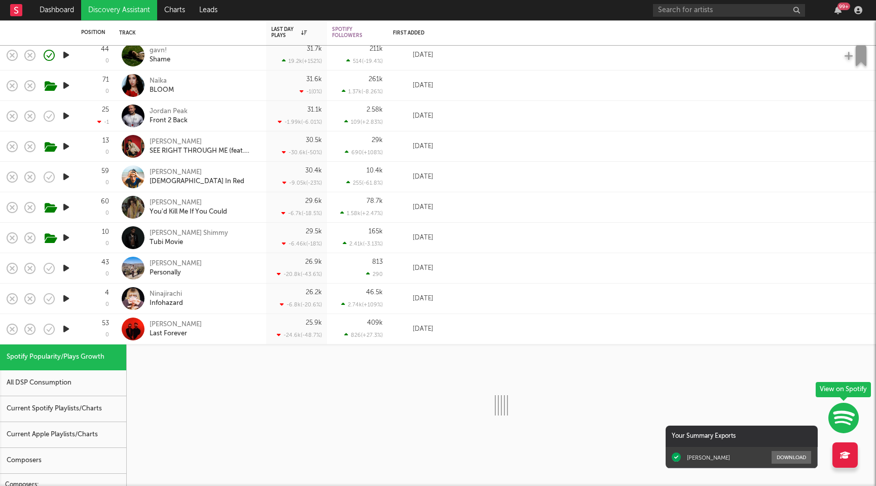
click at [71, 330] on div at bounding box center [66, 329] width 20 height 30
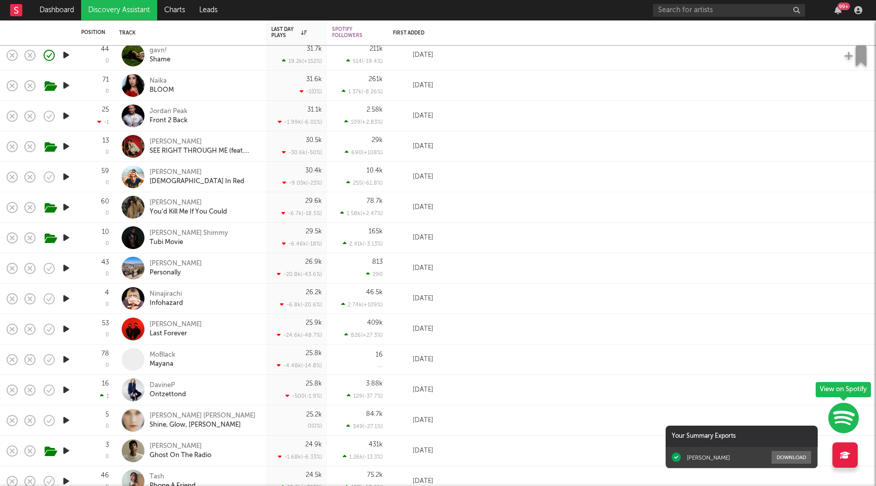
click at [68, 326] on icon "button" at bounding box center [66, 328] width 11 height 13
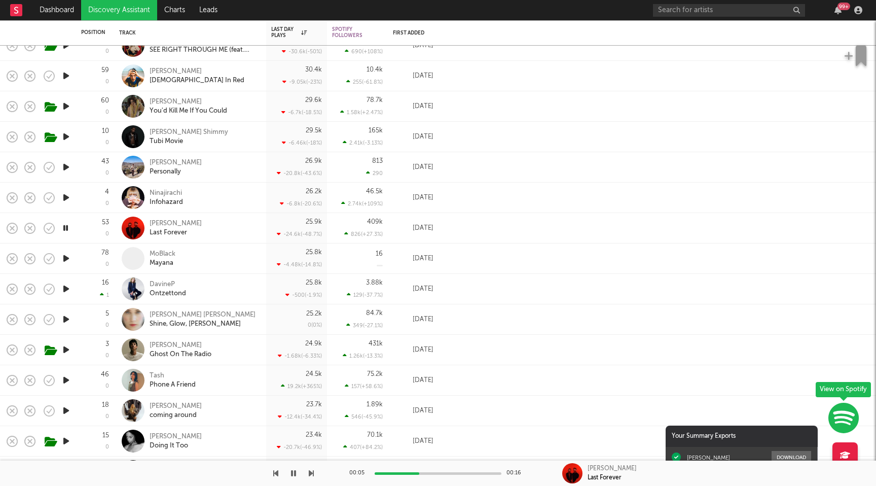
click at [66, 228] on icon "button" at bounding box center [66, 228] width 10 height 13
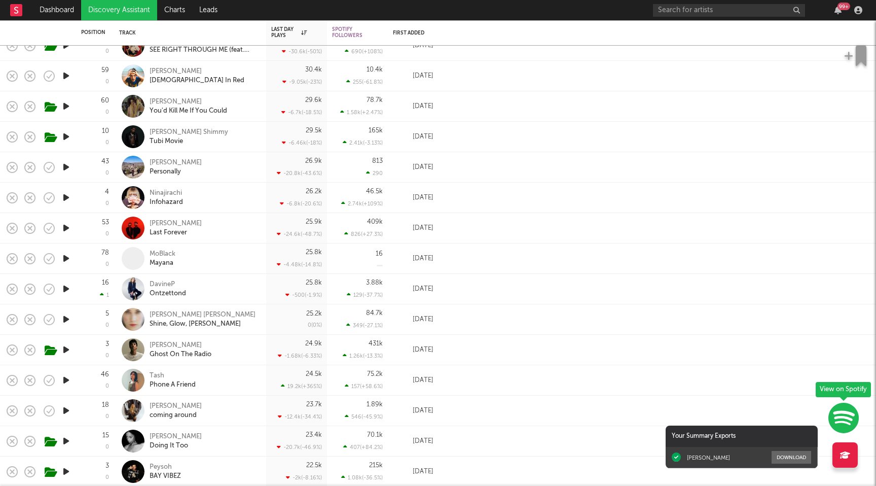
click at [66, 258] on icon "button" at bounding box center [66, 258] width 11 height 13
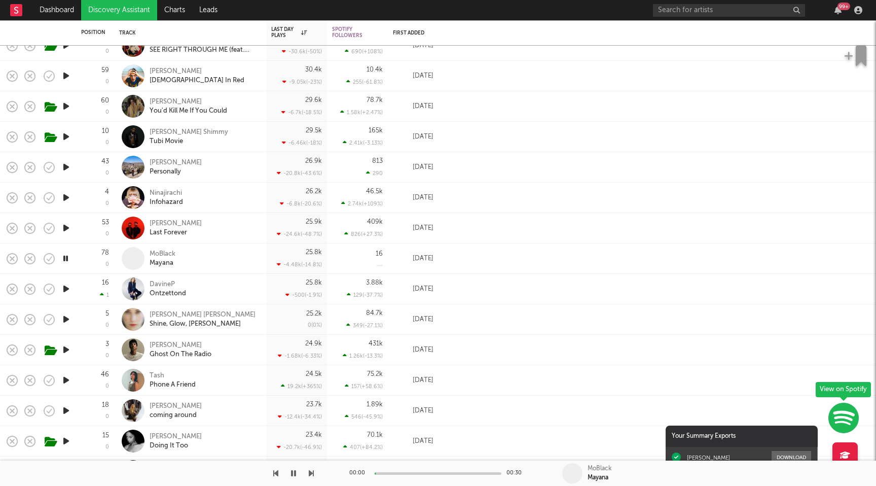
click at [66, 258] on icon "button" at bounding box center [66, 258] width 10 height 13
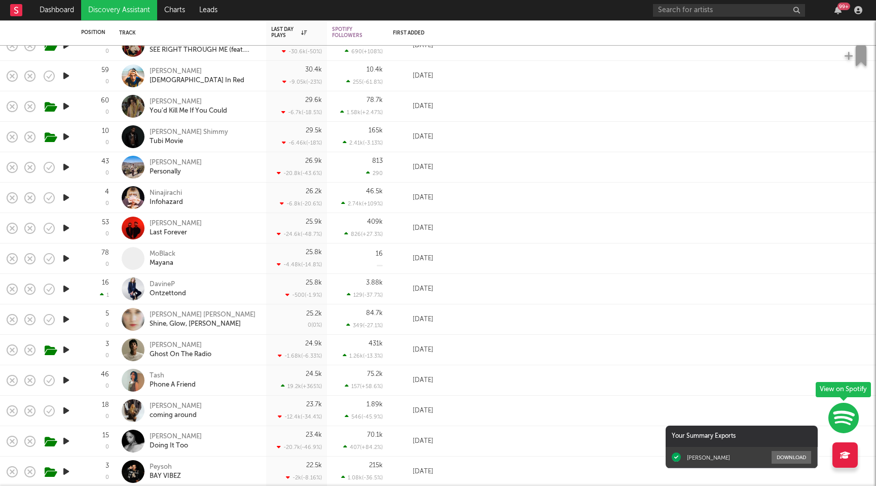
click at [66, 257] on icon "button" at bounding box center [66, 258] width 11 height 13
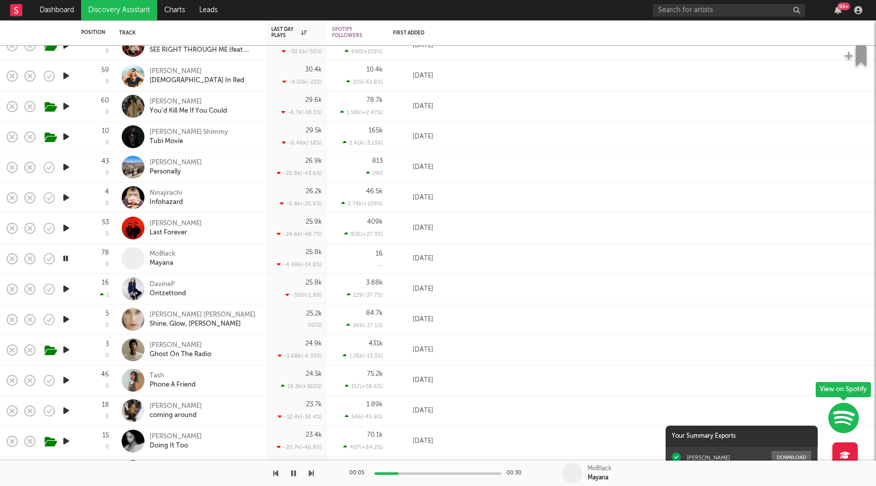
click at [66, 261] on icon "button" at bounding box center [66, 258] width 10 height 13
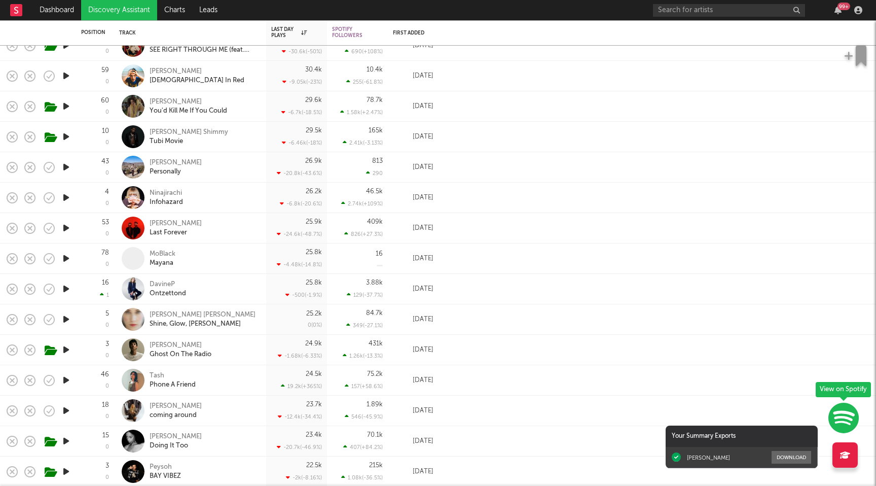
click at [68, 318] on icon "button" at bounding box center [66, 319] width 11 height 13
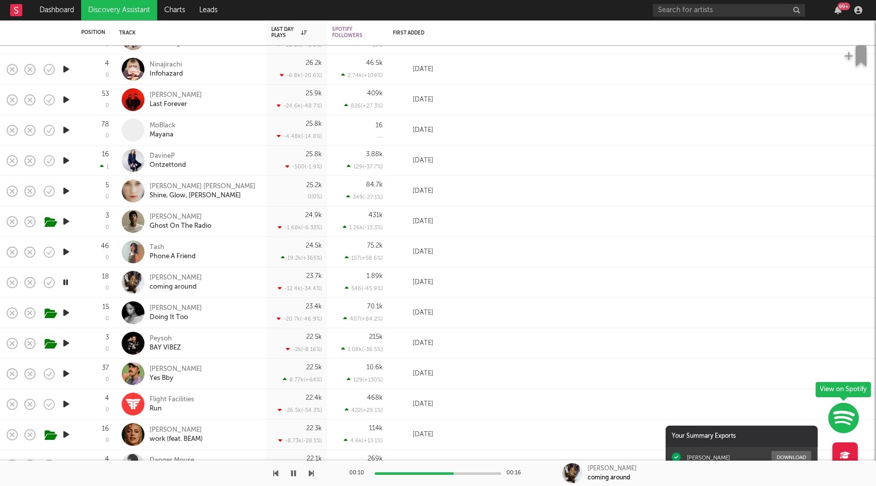
click at [66, 316] on icon "button" at bounding box center [66, 312] width 11 height 13
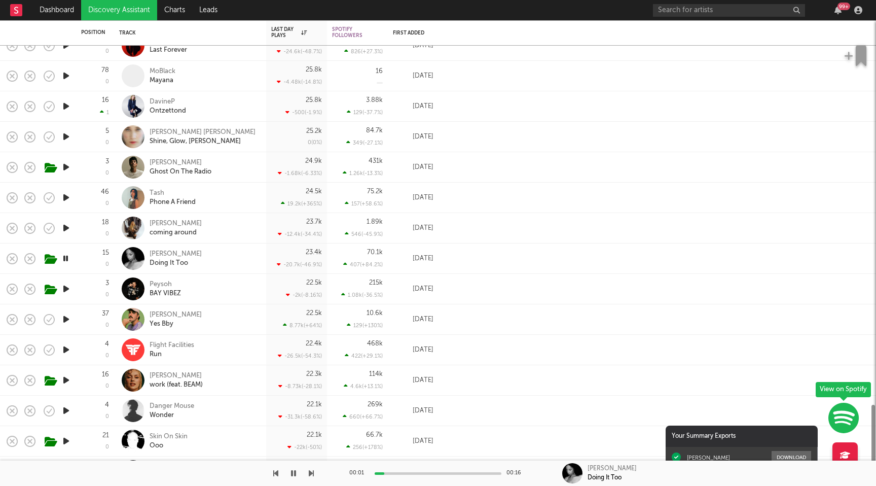
click at [65, 288] on icon "button" at bounding box center [66, 288] width 11 height 13
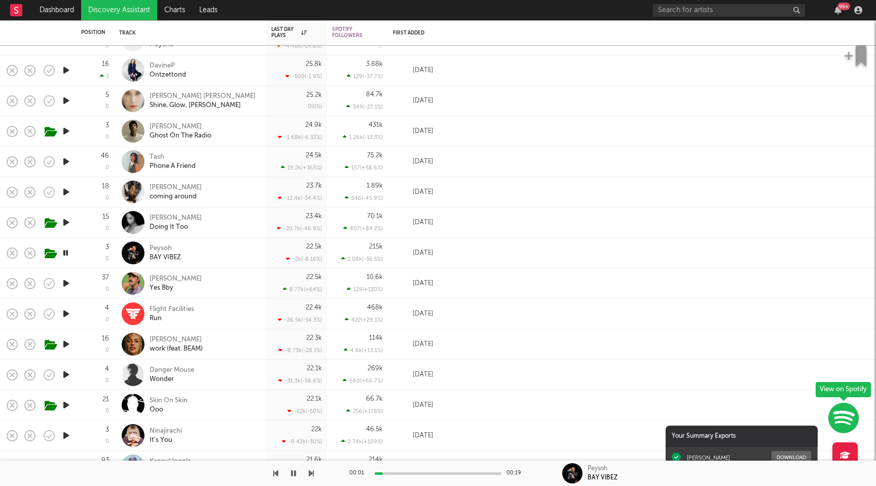
click at [65, 281] on icon "button" at bounding box center [66, 283] width 11 height 13
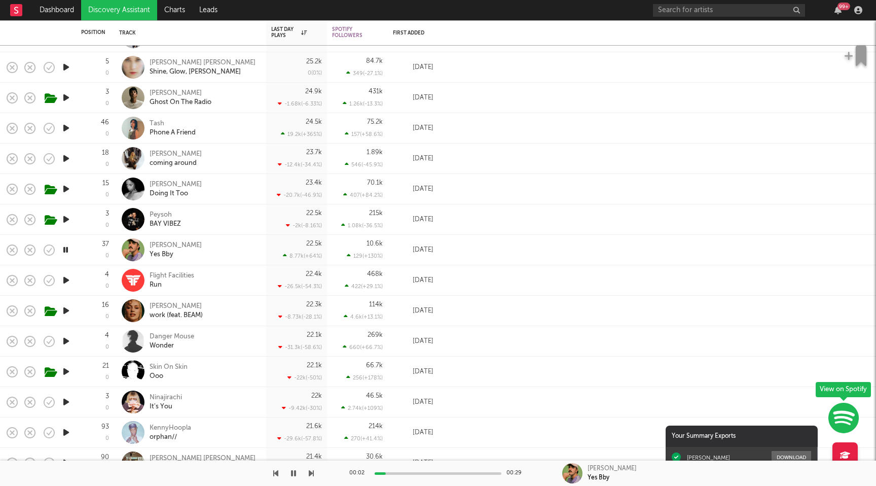
click at [294, 250] on div "22.5k 8.77k ( +64 % )" at bounding box center [296, 250] width 51 height 30
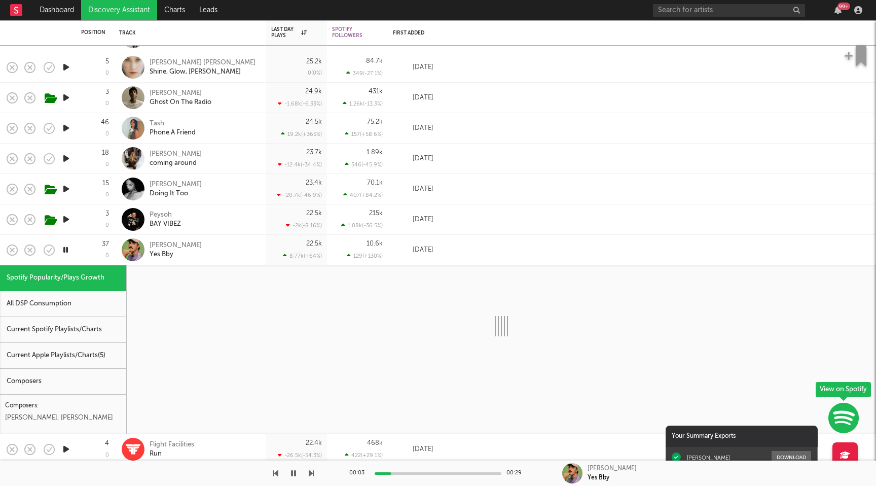
select select "1w"
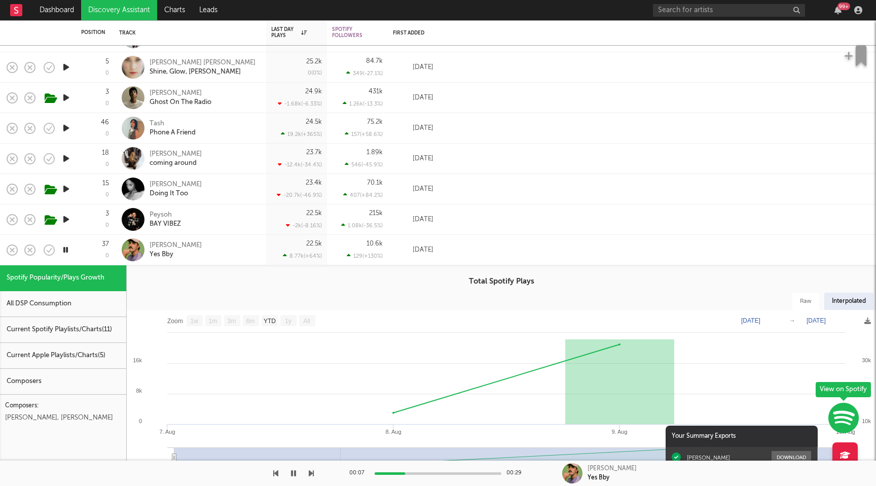
click at [296, 247] on div "22.5k 8.77k ( +64 % )" at bounding box center [296, 250] width 51 height 30
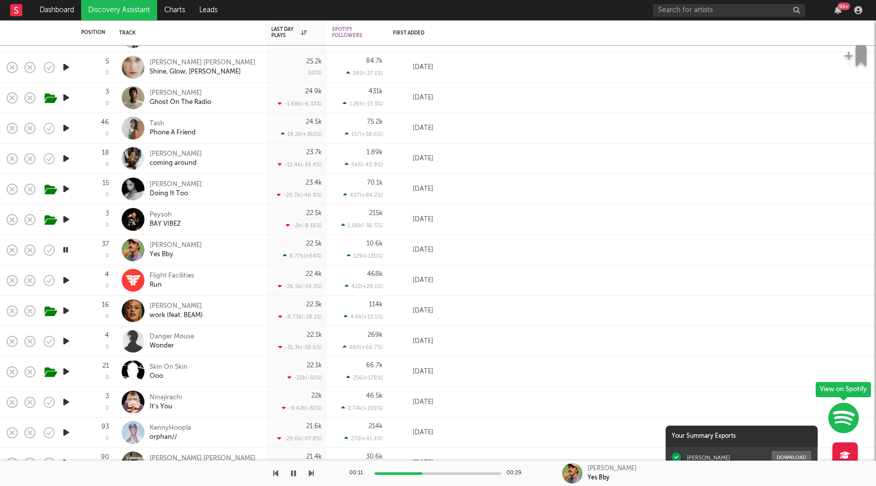
click at [67, 312] on icon "button" at bounding box center [66, 310] width 11 height 13
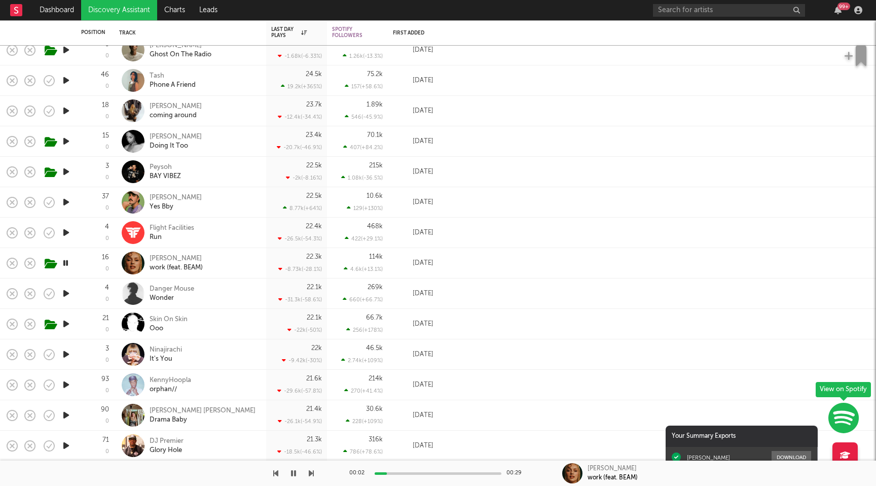
click at [66, 296] on icon "button" at bounding box center [66, 293] width 11 height 13
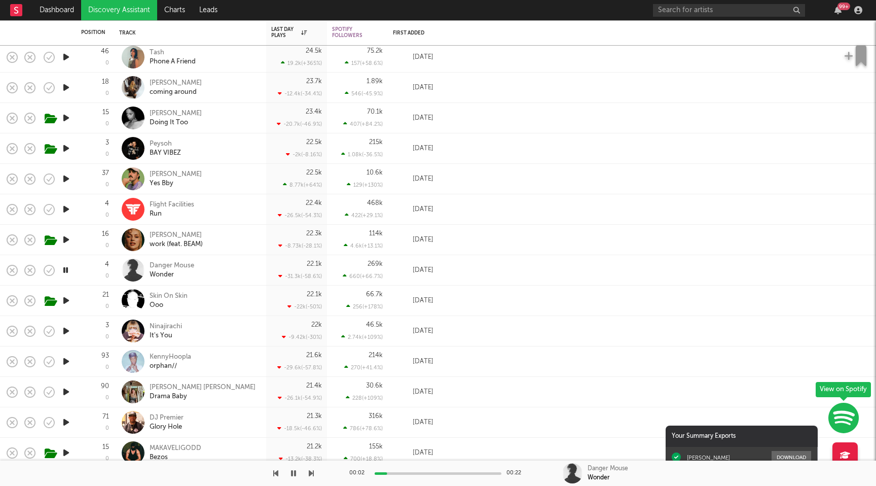
click at [65, 297] on icon "button" at bounding box center [66, 300] width 11 height 13
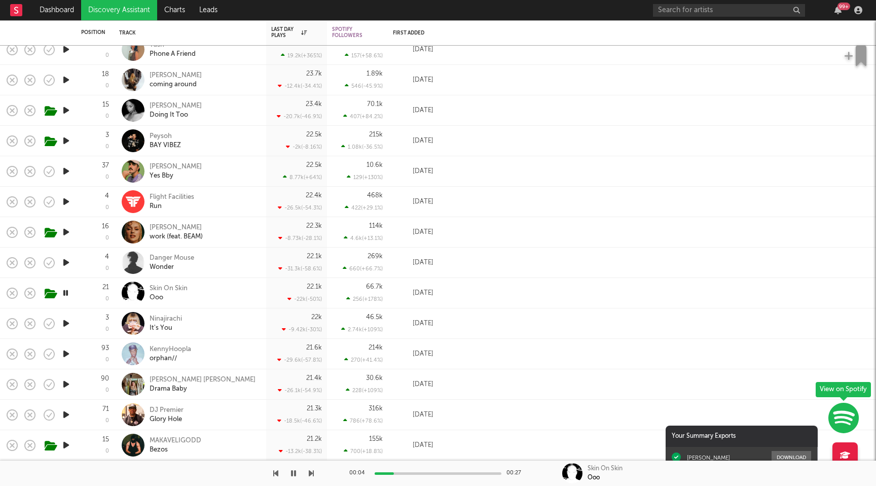
click at [67, 325] on icon "button" at bounding box center [66, 323] width 11 height 13
click at [176, 318] on div "Ninajirachi" at bounding box center [166, 318] width 32 height 9
click at [68, 355] on icon "button" at bounding box center [66, 353] width 10 height 13
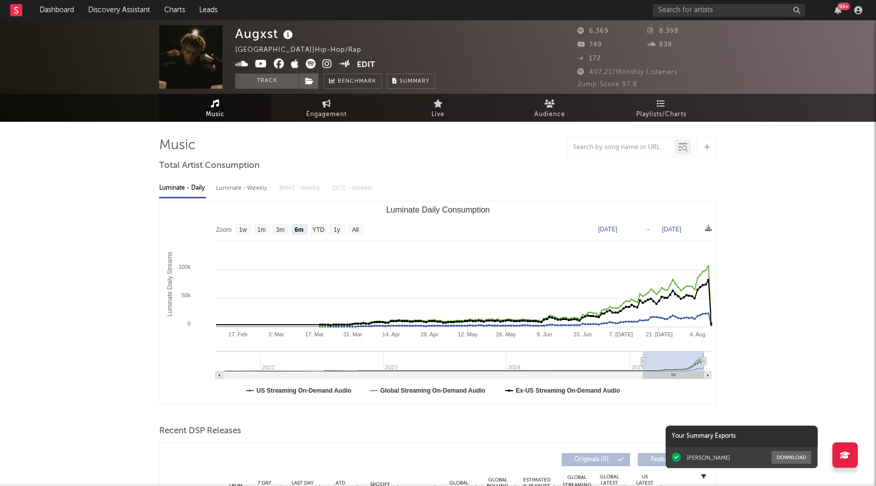
select select "6m"
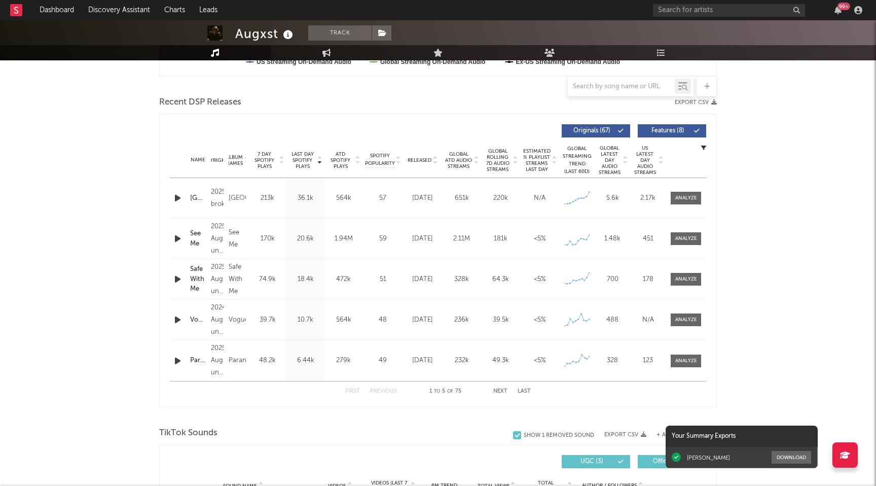
scroll to position [339, 0]
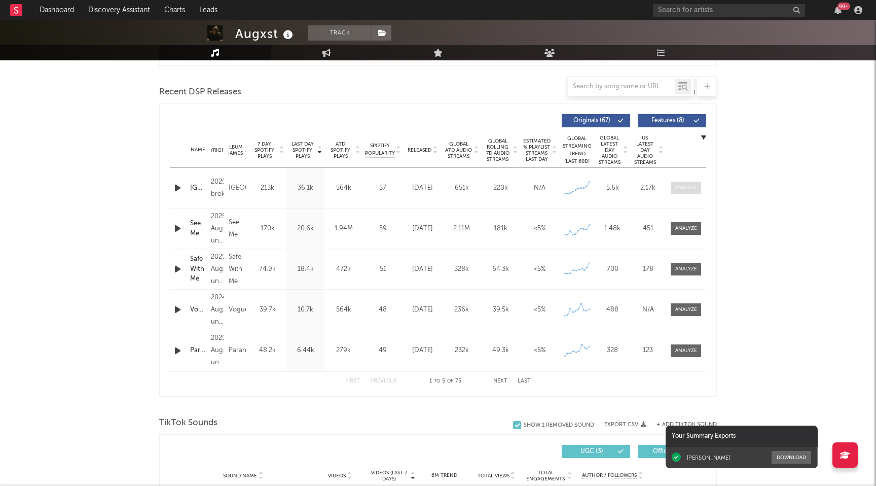
click at [680, 189] on div at bounding box center [686, 188] width 22 height 8
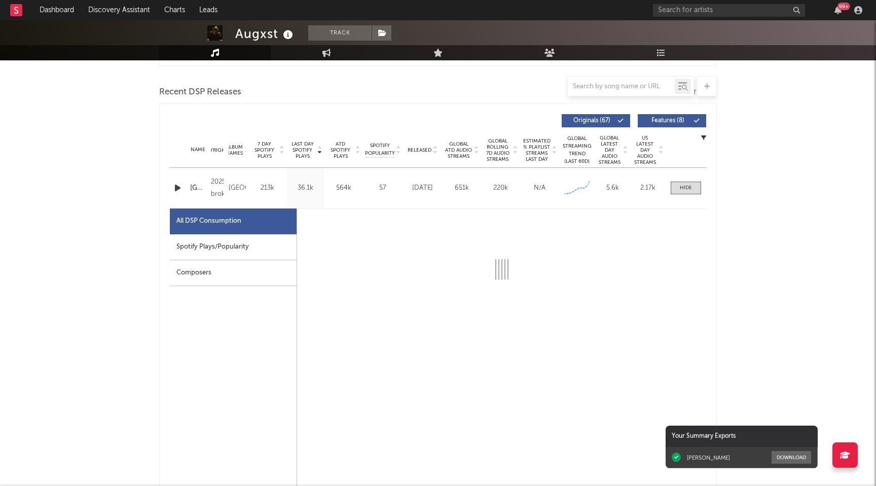
select select "1w"
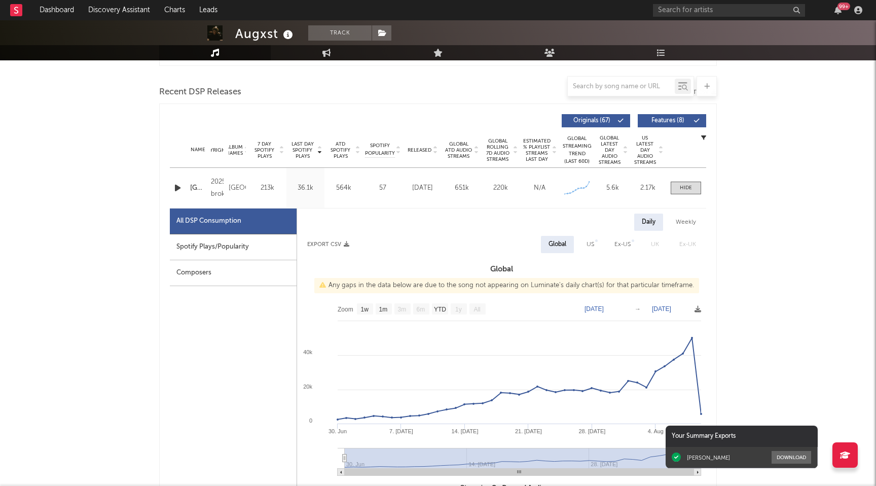
click at [215, 191] on div "2025 broke" at bounding box center [217, 188] width 13 height 24
click at [224, 250] on div "Spotify Plays/Popularity" at bounding box center [233, 247] width 127 height 26
select select "1w"
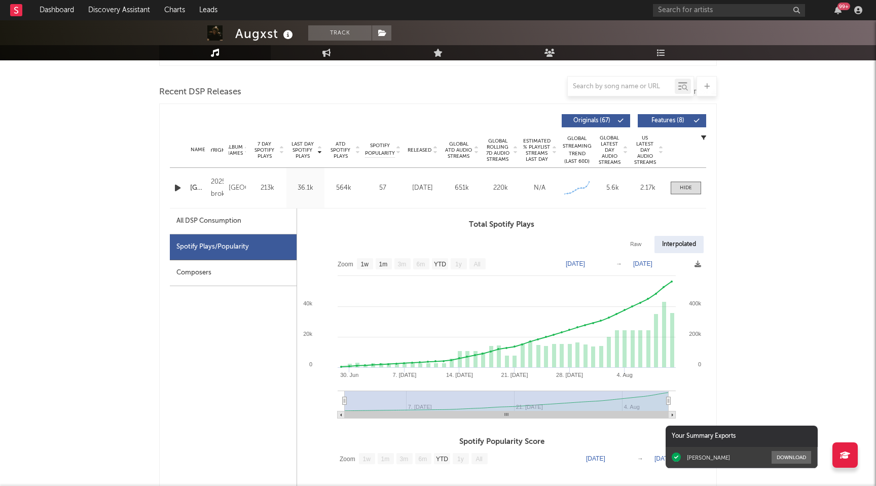
click at [224, 212] on div "All DSP Consumption" at bounding box center [233, 221] width 127 height 26
select select "1w"
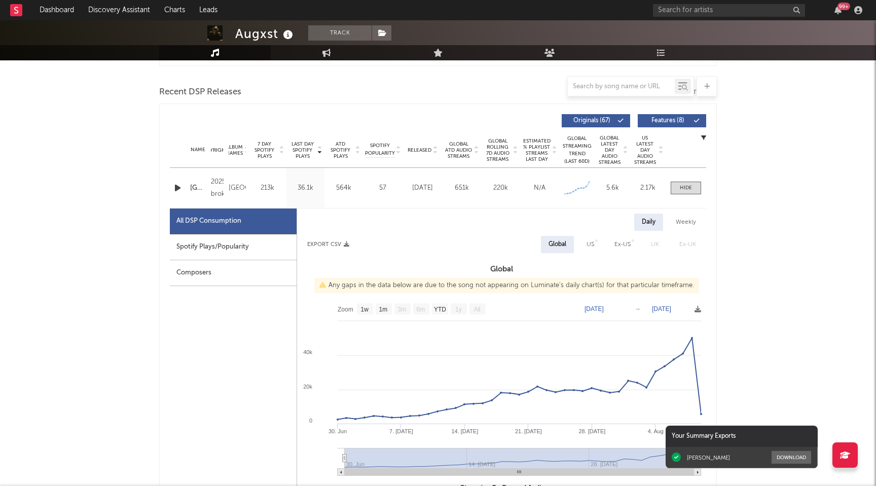
click at [221, 265] on div "Composers" at bounding box center [233, 273] width 127 height 26
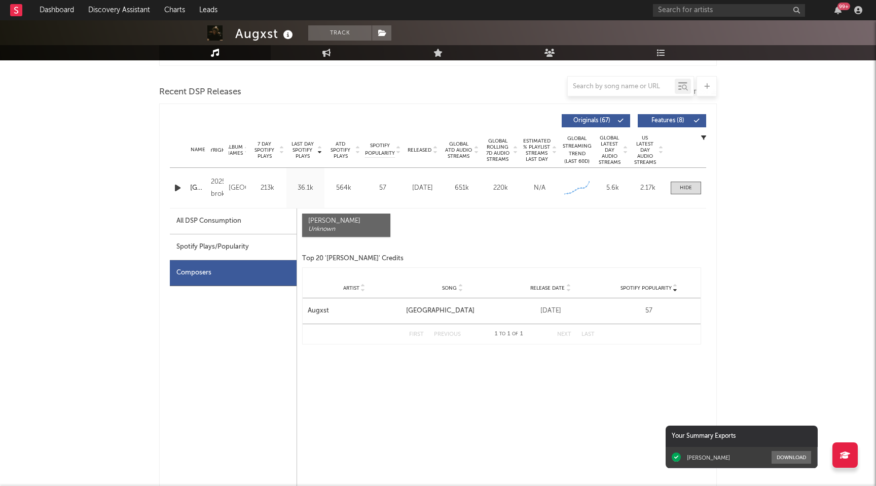
click at [221, 251] on div "Spotify Plays/Popularity" at bounding box center [233, 247] width 127 height 26
select select "1w"
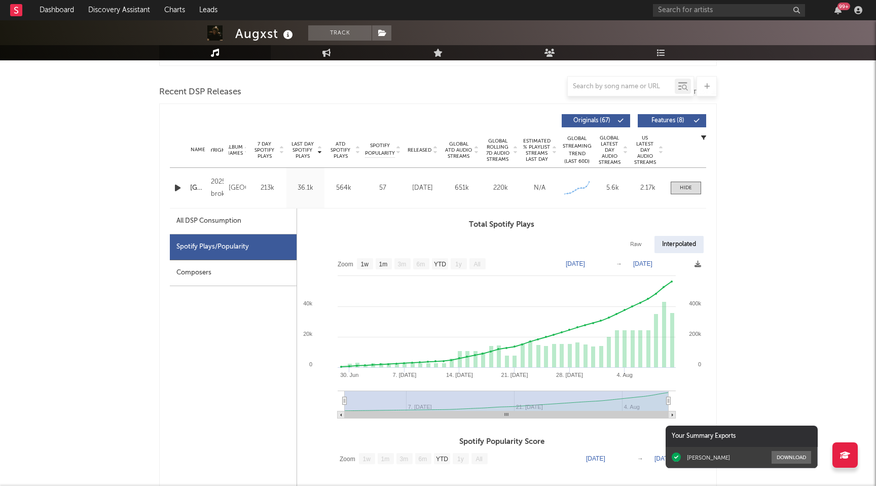
click at [220, 193] on div "2025 broke" at bounding box center [217, 188] width 13 height 24
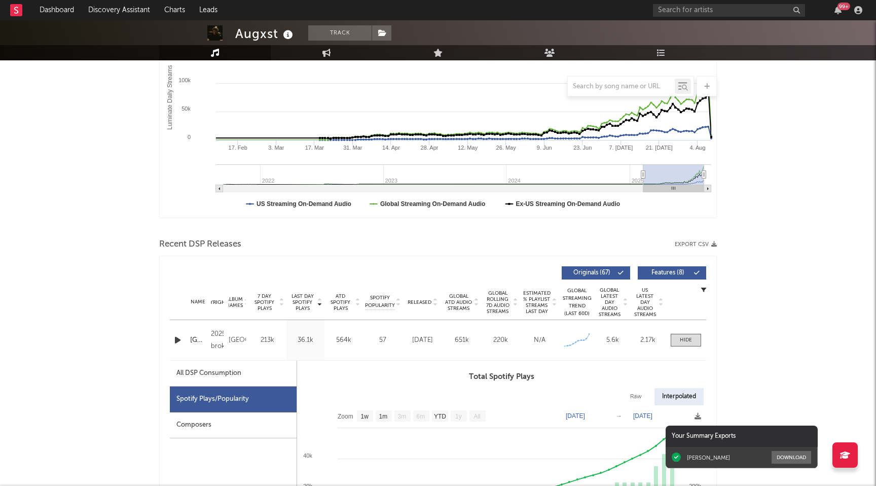
scroll to position [192, 0]
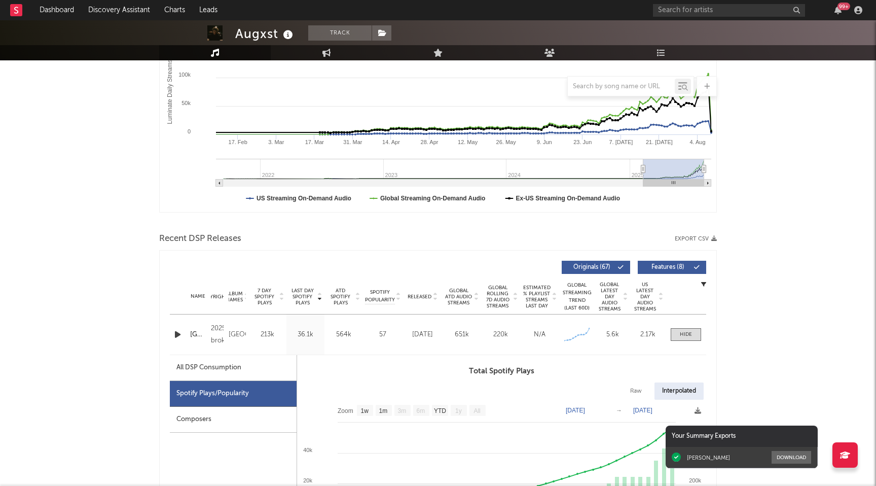
click at [687, 342] on div "Name Milan Copyright 2025 broke Label broke Album Names Milan Composer Names Se…" at bounding box center [438, 334] width 536 height 40
click at [683, 333] on div at bounding box center [686, 335] width 12 height 8
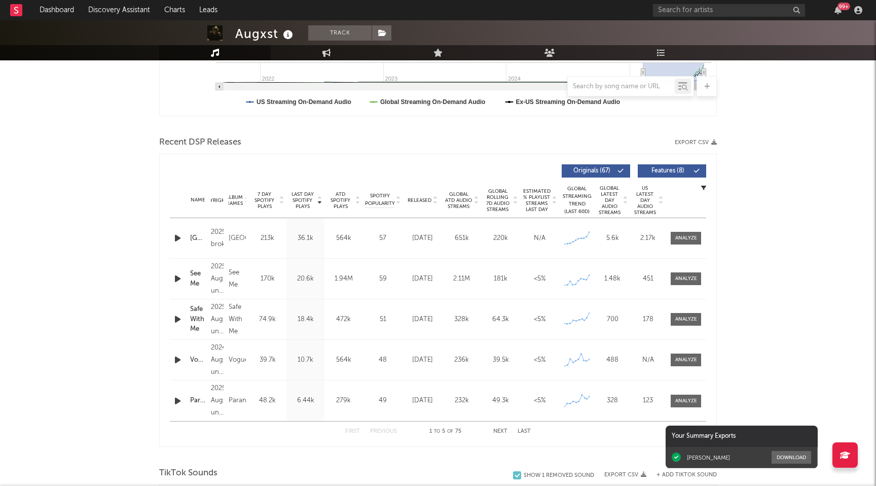
scroll to position [291, 0]
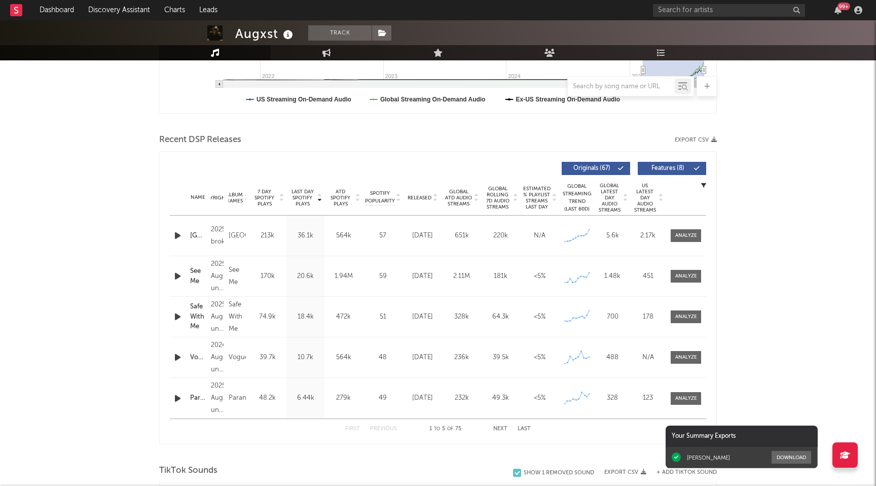
click at [672, 165] on button "Features ( 8 )" at bounding box center [672, 168] width 68 height 13
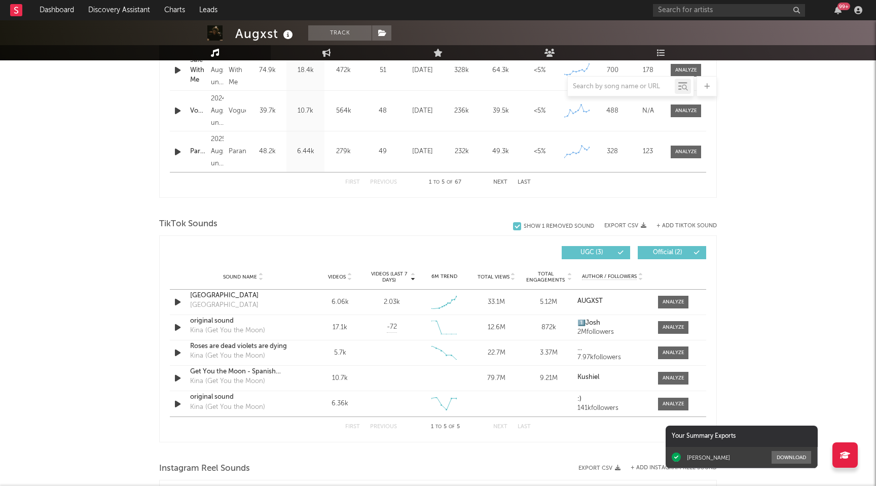
scroll to position [595, 0]
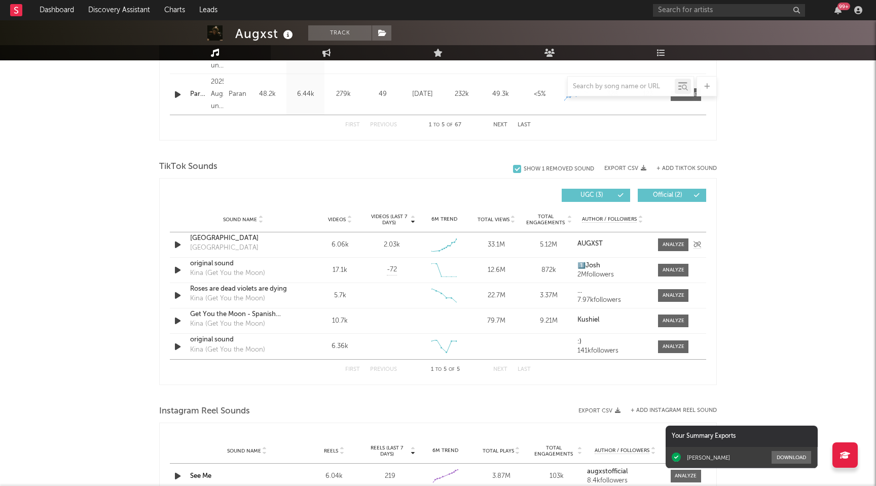
click at [179, 245] on icon "button" at bounding box center [177, 244] width 11 height 13
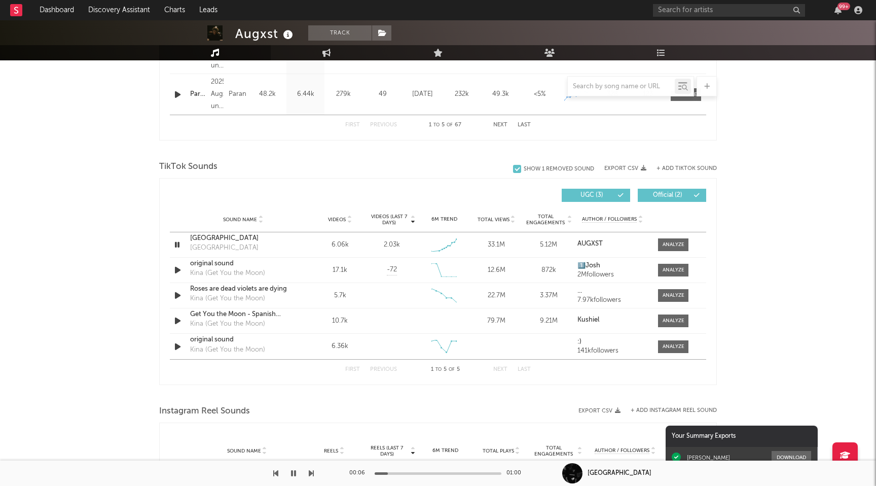
click at [298, 470] on button "button" at bounding box center [293, 472] width 10 height 25
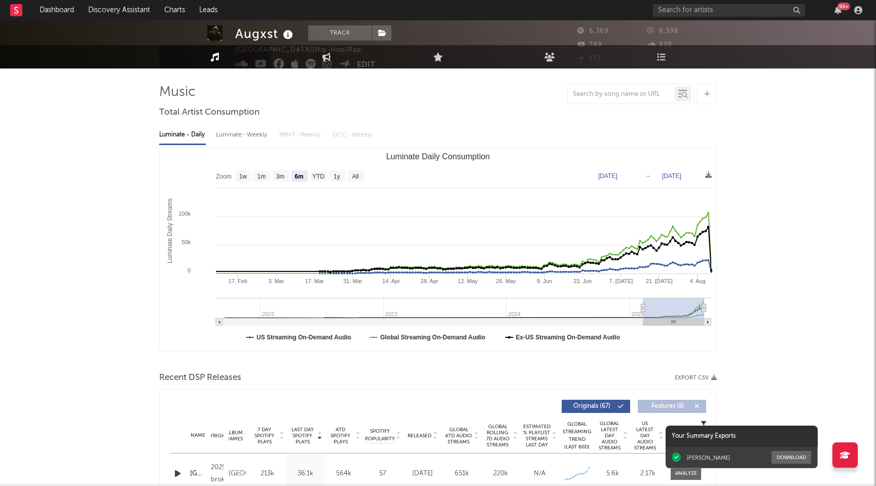
scroll to position [0, 0]
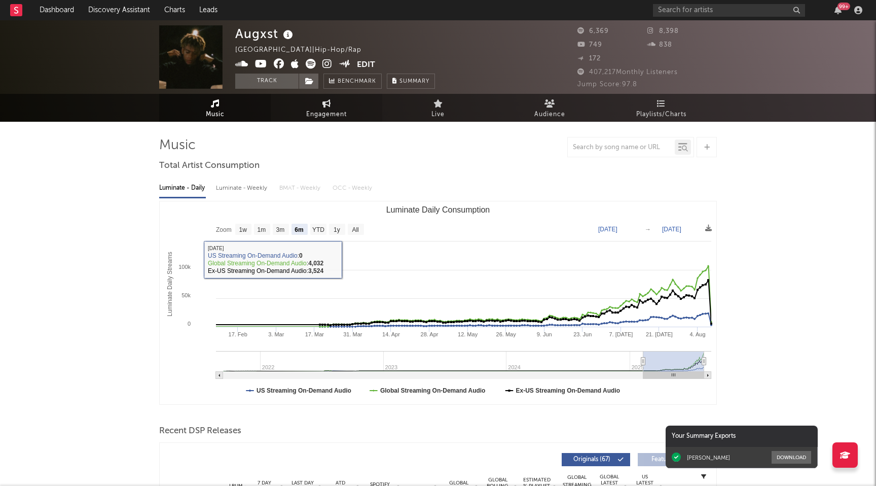
click at [325, 104] on icon at bounding box center [326, 103] width 9 height 8
select select "1w"
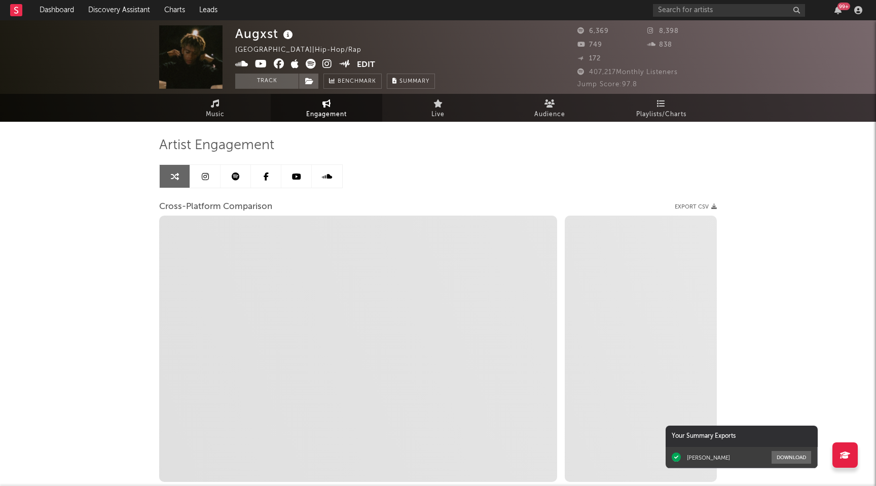
select select "1m"
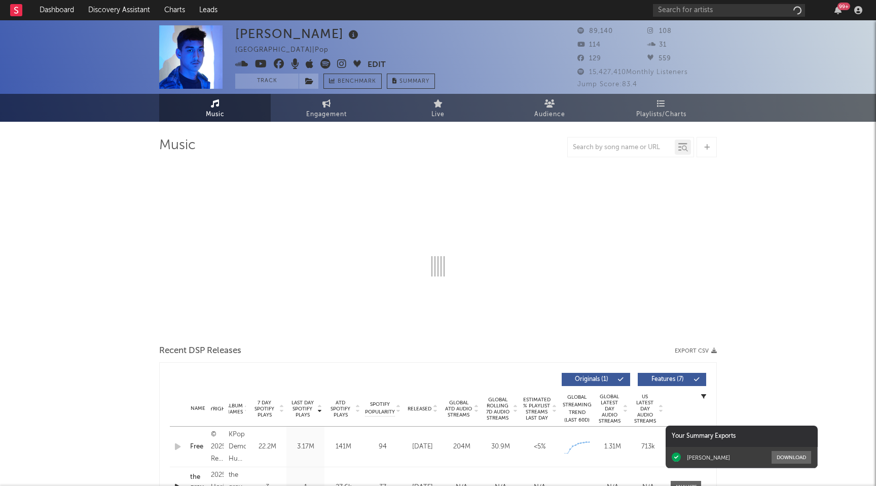
select select "1w"
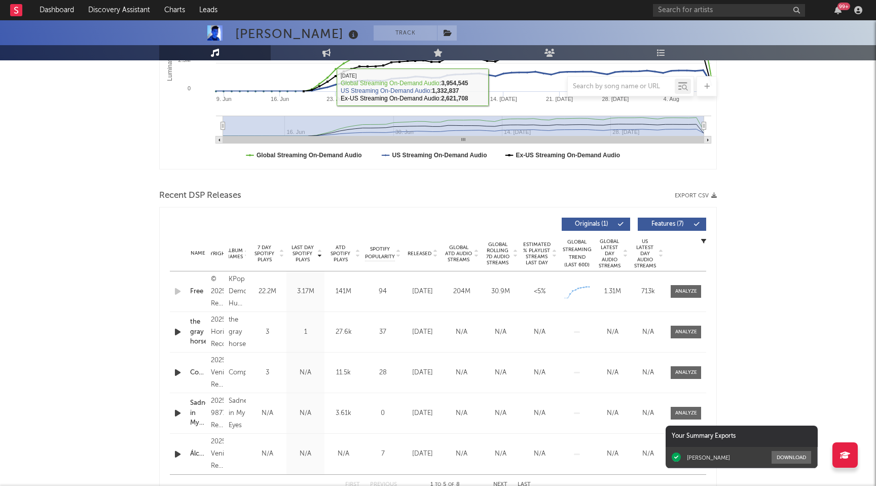
scroll to position [265, 0]
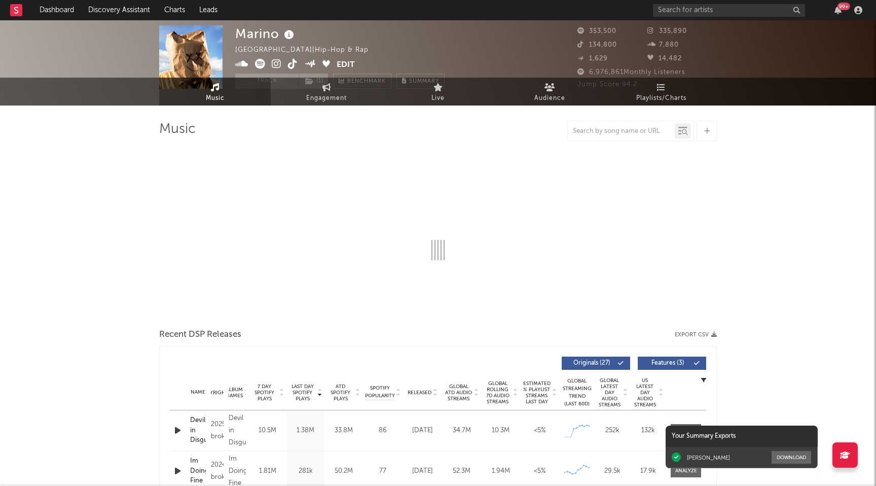
select select "6m"
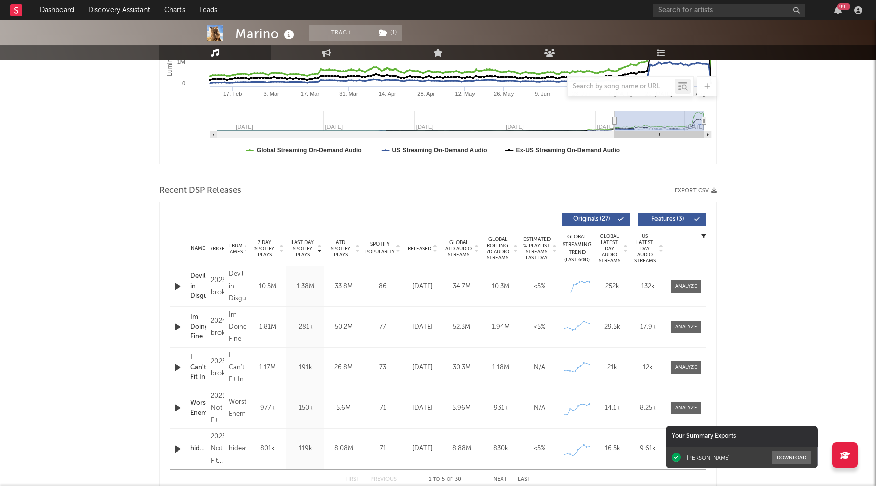
scroll to position [253, 0]
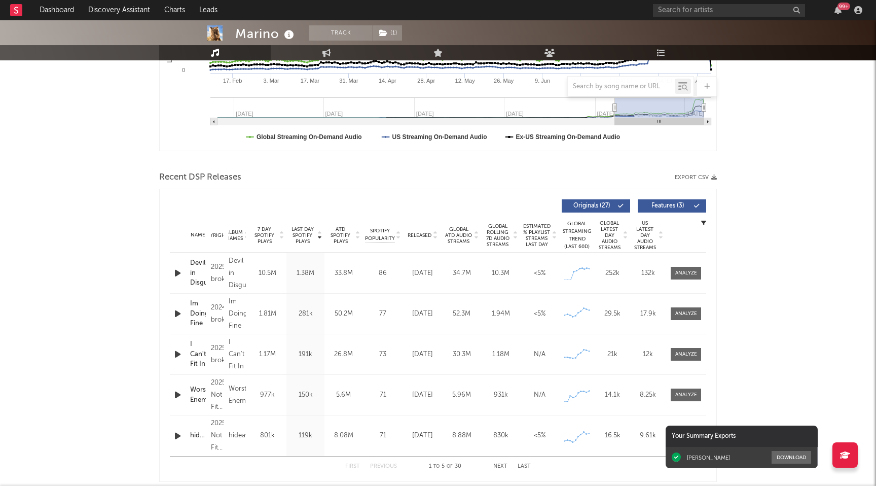
click at [219, 278] on div "2025 broke" at bounding box center [217, 273] width 13 height 24
click at [185, 268] on div at bounding box center [179, 273] width 18 height 13
click at [181, 271] on icon "button" at bounding box center [177, 273] width 11 height 13
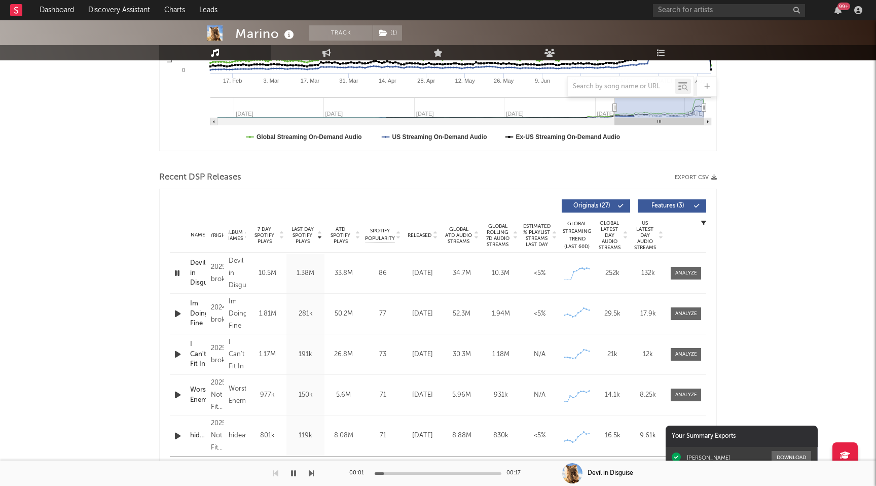
click at [440, 474] on div "00:01 00:17" at bounding box center [437, 472] width 177 height 25
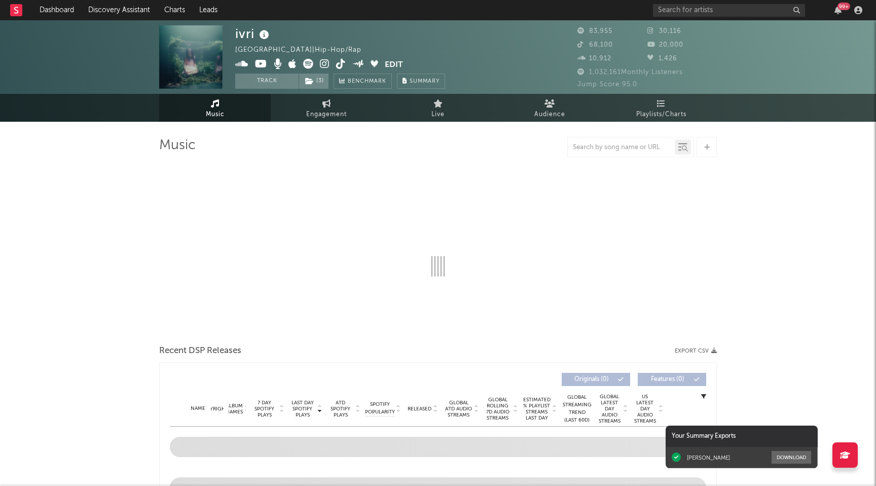
select select "6m"
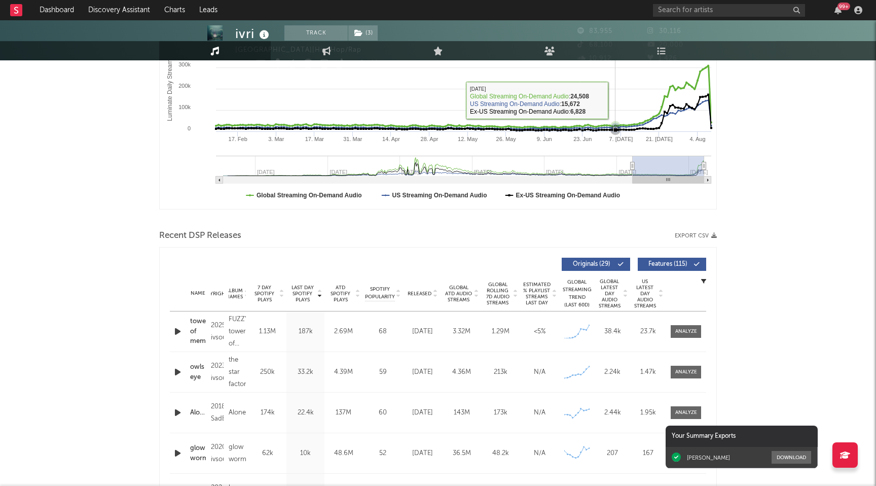
scroll to position [240, 0]
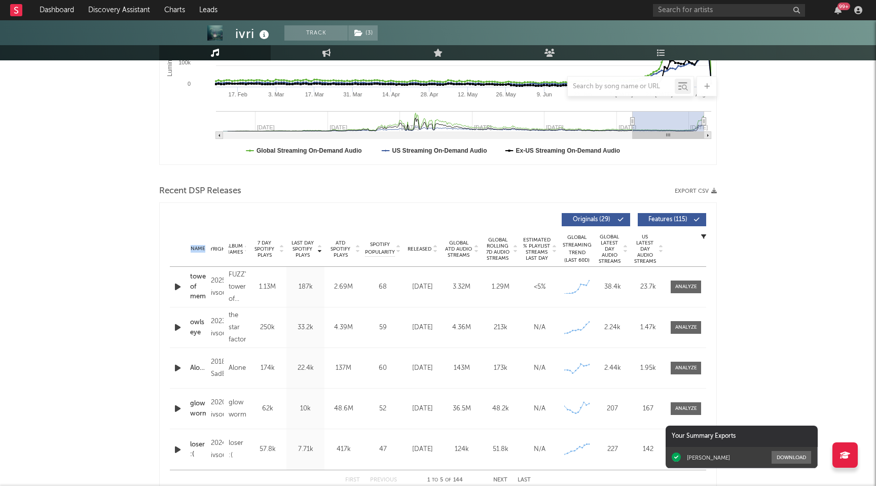
drag, startPoint x: 227, startPoint y: 247, endPoint x: 242, endPoint y: 229, distance: 23.8
click at [242, 229] on div "Last Day Spotify Plays Copyright Album Names 7 Day Spotify Plays Last Day Spoti…" at bounding box center [438, 349] width 536 height 282
click at [212, 293] on div "2025 ivsounds" at bounding box center [217, 287] width 13 height 24
drag, startPoint x: 212, startPoint y: 282, endPoint x: 225, endPoint y: 296, distance: 19.0
click at [225, 296] on div "Copyright 2025 ivsounds" at bounding box center [217, 287] width 18 height 24
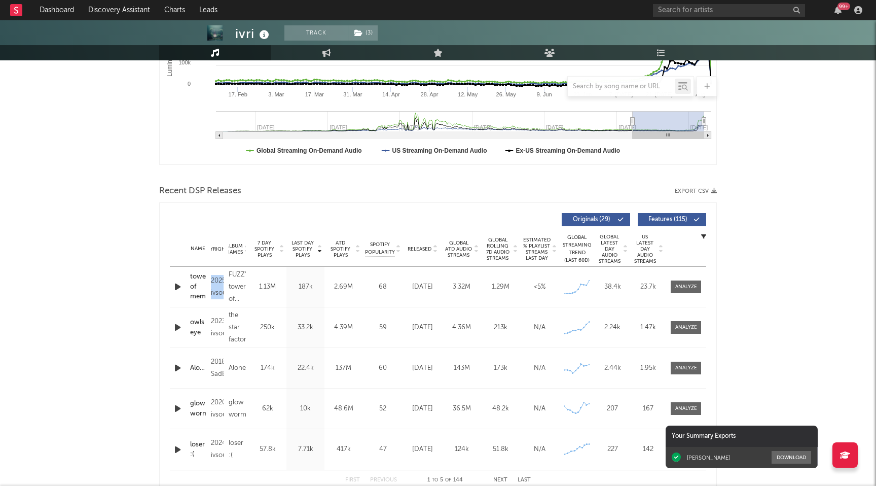
copy div "2025 ivsou"
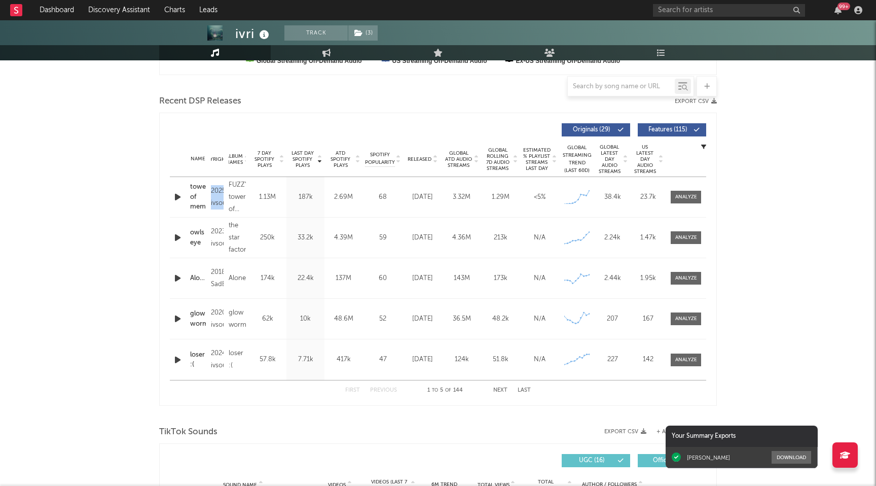
scroll to position [0, 0]
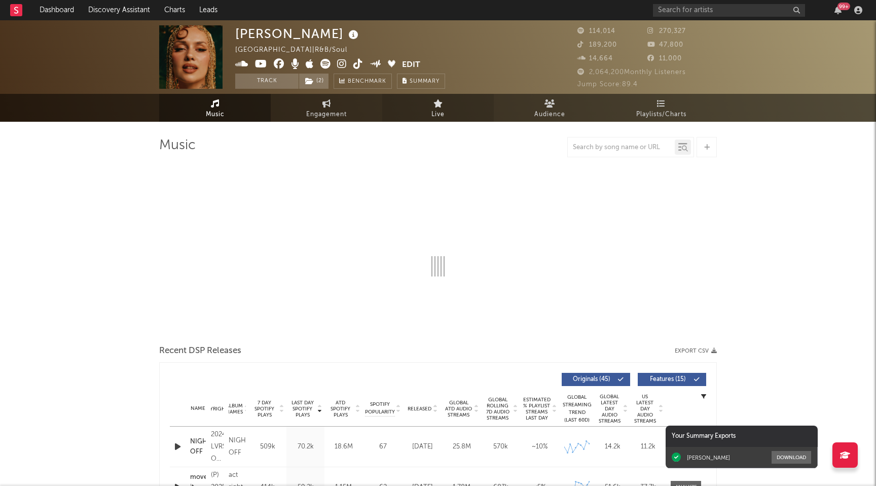
select select "6m"
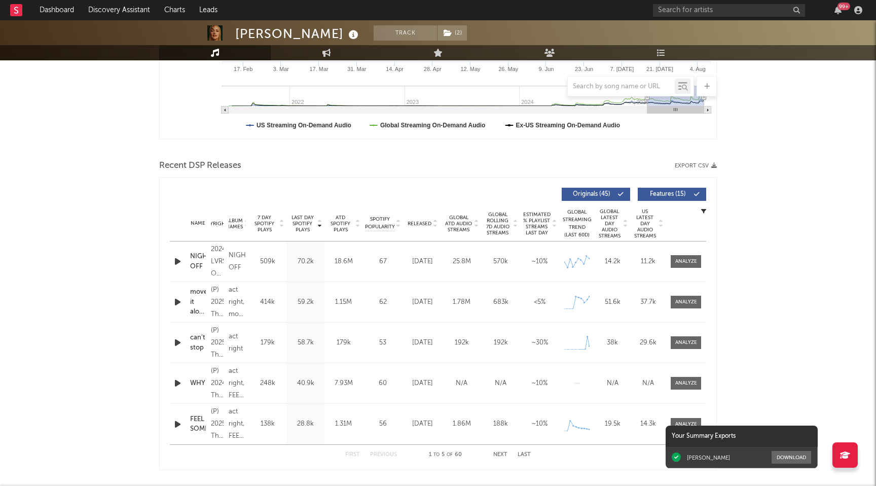
scroll to position [305, 0]
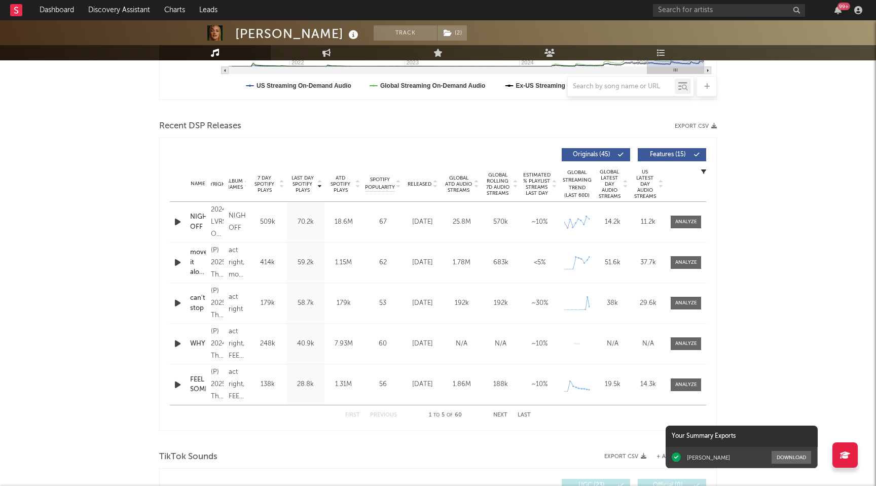
click at [434, 185] on icon at bounding box center [434, 186] width 5 height 4
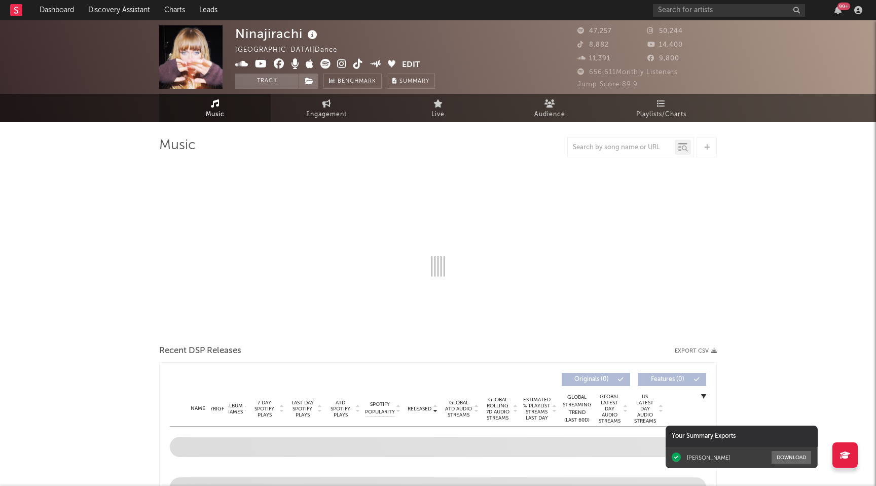
select select "6m"
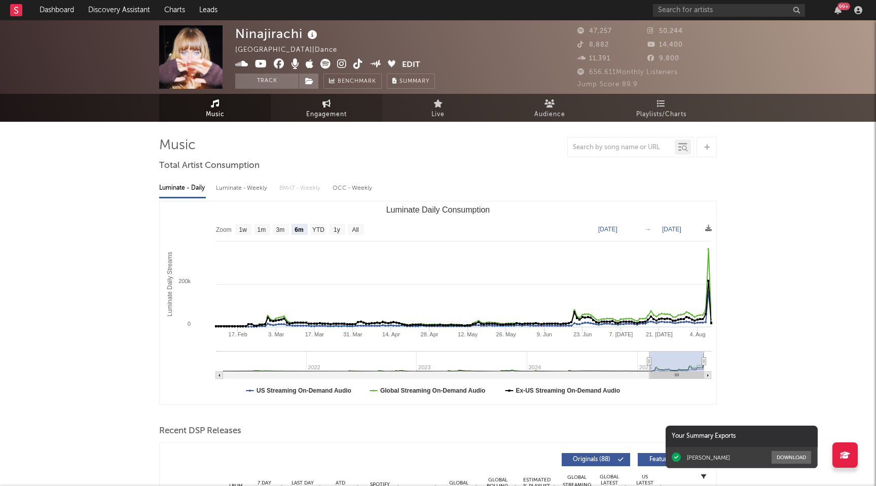
click at [342, 111] on span "Engagement" at bounding box center [326, 114] width 41 height 12
select select "1w"
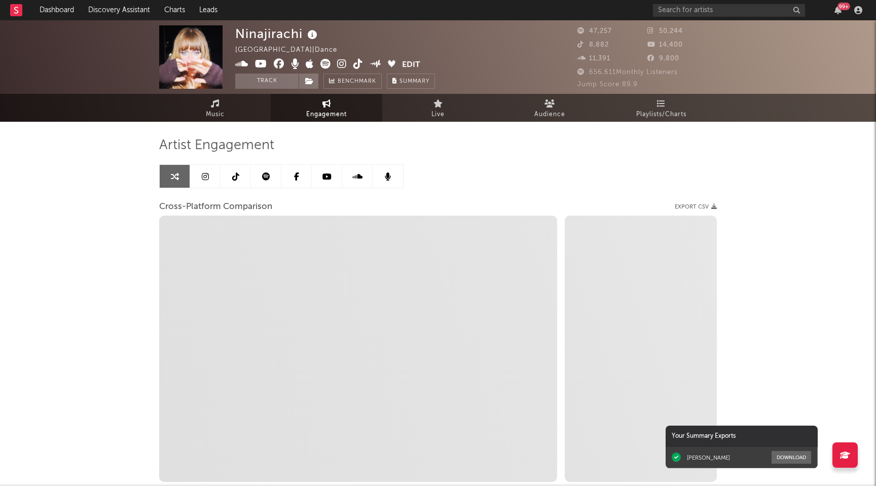
select select "1m"
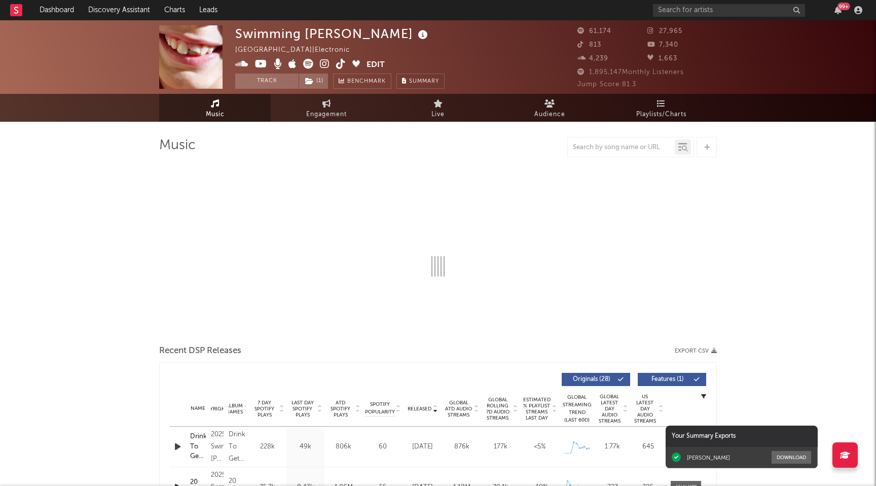
select select "6m"
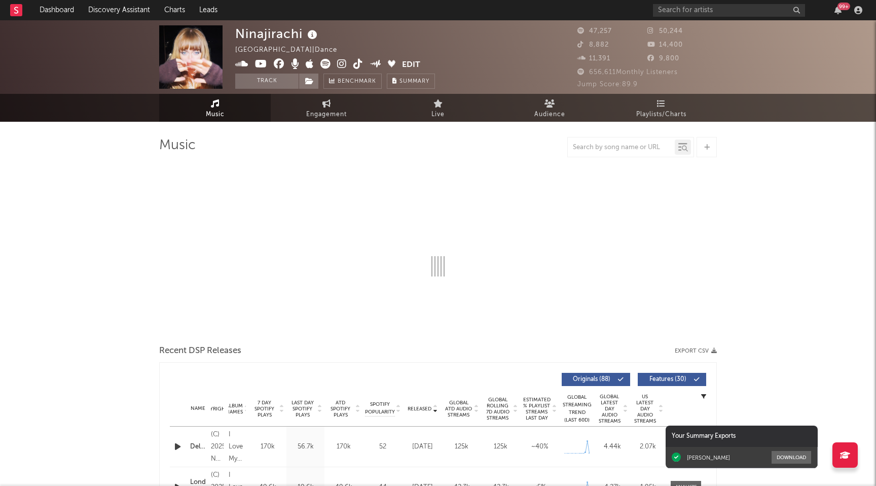
select select "6m"
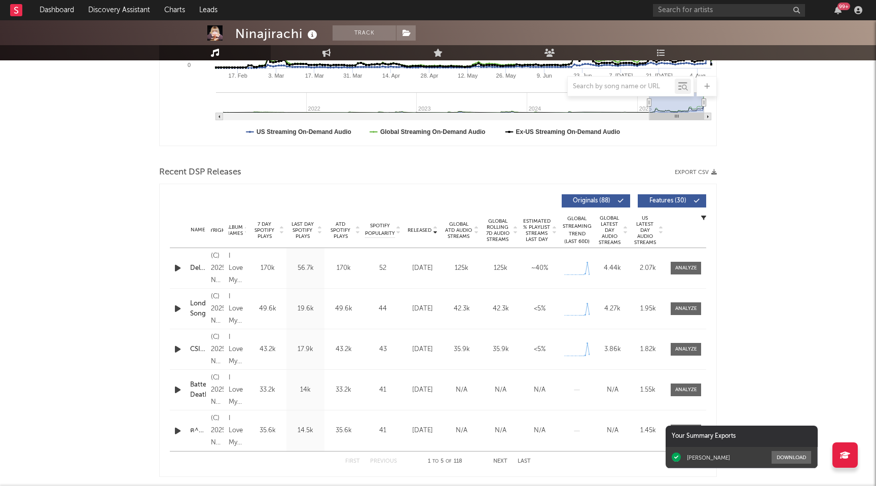
scroll to position [326, 0]
